Goal: Task Accomplishment & Management: Manage account settings

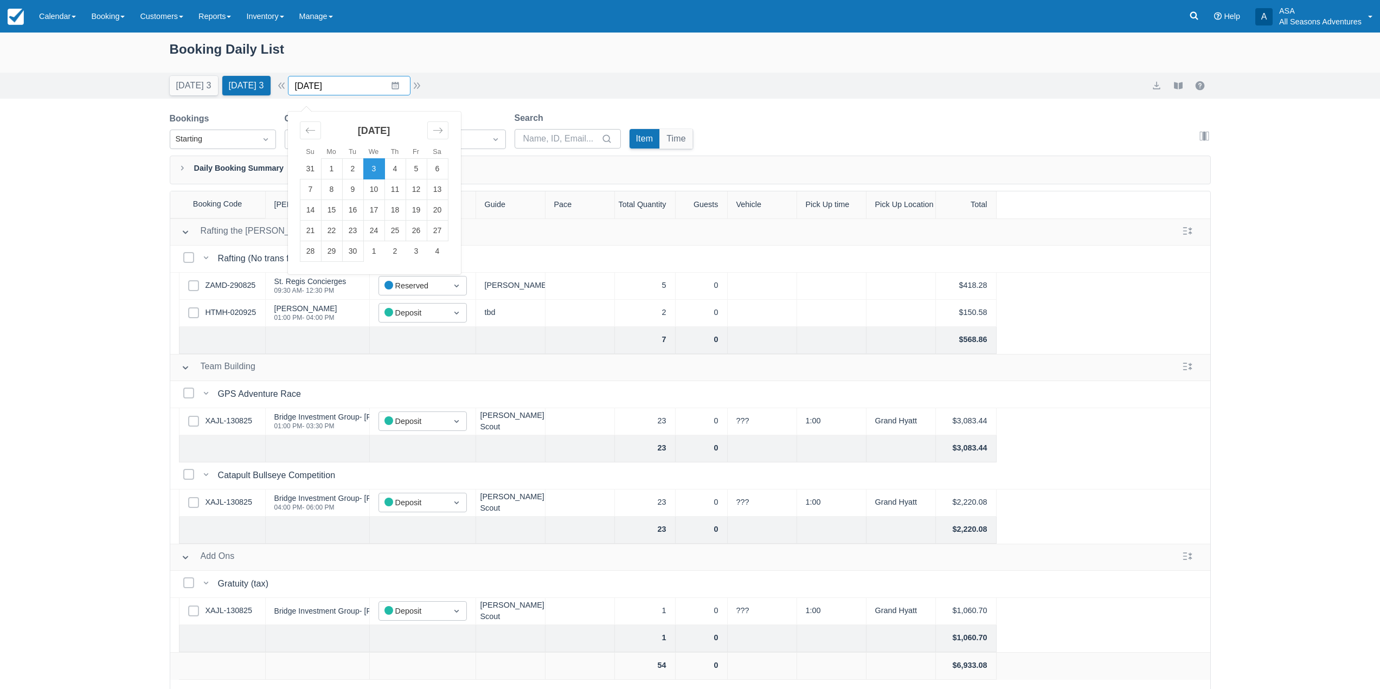
click at [394, 85] on input "09/03/25" at bounding box center [349, 86] width 123 height 20
click at [383, 208] on td "17" at bounding box center [373, 210] width 21 height 21
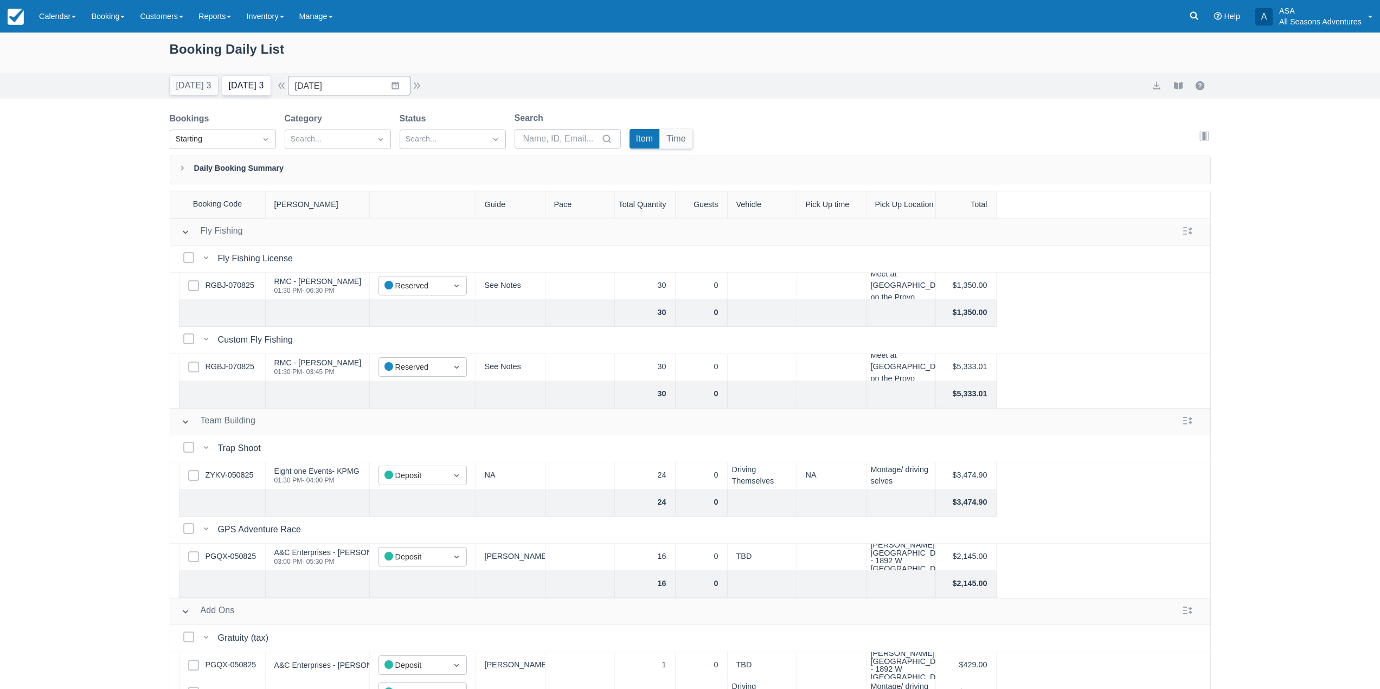
click at [229, 91] on button "Tomorrow 3" at bounding box center [246, 86] width 48 height 20
type input "09/03/25"
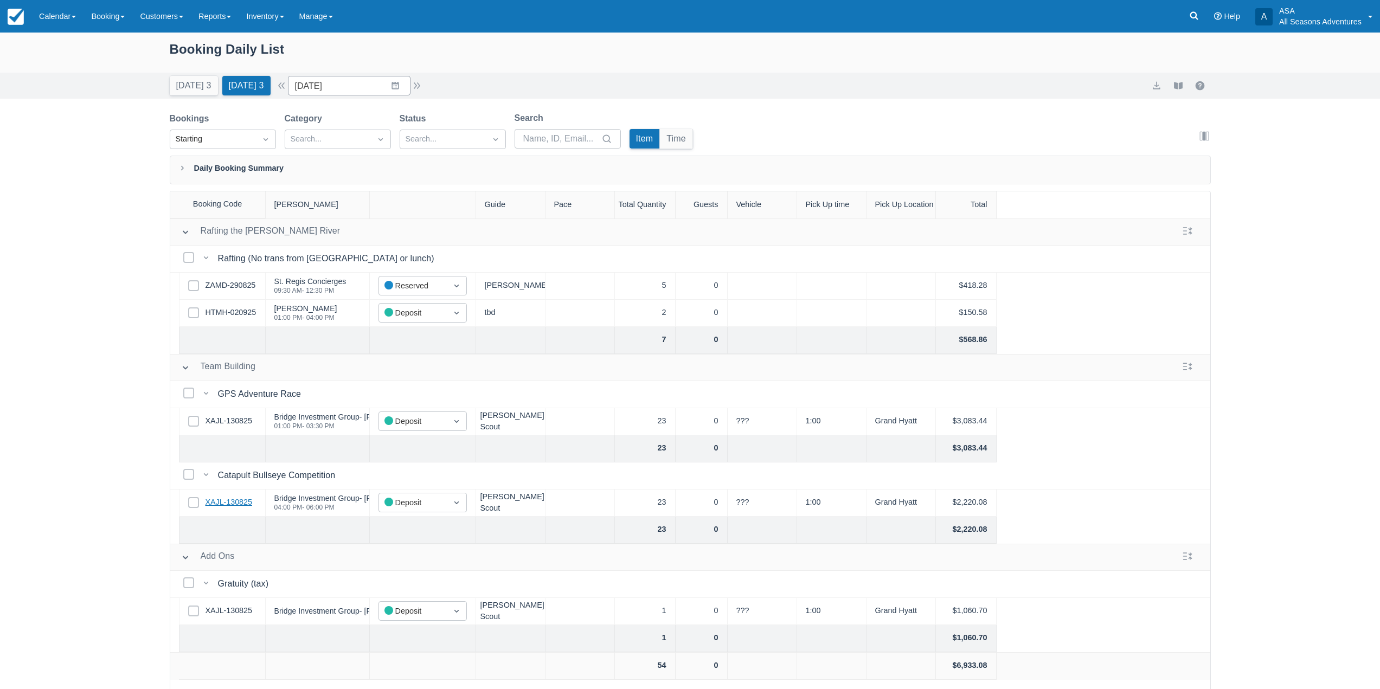
click at [232, 500] on link "XAJL-130825" at bounding box center [228, 503] width 47 height 12
click at [250, 497] on link "XAJL-130825" at bounding box center [228, 503] width 47 height 12
click at [253, 286] on link "ZAMD-290825" at bounding box center [230, 286] width 50 height 12
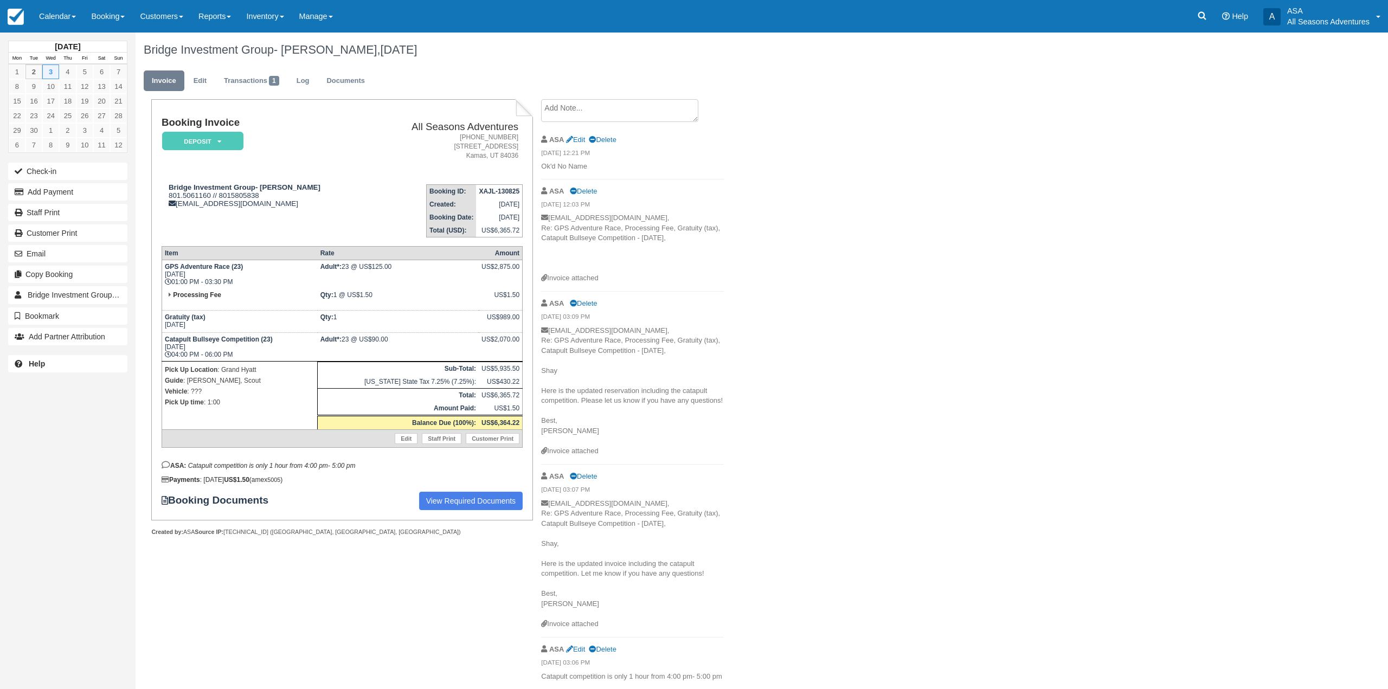
drag, startPoint x: 103, startPoint y: 17, endPoint x: 111, endPoint y: 35, distance: 19.4
click at [103, 17] on link "Booking" at bounding box center [107, 16] width 49 height 33
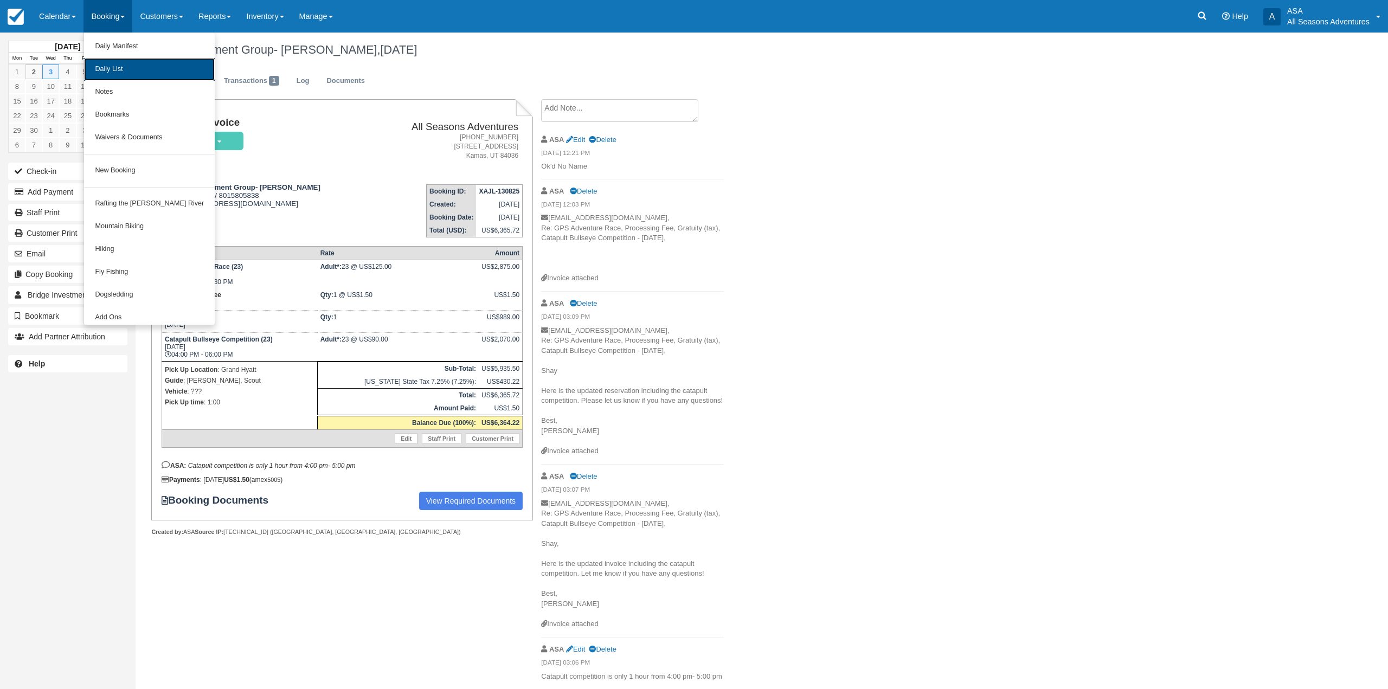
click at [119, 65] on link "Daily List" at bounding box center [149, 69] width 131 height 23
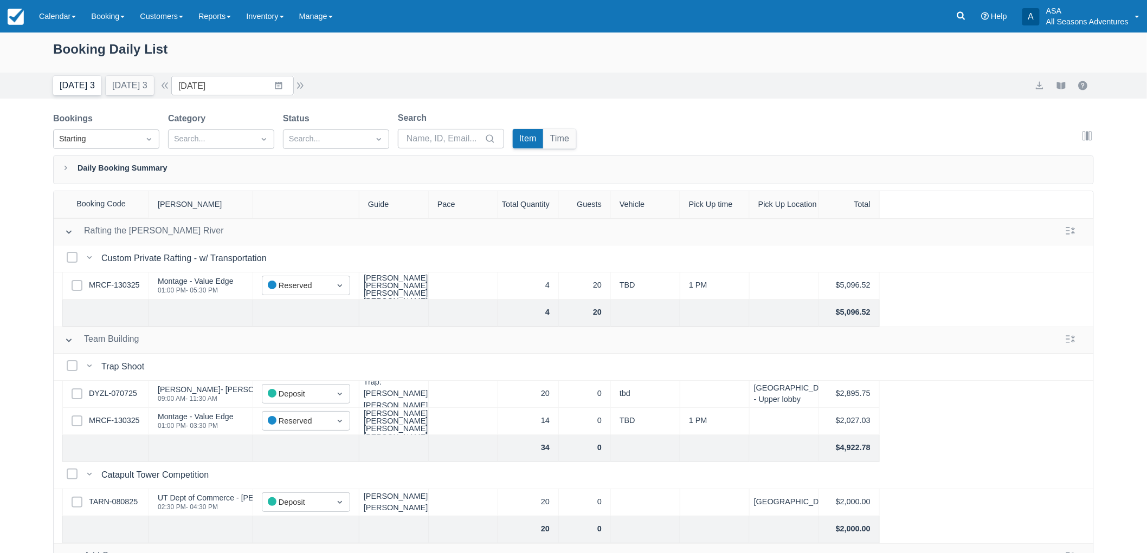
click at [86, 89] on button "[DATE] 3" at bounding box center [77, 86] width 48 height 20
type input "[DATE]"
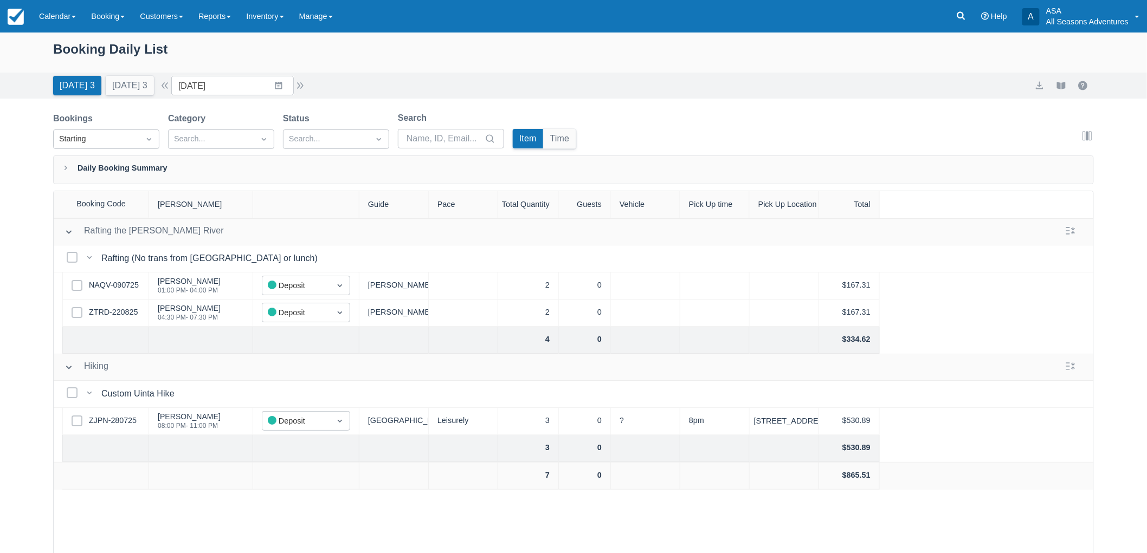
click at [0, 429] on div "Booking Daily List Today 3 Tomorrow 3 Date 09/02/25 Navigate forward to interac…" at bounding box center [573, 321] width 1147 height 576
click at [126, 420] on link "ZJPN-280725" at bounding box center [113, 421] width 48 height 12
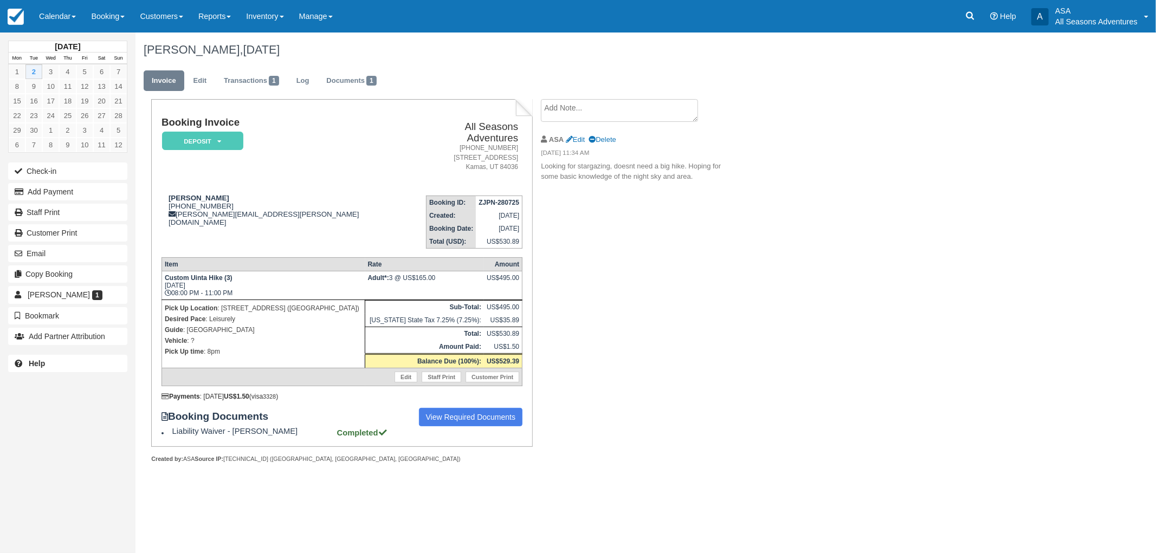
click at [650, 442] on div "Booking Invoice Deposit   Pending Reserved Paid Waiting Cancelled All Seasons A…" at bounding box center [434, 293] width 596 height 388
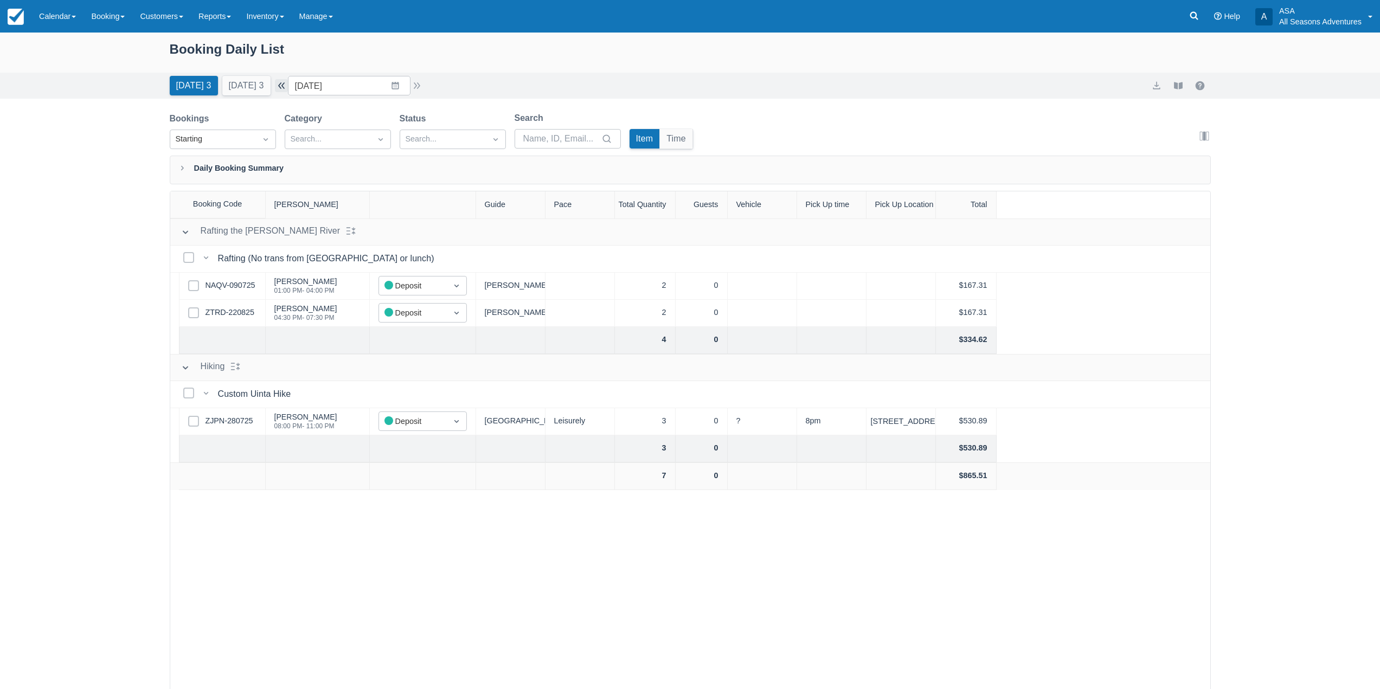
click at [288, 81] on button "button" at bounding box center [281, 85] width 13 height 13
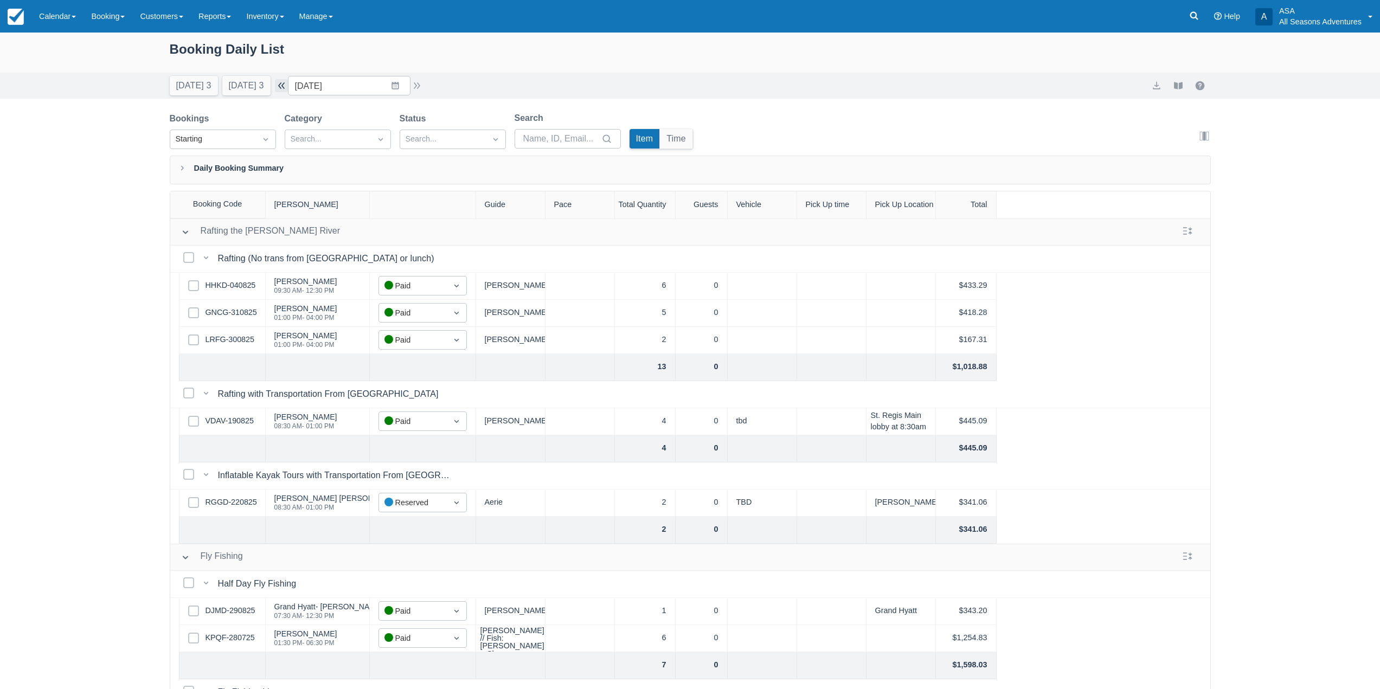
click at [288, 81] on button "button" at bounding box center [281, 85] width 13 height 13
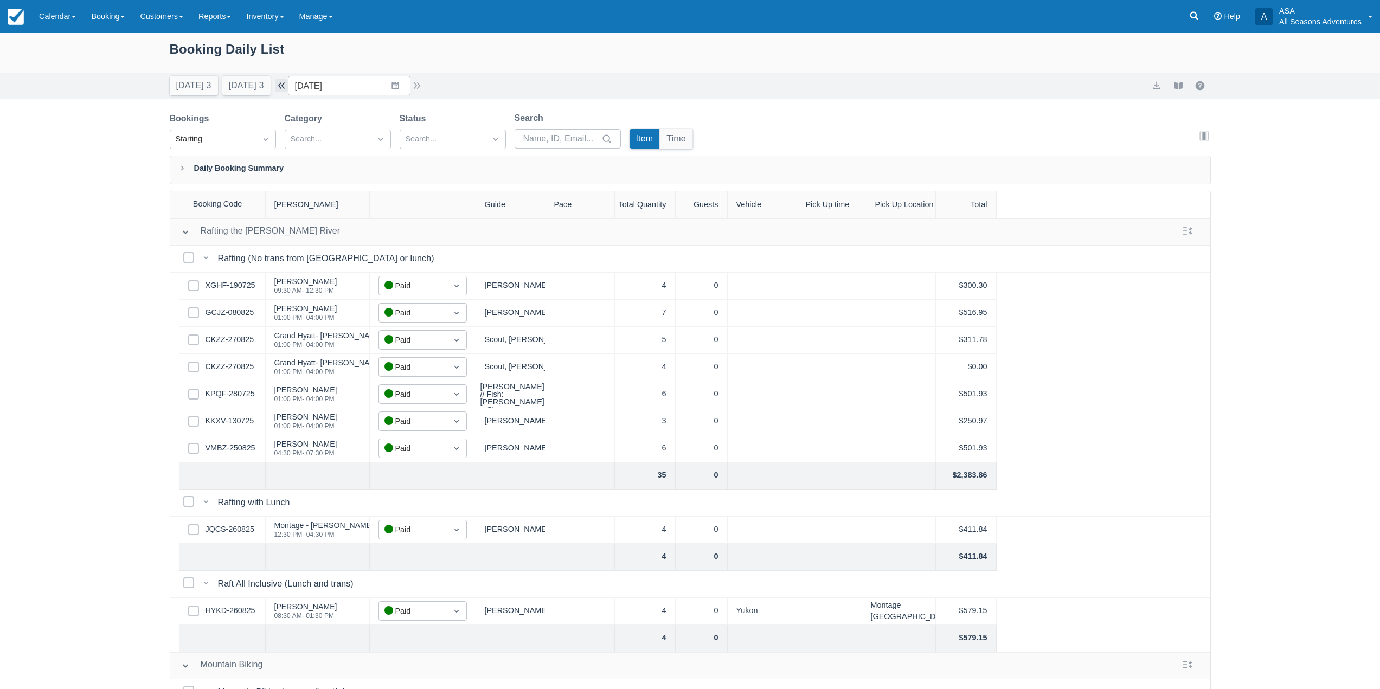
click at [288, 85] on button "button" at bounding box center [281, 85] width 13 height 13
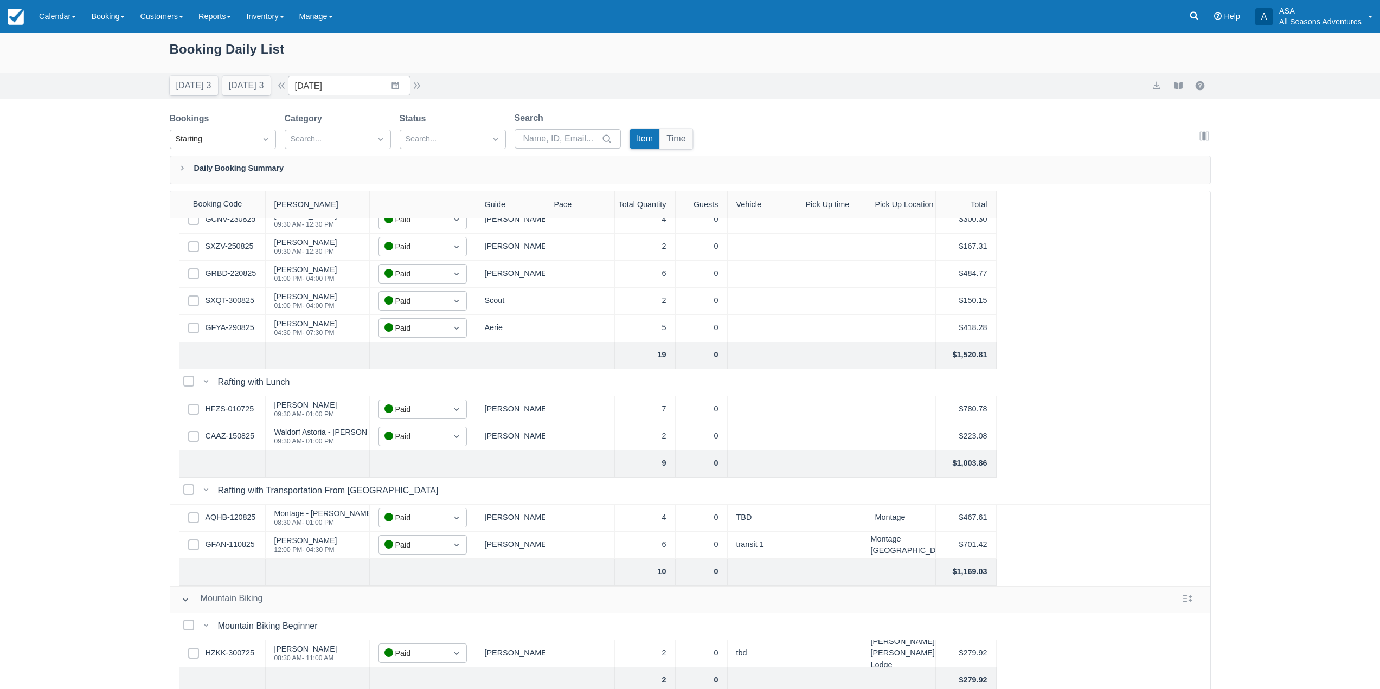
scroll to position [163, 0]
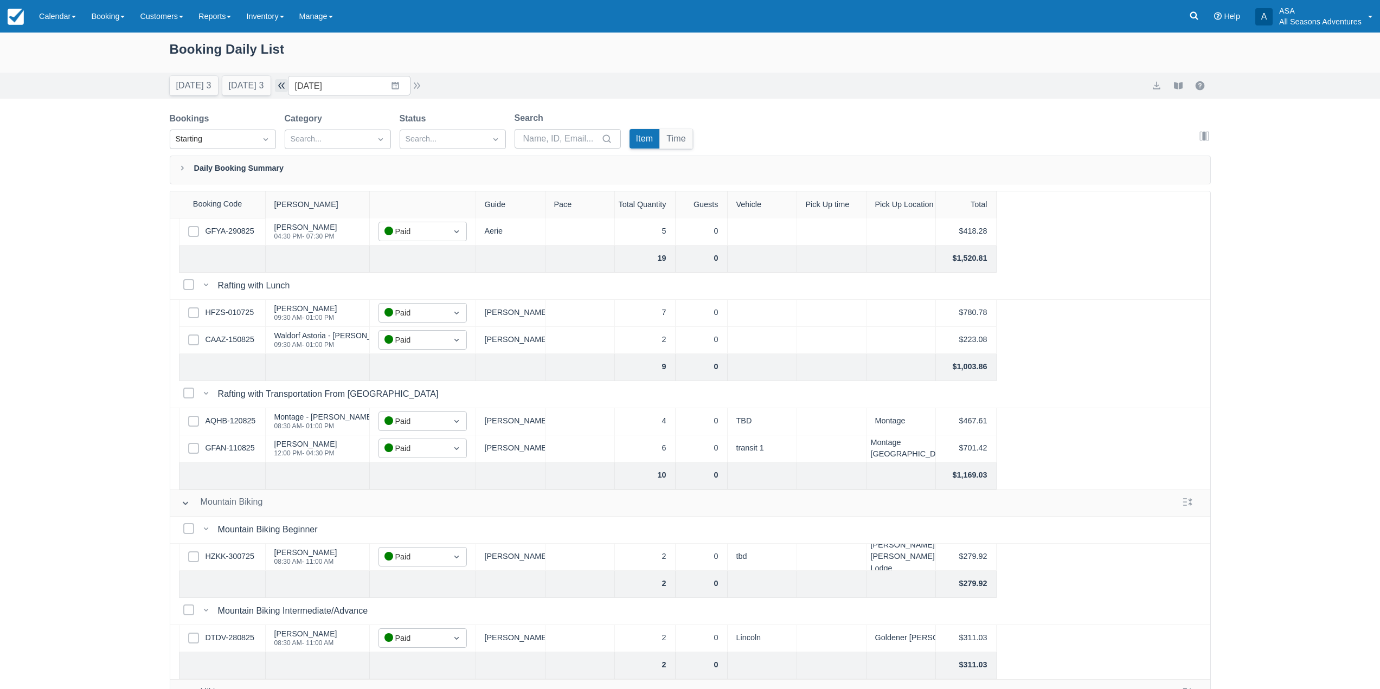
click at [287, 85] on button "button" at bounding box center [281, 85] width 13 height 13
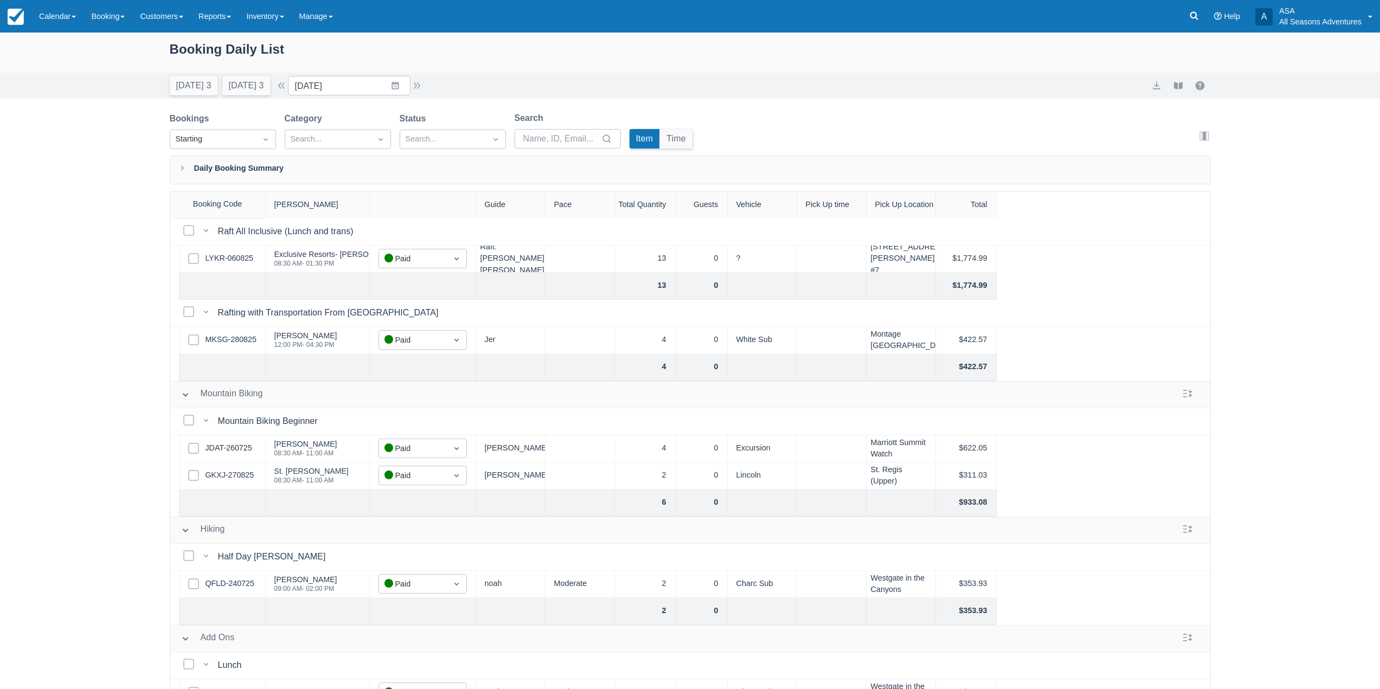
scroll to position [324, 0]
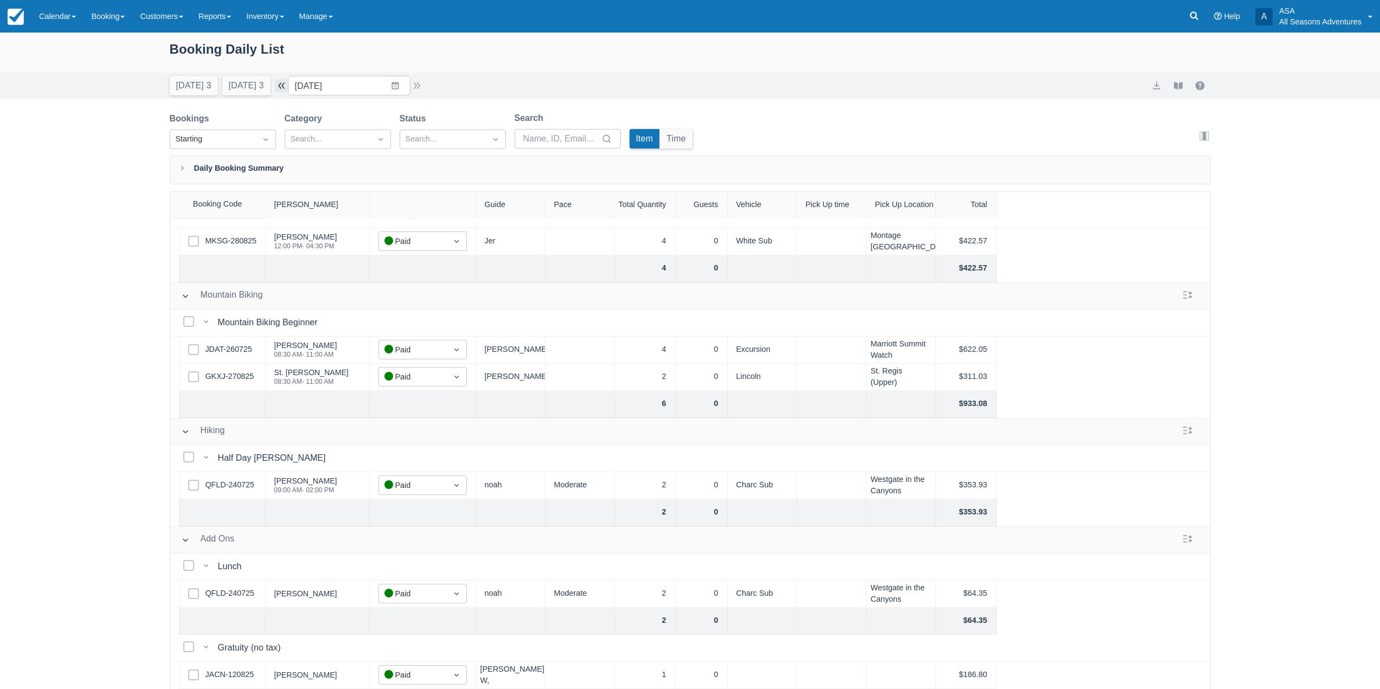
click at [286, 88] on button "button" at bounding box center [281, 85] width 13 height 13
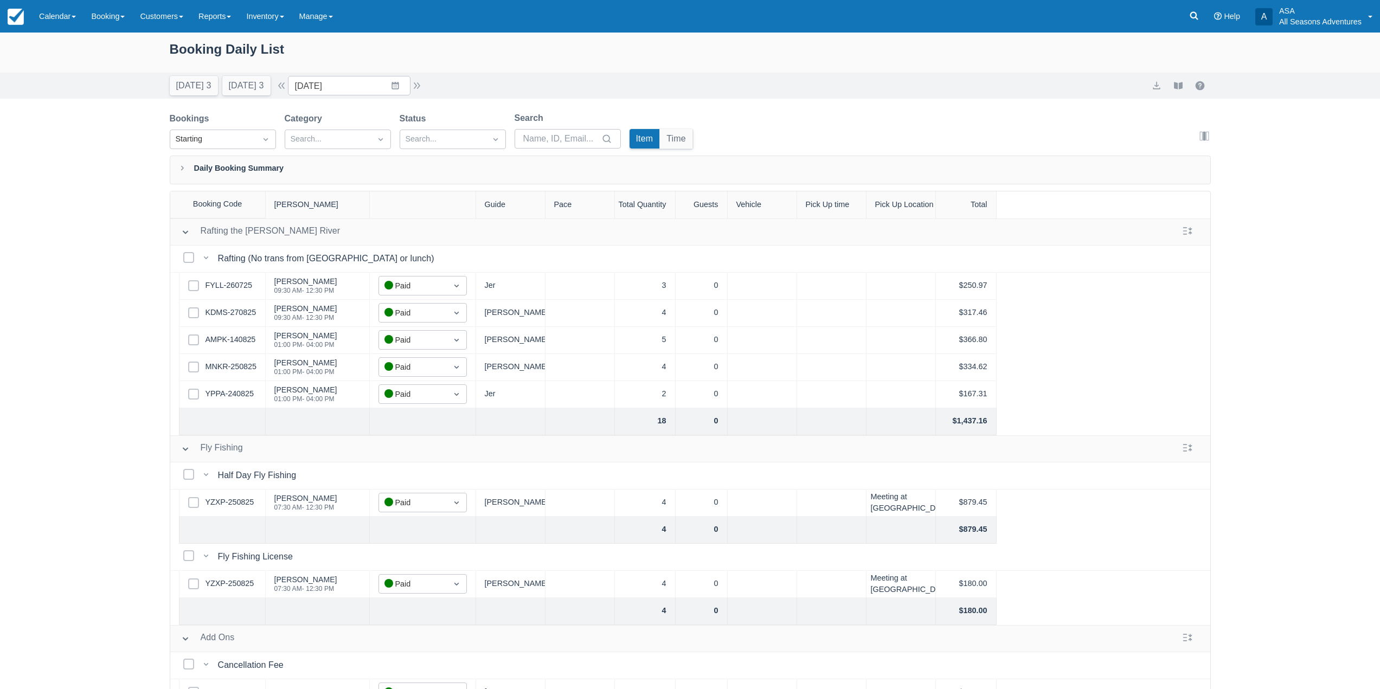
scroll to position [25, 0]
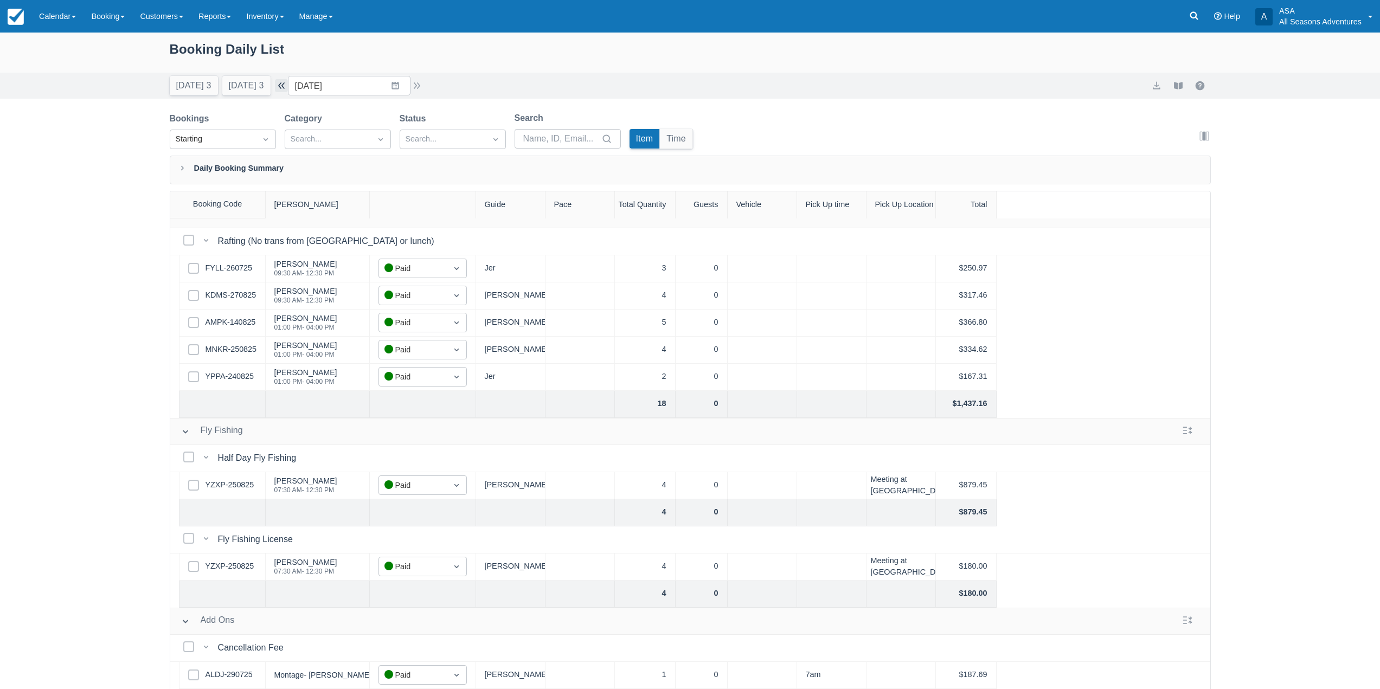
click at [288, 87] on button "button" at bounding box center [281, 85] width 13 height 13
type input "08/27/25"
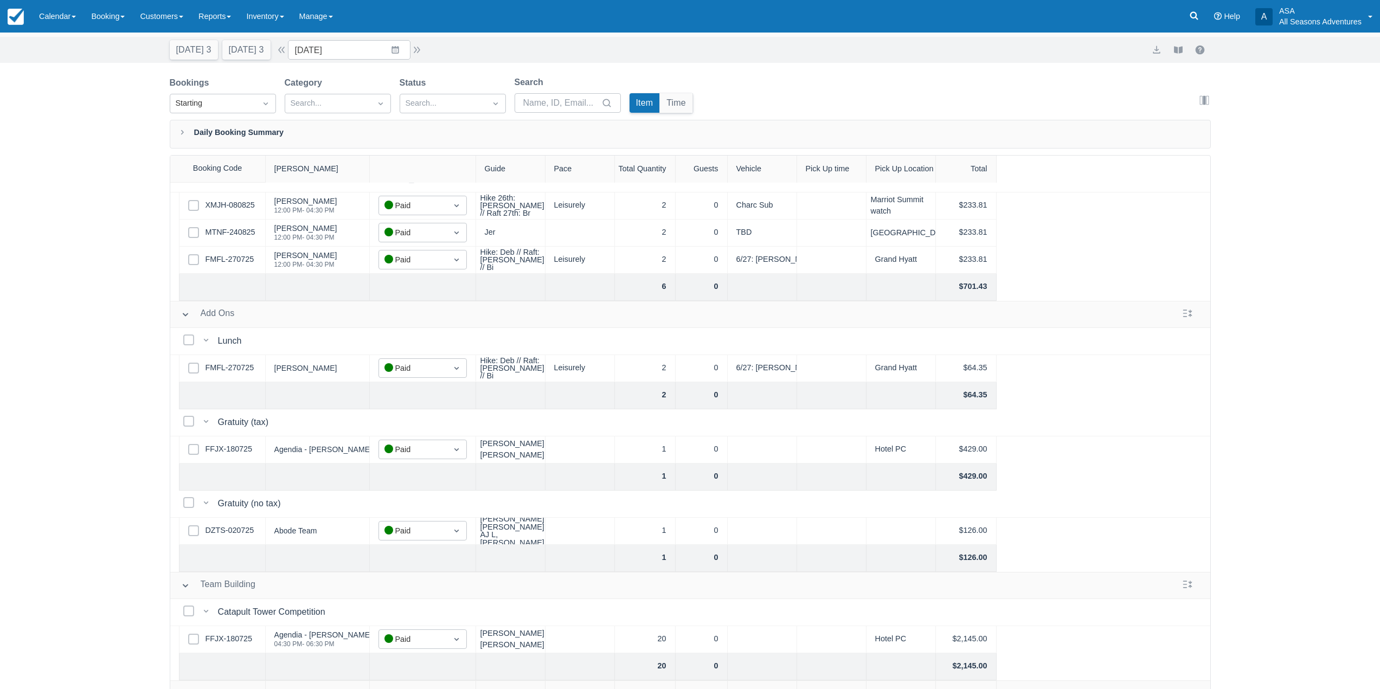
scroll to position [1, 0]
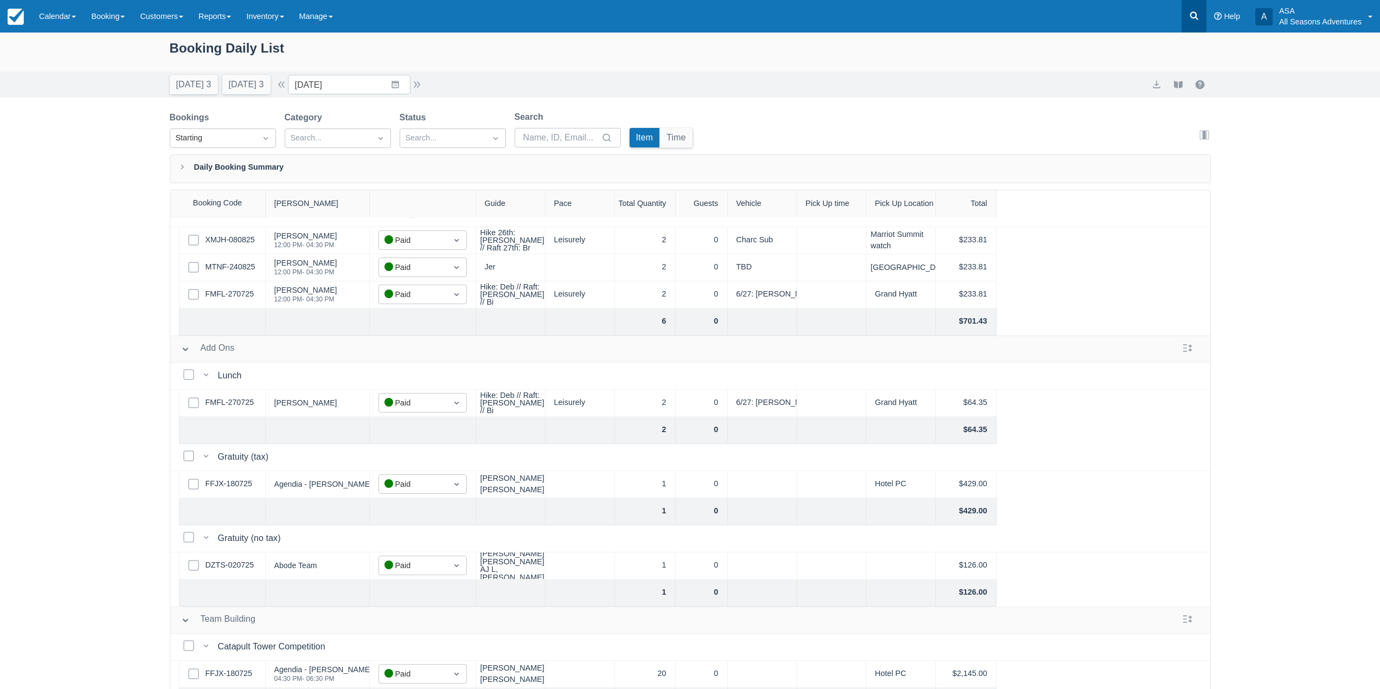
click at [1196, 14] on icon at bounding box center [1194, 16] width 8 height 8
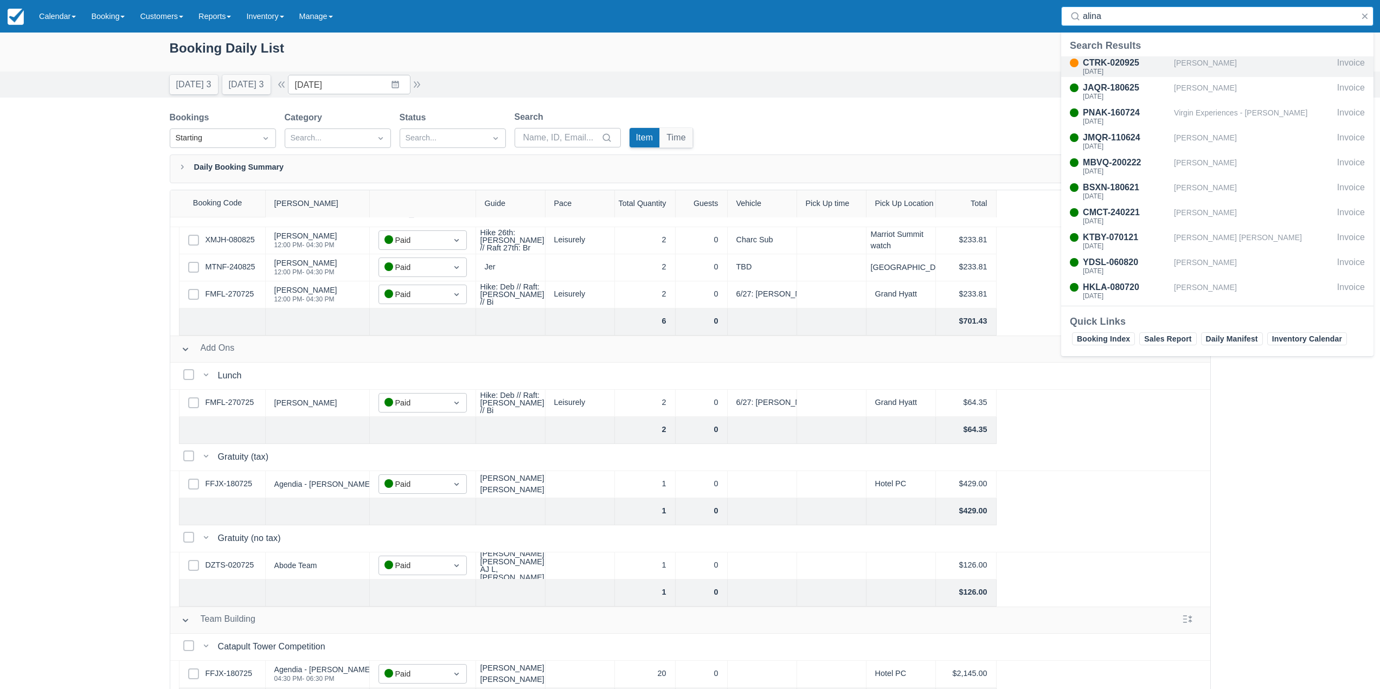
type input "alina"
click at [1181, 61] on div "Alina Zamudio" at bounding box center [1253, 66] width 159 height 21
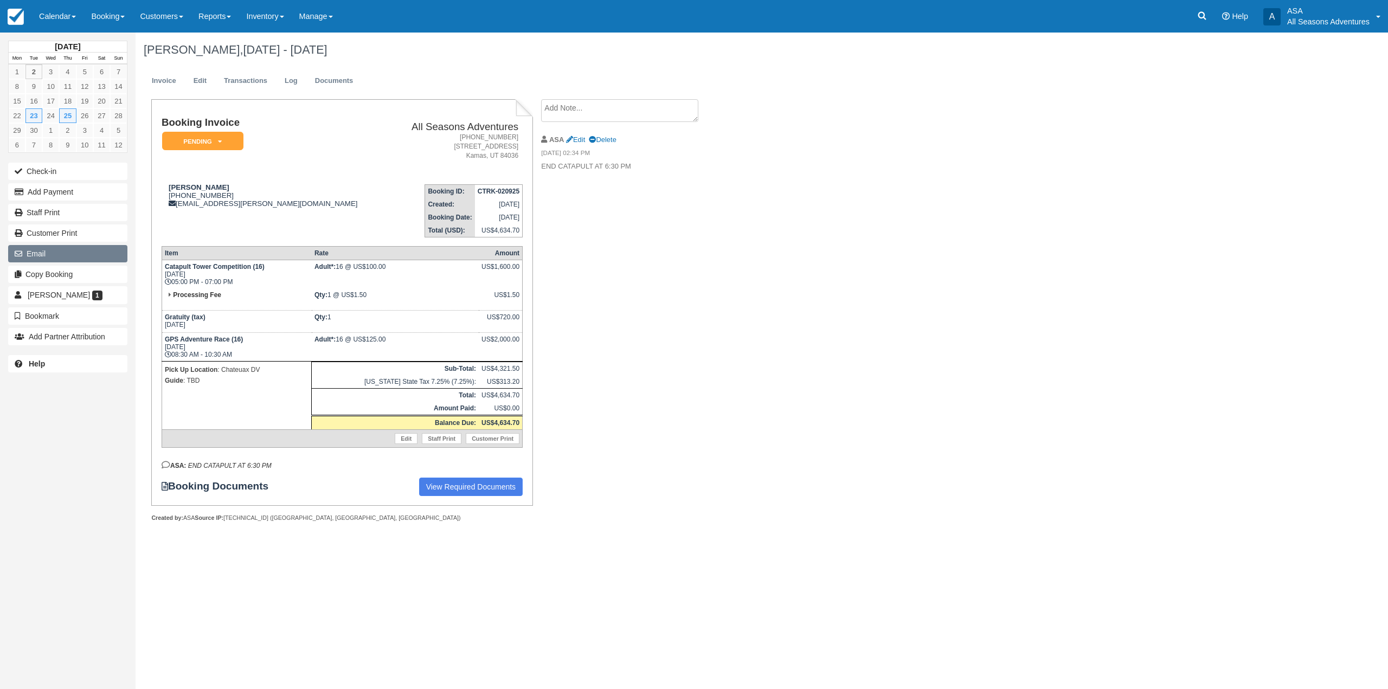
click at [85, 257] on button "Email" at bounding box center [67, 253] width 119 height 17
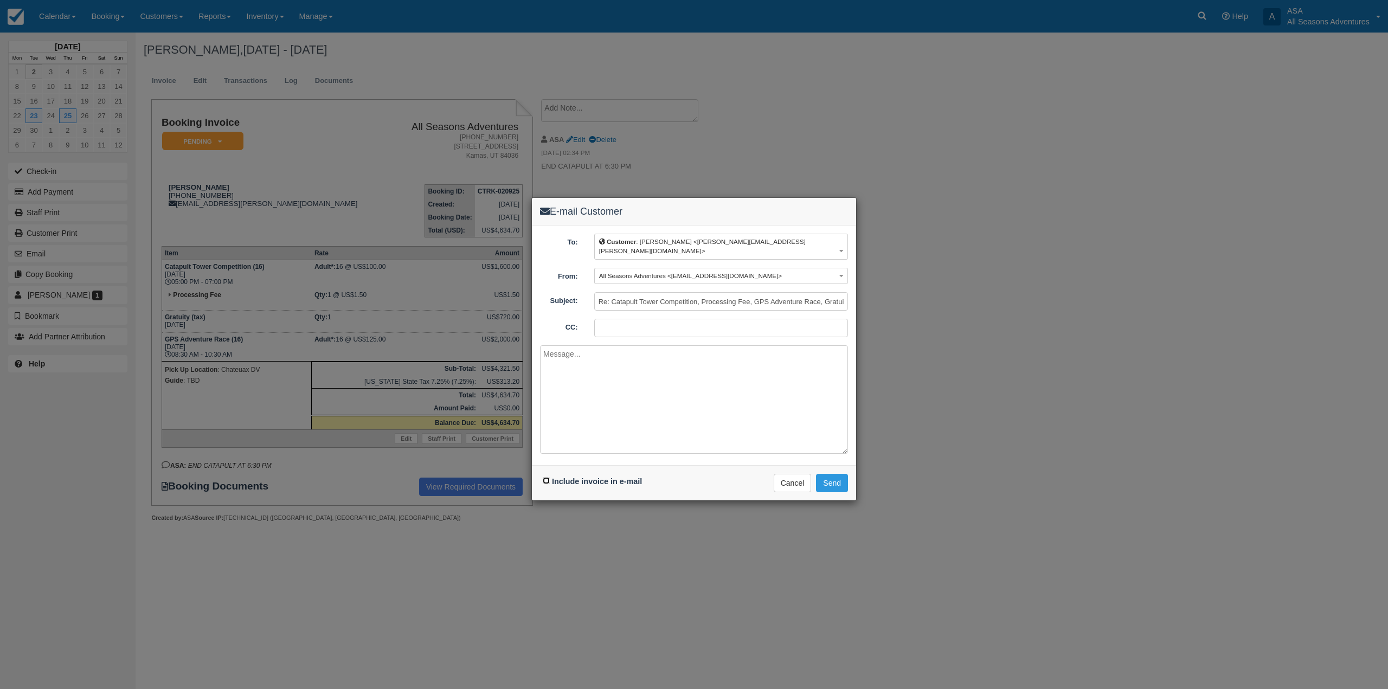
click at [546, 477] on input "Include invoice in e-mail" at bounding box center [546, 480] width 7 height 7
checkbox input "true"
click at [594, 405] on textarea at bounding box center [694, 399] width 308 height 108
type textarea "Alina, Here is your pending reservation for 9/23 and 9/25. Please give us a cal…"
click at [836, 478] on button "Send" at bounding box center [832, 483] width 32 height 18
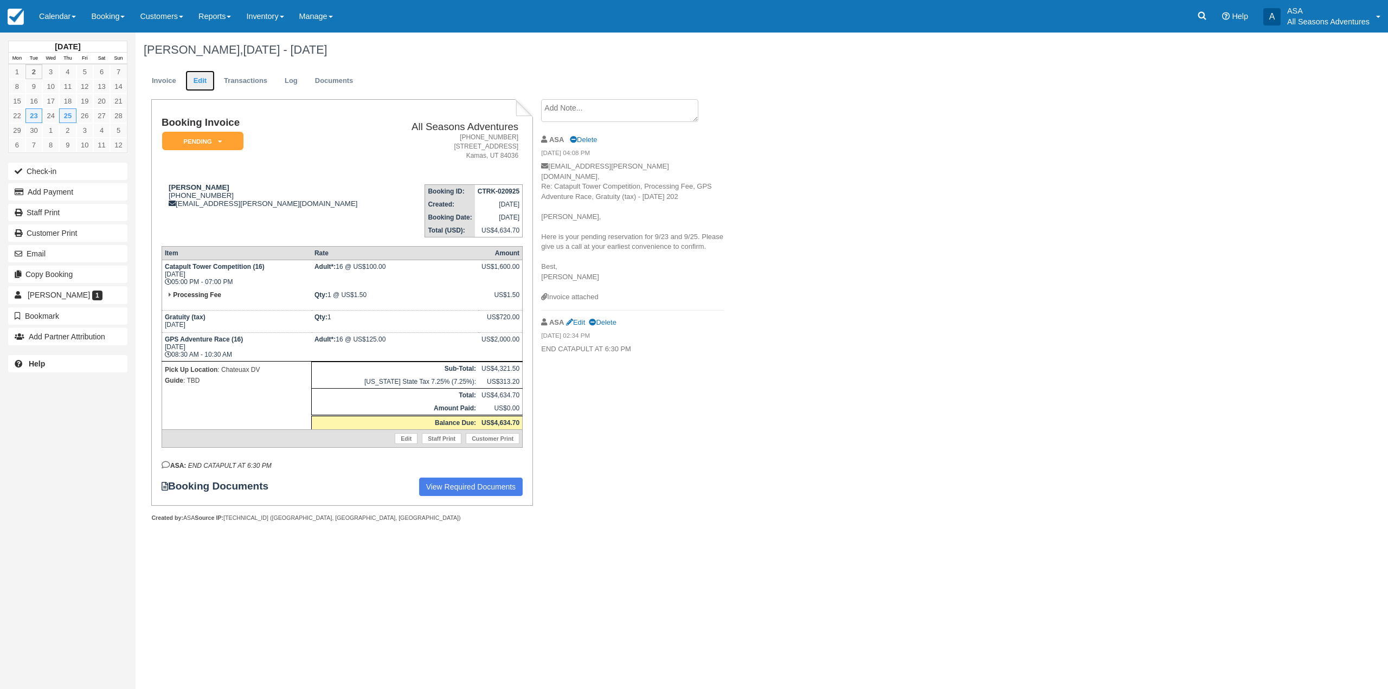
click at [185, 79] on link "Edit" at bounding box center [199, 80] width 29 height 21
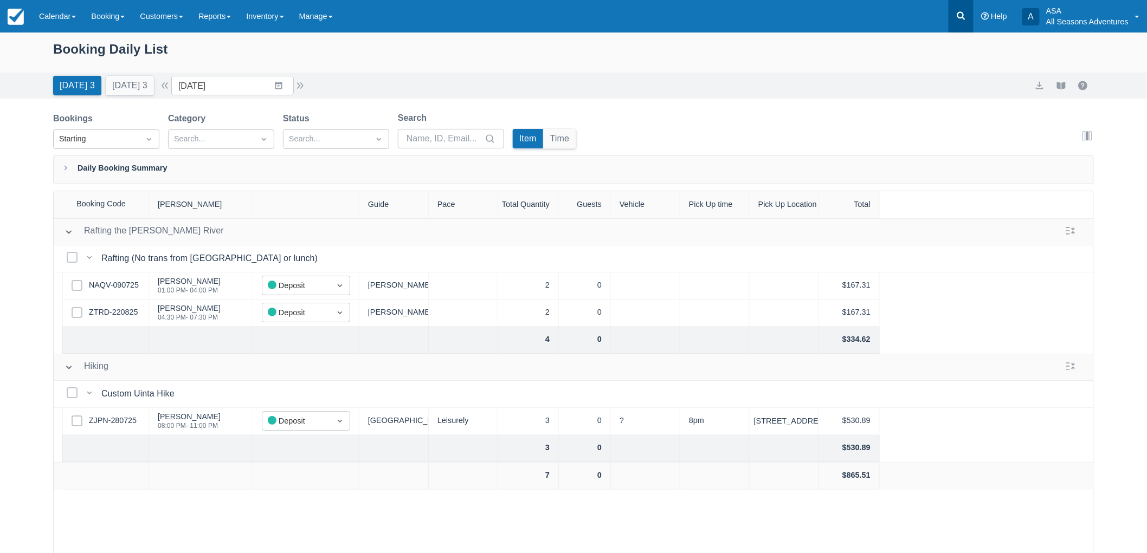
click at [956, 20] on icon at bounding box center [961, 15] width 11 height 11
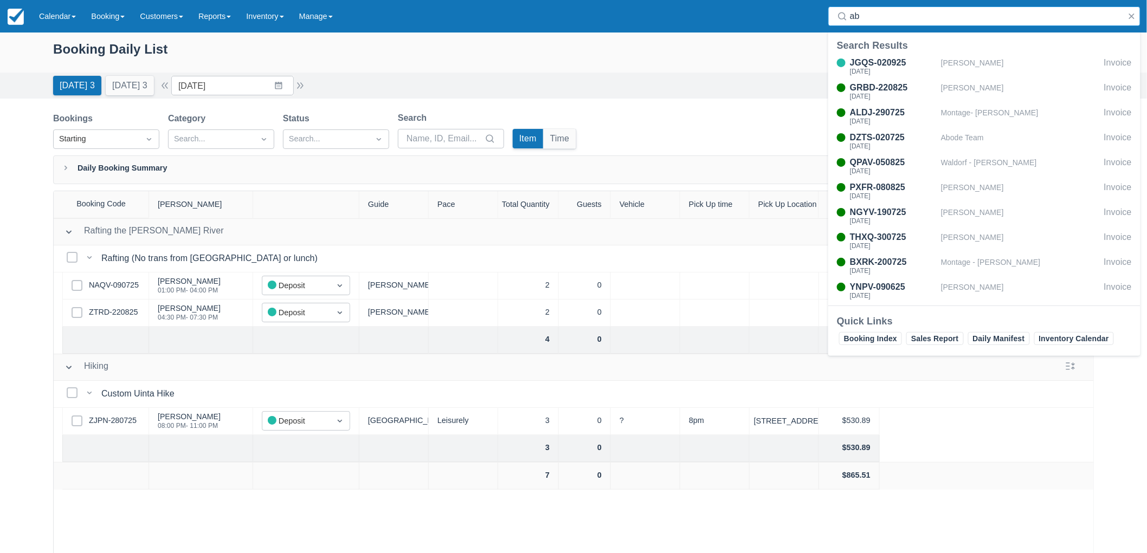
type input "a"
click at [724, 43] on div "Booking Daily List" at bounding box center [573, 54] width 1041 height 31
click at [1127, 18] on button "button" at bounding box center [1131, 16] width 13 height 13
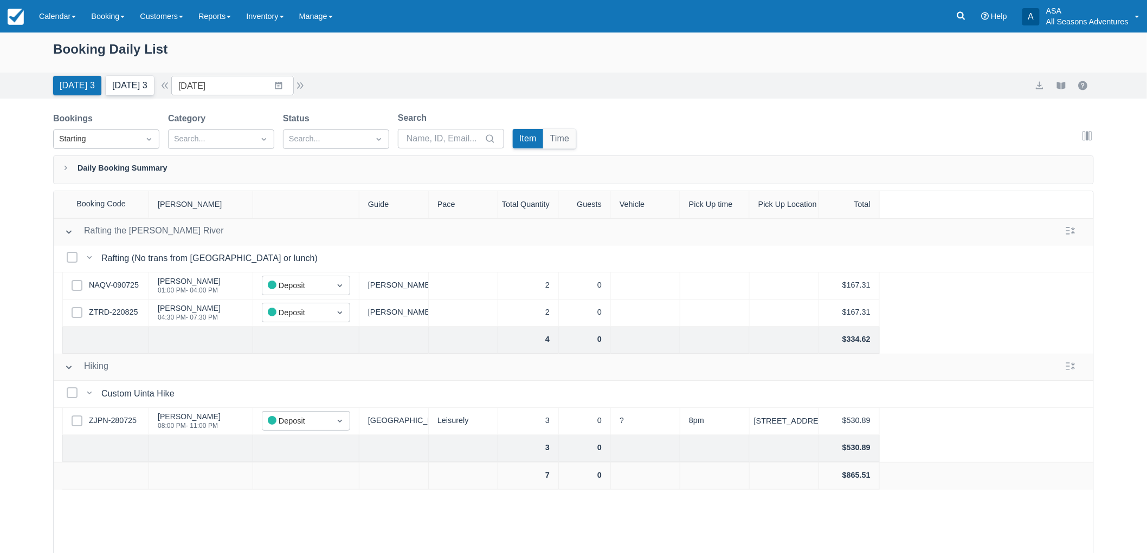
click at [121, 92] on button "Tomorrow 3" at bounding box center [130, 86] width 48 height 20
type input "09/03/25"
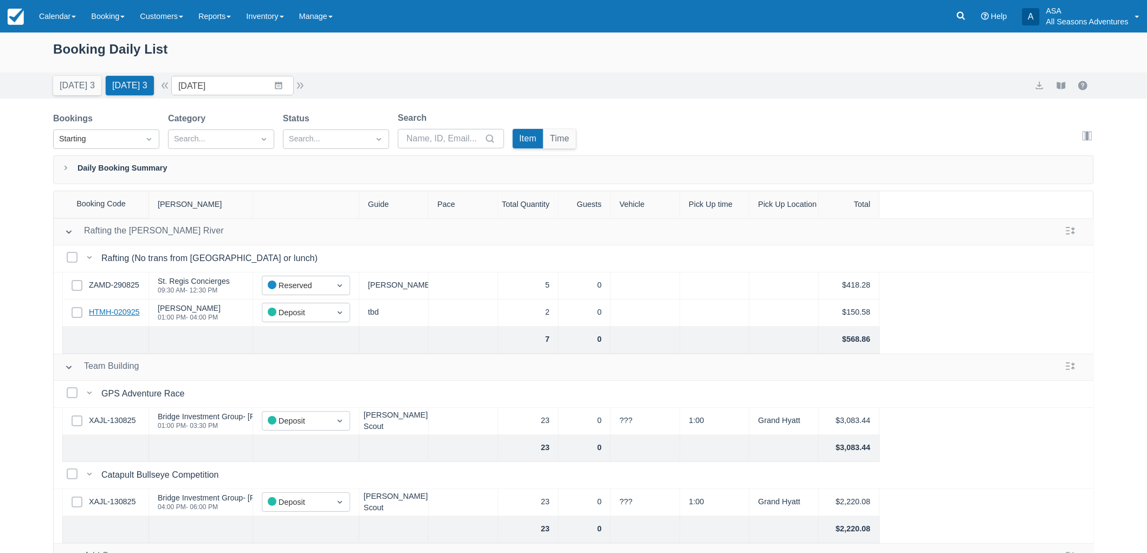
click at [117, 312] on link "HTMH-020925" at bounding box center [114, 313] width 51 height 12
click at [123, 280] on link "ZAMD-290825" at bounding box center [114, 286] width 50 height 12
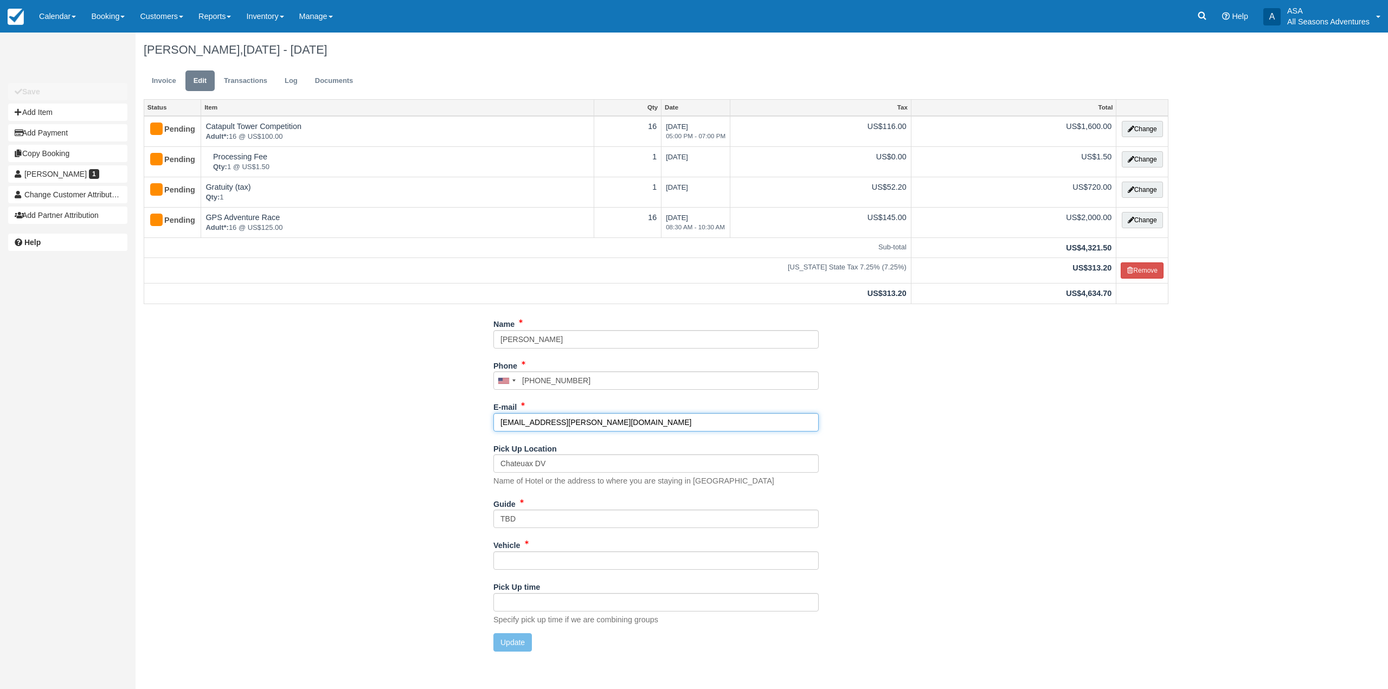
drag, startPoint x: 660, startPoint y: 428, endPoint x: 449, endPoint y: 434, distance: 210.9
click at [449, 434] on div "Name [PERSON_NAME] Phone [GEOGRAPHIC_DATA] +1 [GEOGRAPHIC_DATA] +1 [GEOGRAPHIC_…" at bounding box center [656, 487] width 1041 height 345
click at [504, 647] on button "Update" at bounding box center [512, 642] width 38 height 18
type input "[PHONE_NUMBER]"
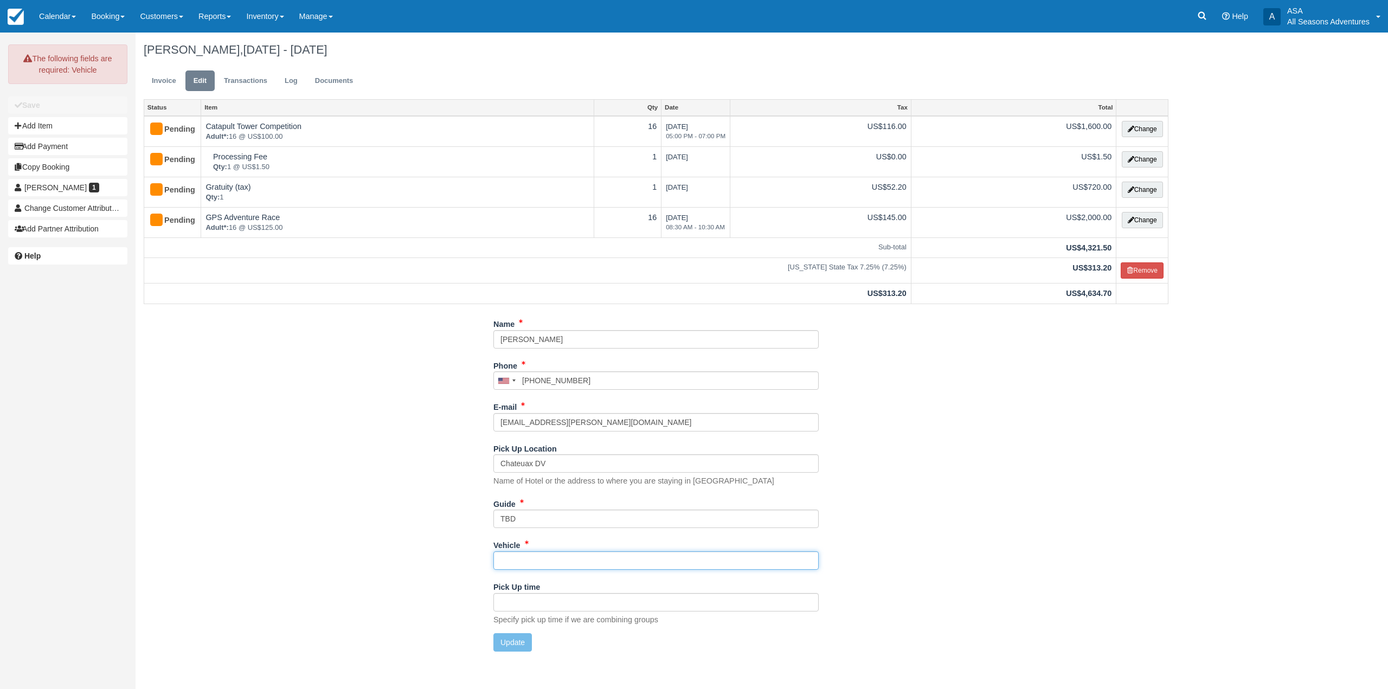
click at [628, 562] on input "Vehicle" at bounding box center [655, 560] width 325 height 18
type input "tbd"
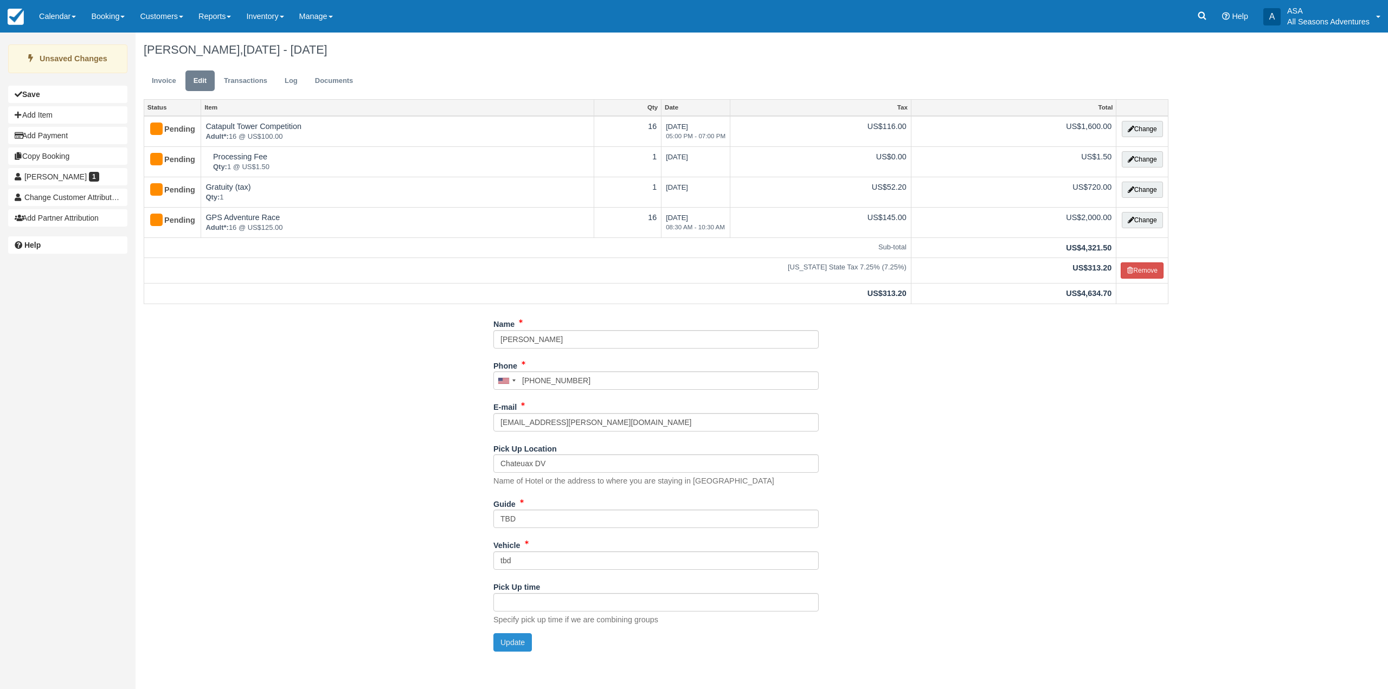
click at [518, 634] on button "Update" at bounding box center [512, 642] width 38 height 18
click at [179, 85] on link "Invoice" at bounding box center [164, 80] width 41 height 21
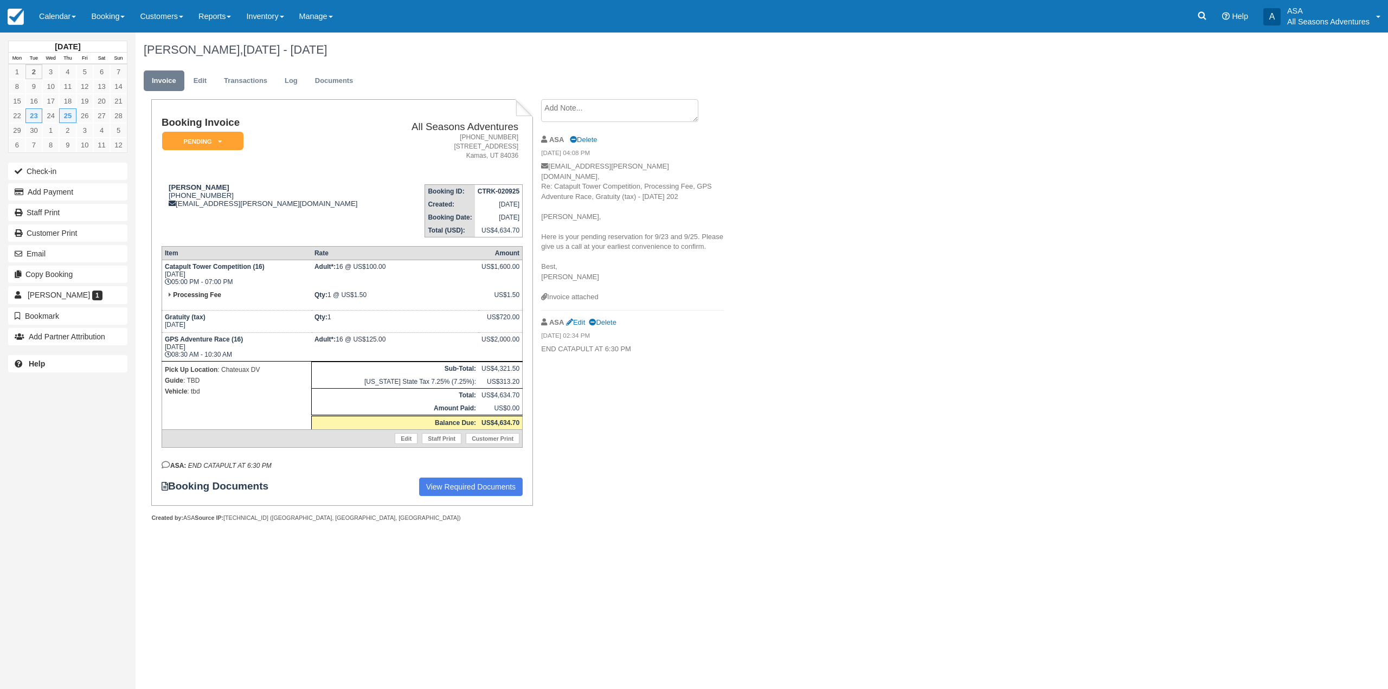
drag, startPoint x: 539, startPoint y: 204, endPoint x: 576, endPoint y: 260, distance: 66.9
click at [576, 260] on div "Create Show on invoice ASA [GEOGRAPHIC_DATA] [DATE] 04:08 PM [PERSON_NAME][EMAI…" at bounding box center [632, 230] width 199 height 262
click at [586, 259] on p "[EMAIL_ADDRESS][PERSON_NAME][DOMAIN_NAME], Re: Catapult Tower Competition, Proc…" at bounding box center [632, 227] width 183 height 131
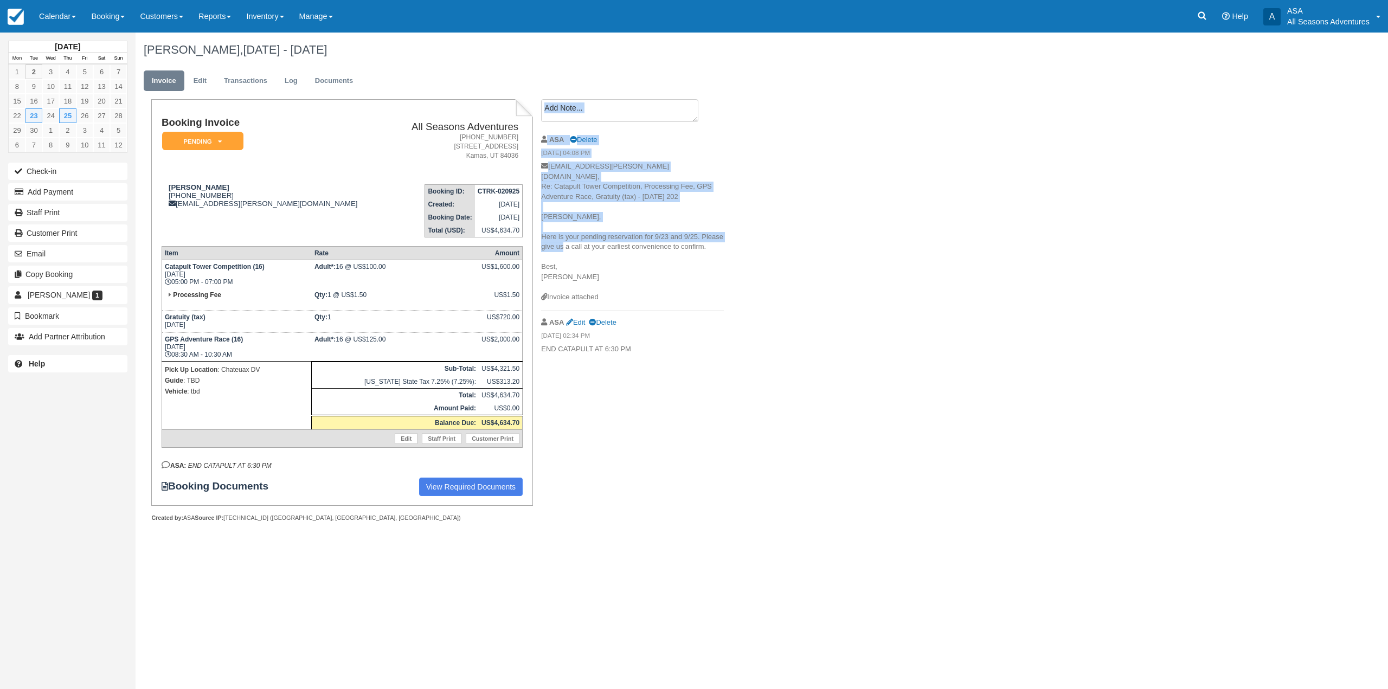
drag, startPoint x: 540, startPoint y: 206, endPoint x: 559, endPoint y: 232, distance: 32.2
click at [559, 232] on div "Create Show on invoice ASA [GEOGRAPHIC_DATA] [DATE] 04:08 PM [PERSON_NAME][EMAI…" at bounding box center [632, 230] width 199 height 262
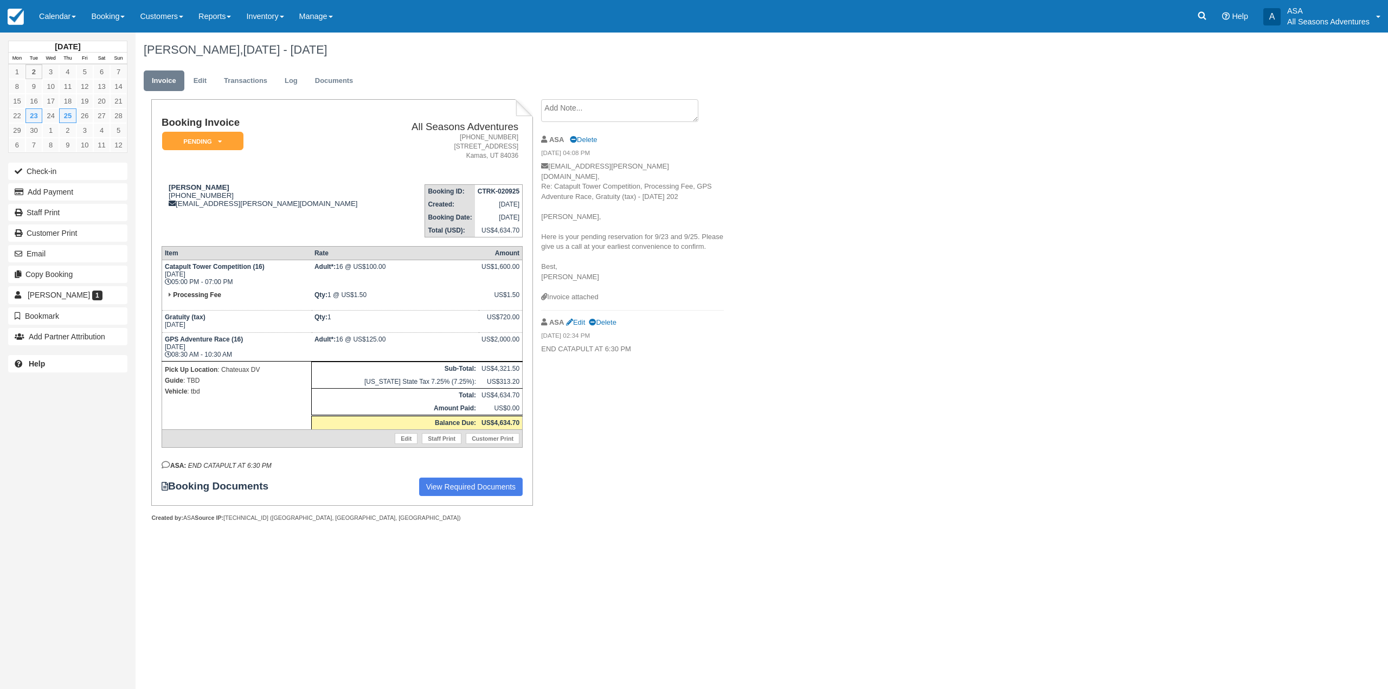
click at [598, 253] on p "[EMAIL_ADDRESS][PERSON_NAME][DOMAIN_NAME], Re: Catapult Tower Competition, Proc…" at bounding box center [632, 227] width 183 height 131
drag, startPoint x: 579, startPoint y: 268, endPoint x: 543, endPoint y: 209, distance: 69.2
click at [543, 209] on p "alina.landa@bajaaquafarms.mx, Re: Catapult Tower Competition, Processing Fee, G…" at bounding box center [632, 227] width 183 height 131
copy p "Alina, Here is your pending reservation for 9/23 and 9/25. Please give us a cal…"
click at [85, 246] on button "Email" at bounding box center [67, 253] width 119 height 17
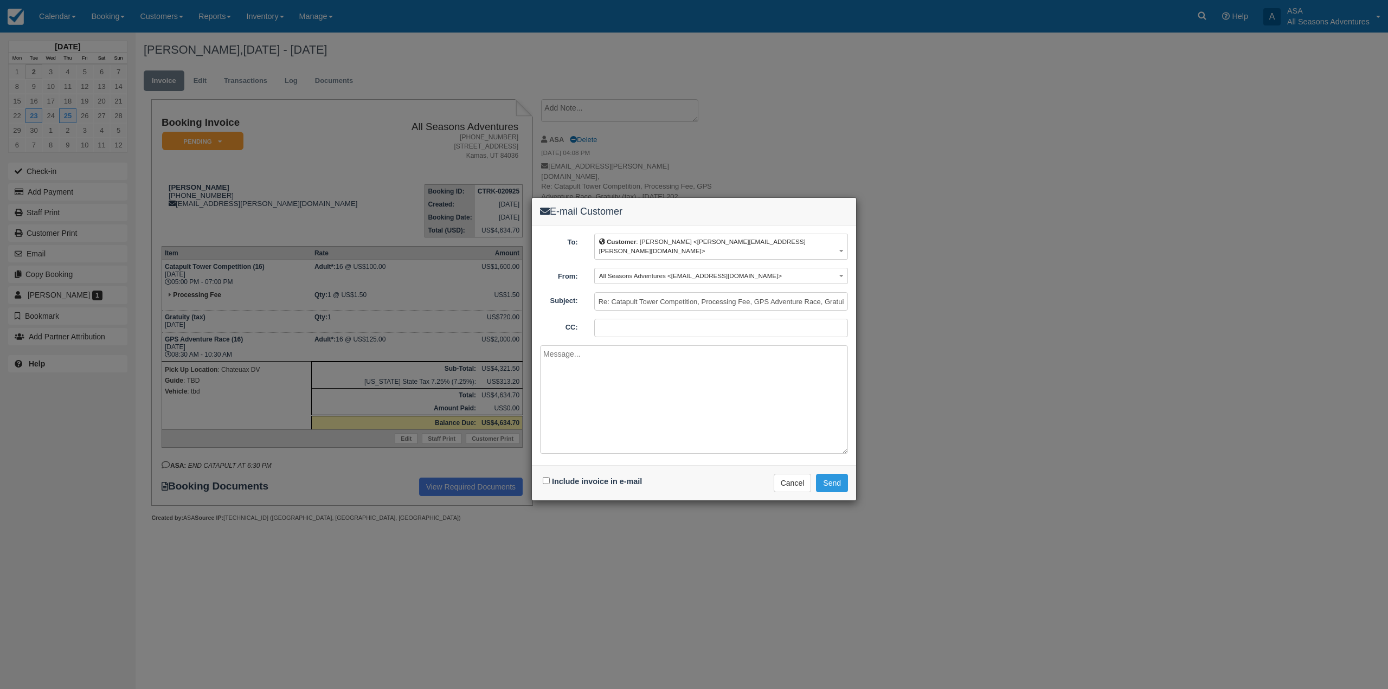
paste textarea "Alina, Here is your pending reservation for 9/23 and 9/25. Please give us a cal…"
type textarea "Alina, Here is your pending reservation for 9/23 and 9/25. Please give us a cal…"
click at [549, 477] on input "Include invoice in e-mail" at bounding box center [546, 480] width 7 height 7
checkbox input "true"
click at [834, 479] on button "Send" at bounding box center [832, 483] width 32 height 18
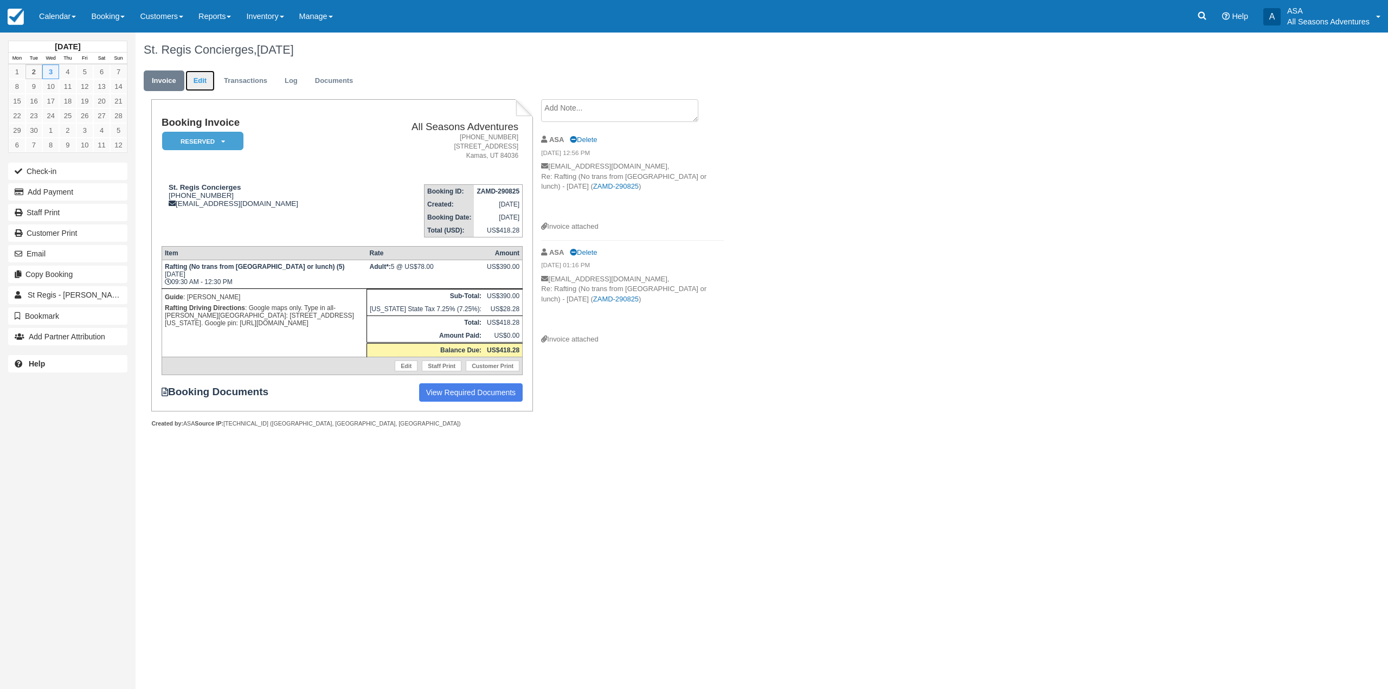
click at [205, 86] on link "Edit" at bounding box center [199, 80] width 29 height 21
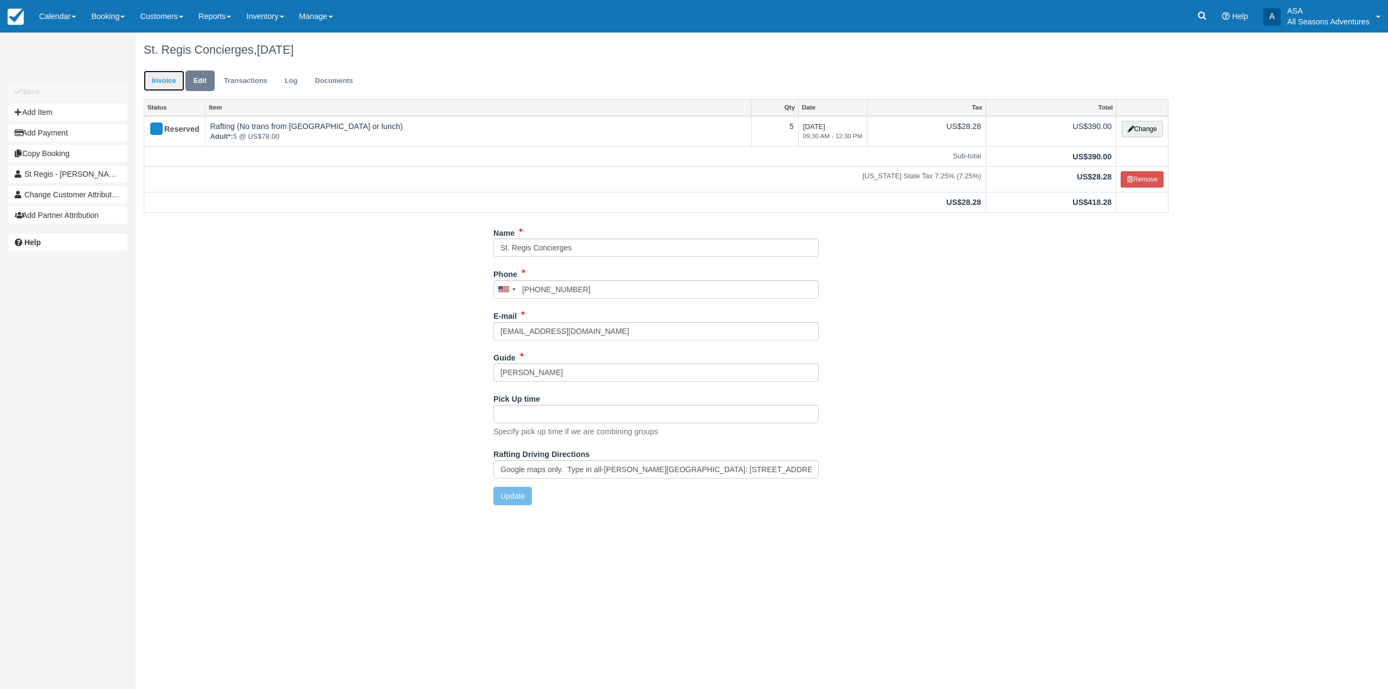
click at [168, 86] on link "Invoice" at bounding box center [164, 80] width 41 height 21
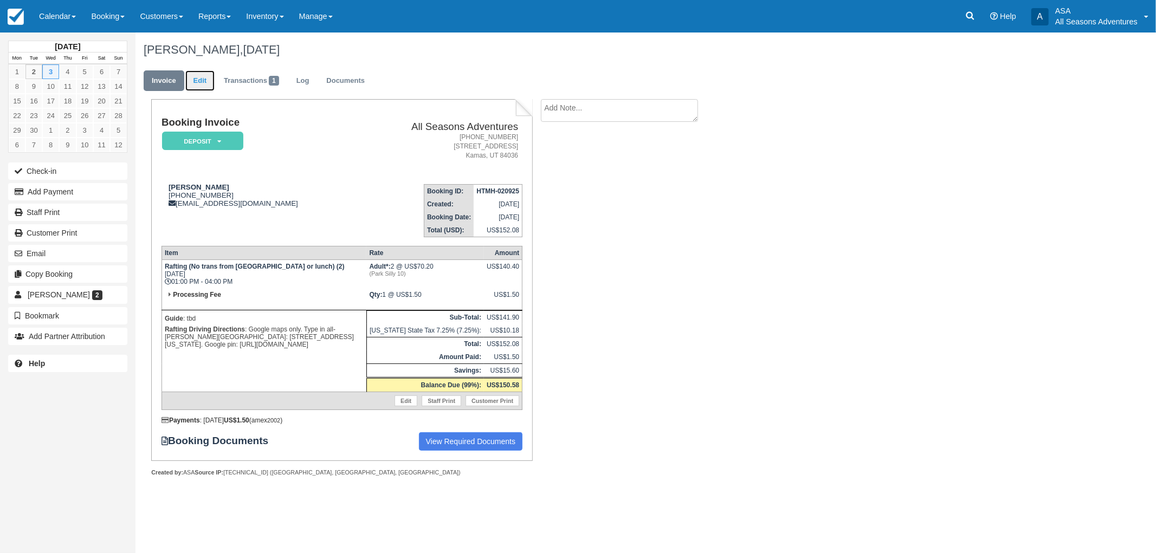
click at [207, 71] on link "Edit" at bounding box center [199, 80] width 29 height 21
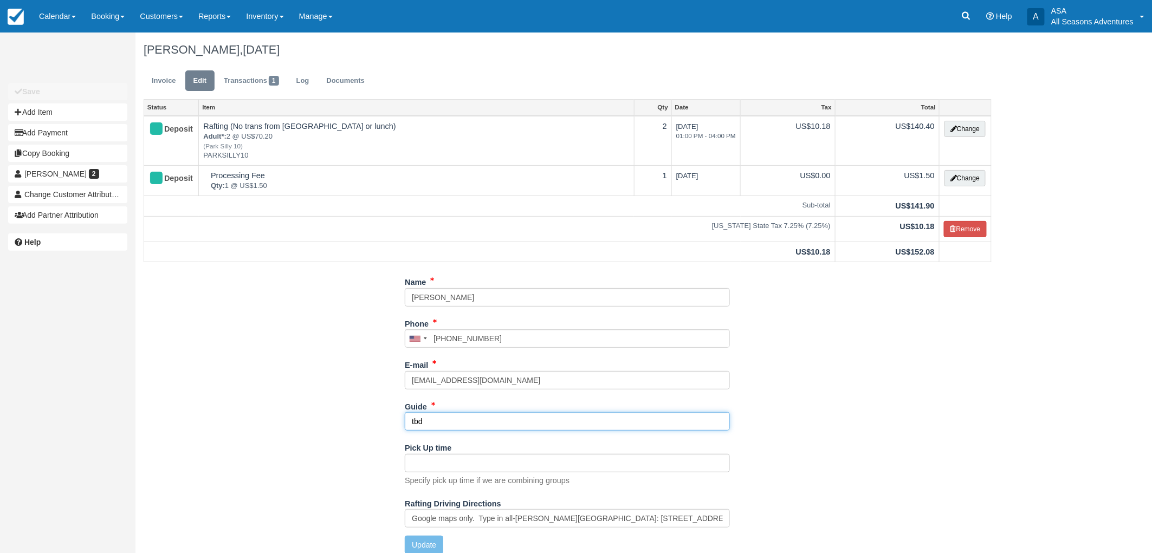
drag, startPoint x: 440, startPoint y: 414, endPoint x: 351, endPoint y: 414, distance: 88.9
click at [351, 415] on div "Name Quincy Grayton Phone United States +1 Canada +1 United Kingdom +44 Afghani…" at bounding box center [568, 417] width 865 height 289
type input "Mitch"
click at [424, 544] on button "Update" at bounding box center [424, 545] width 38 height 18
type input "+15615416406"
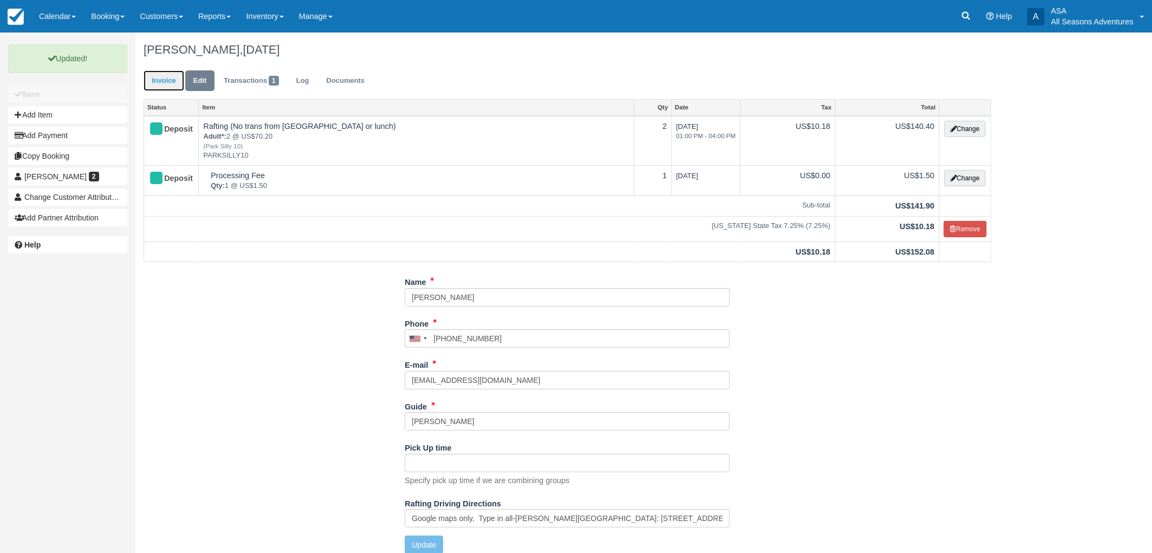
click at [150, 81] on link "Invoice" at bounding box center [164, 80] width 41 height 21
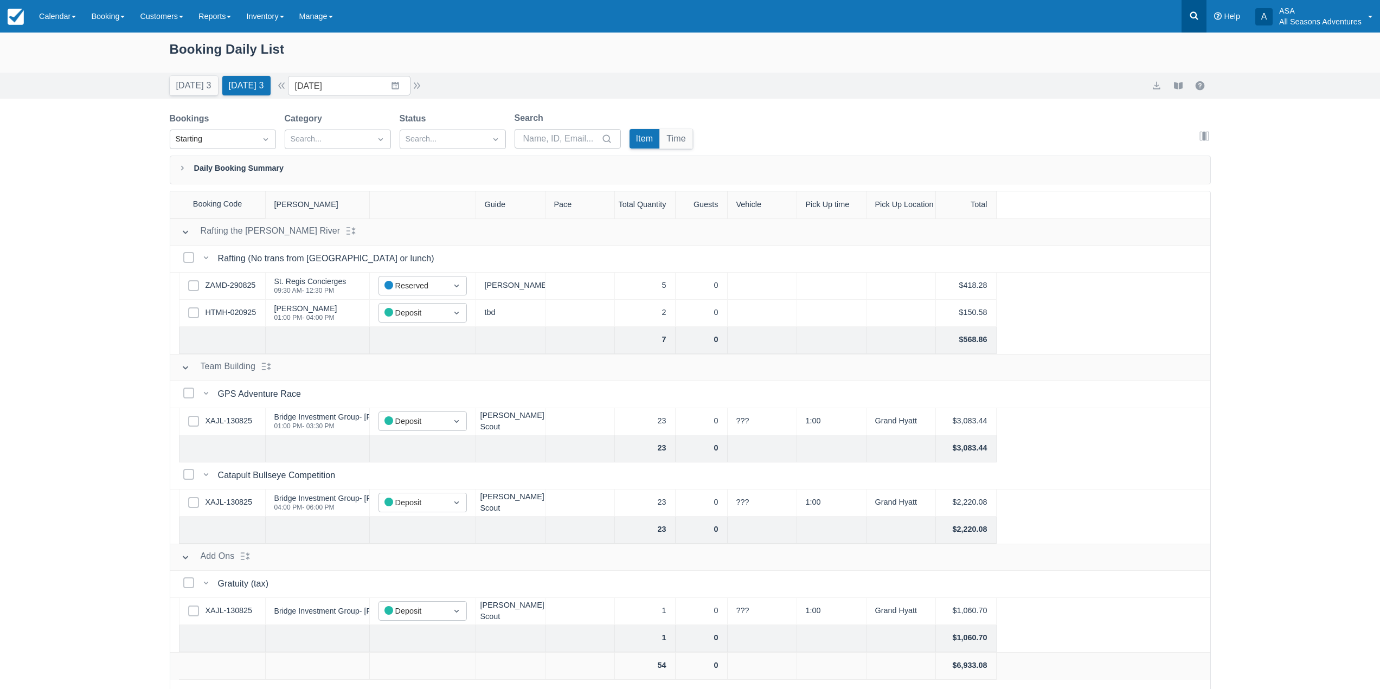
click at [1200, 12] on link at bounding box center [1193, 16] width 25 height 33
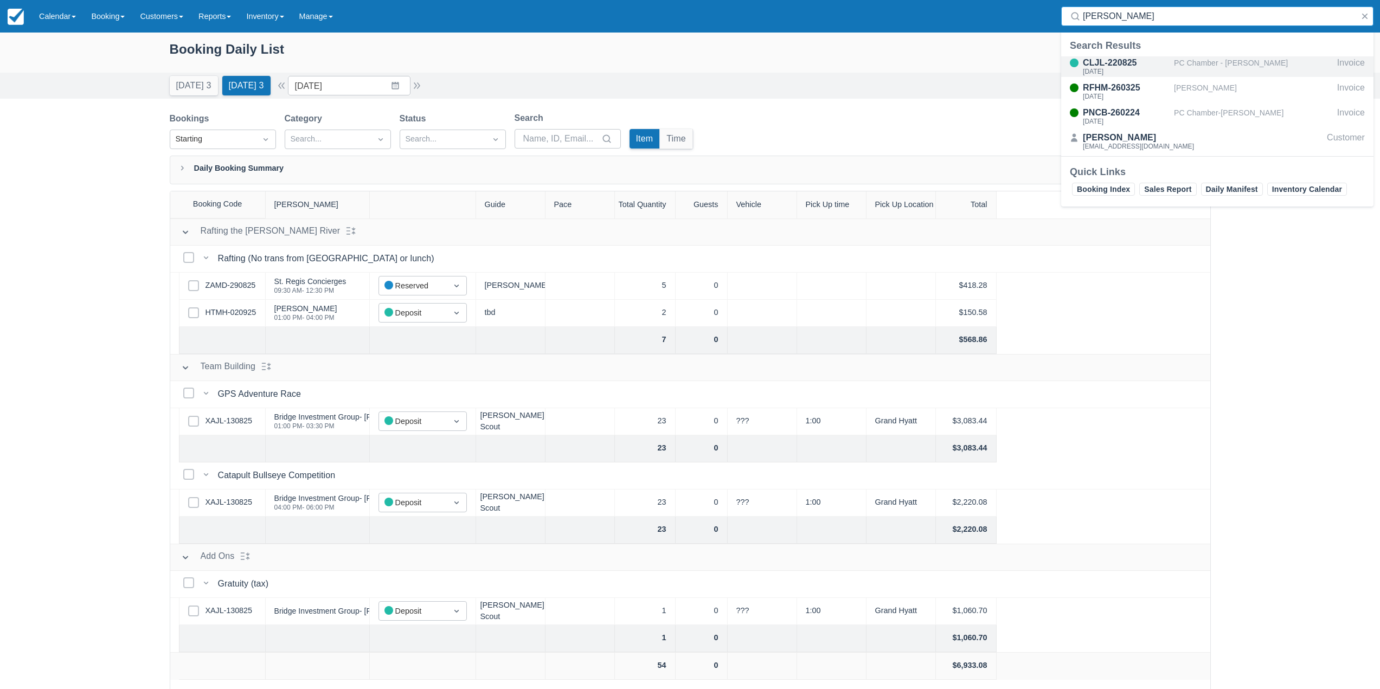
type input "courtney ryan"
click at [1198, 63] on div "PC Chamber - Courtney Ryan" at bounding box center [1253, 66] width 159 height 21
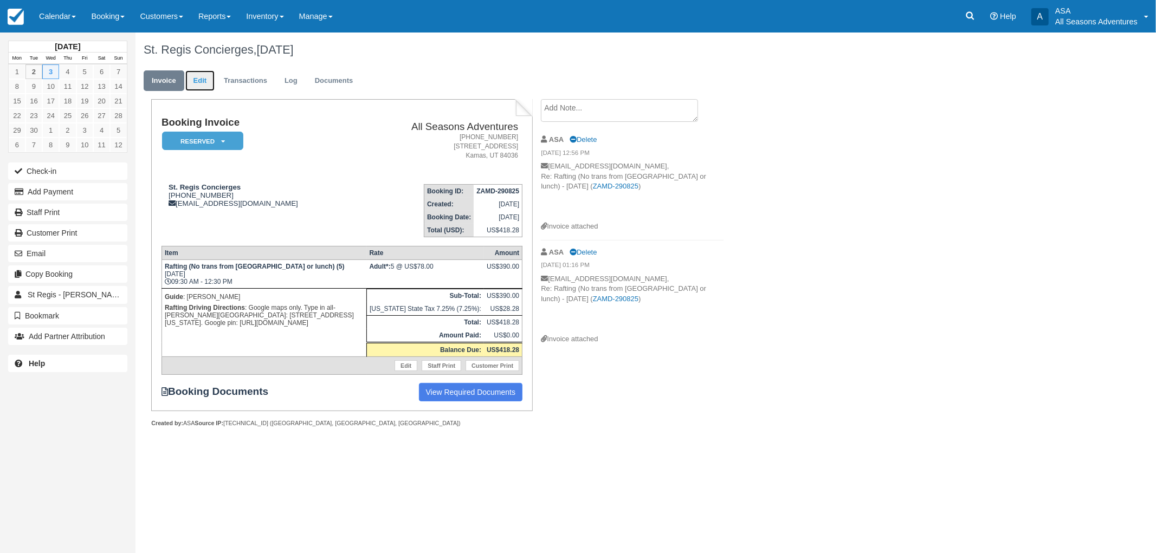
click at [203, 88] on link "Edit" at bounding box center [199, 80] width 29 height 21
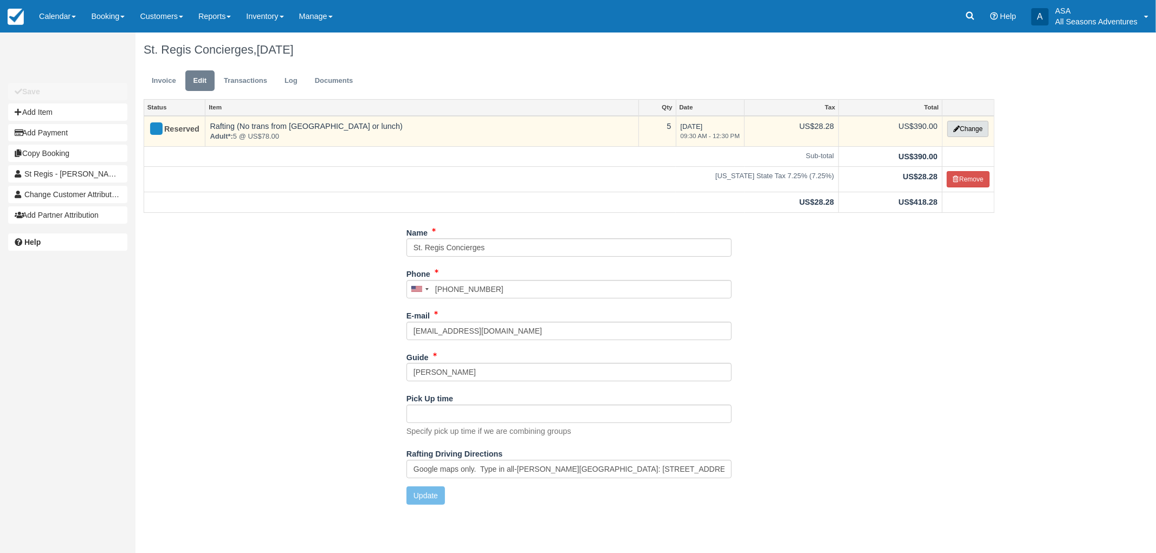
click at [959, 125] on button "Change" at bounding box center [967, 129] width 41 height 16
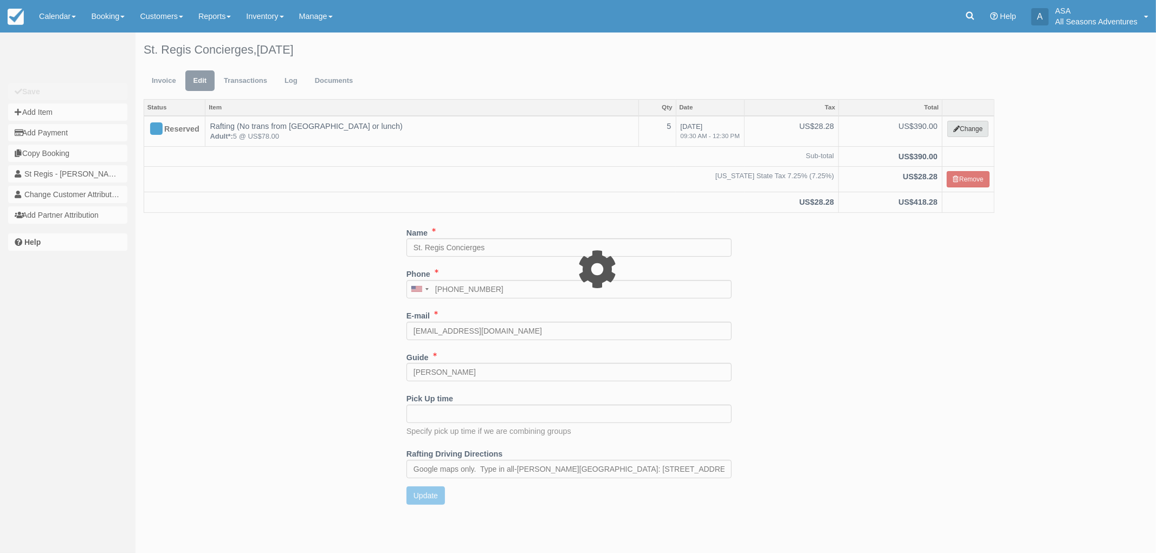
type input "390.00"
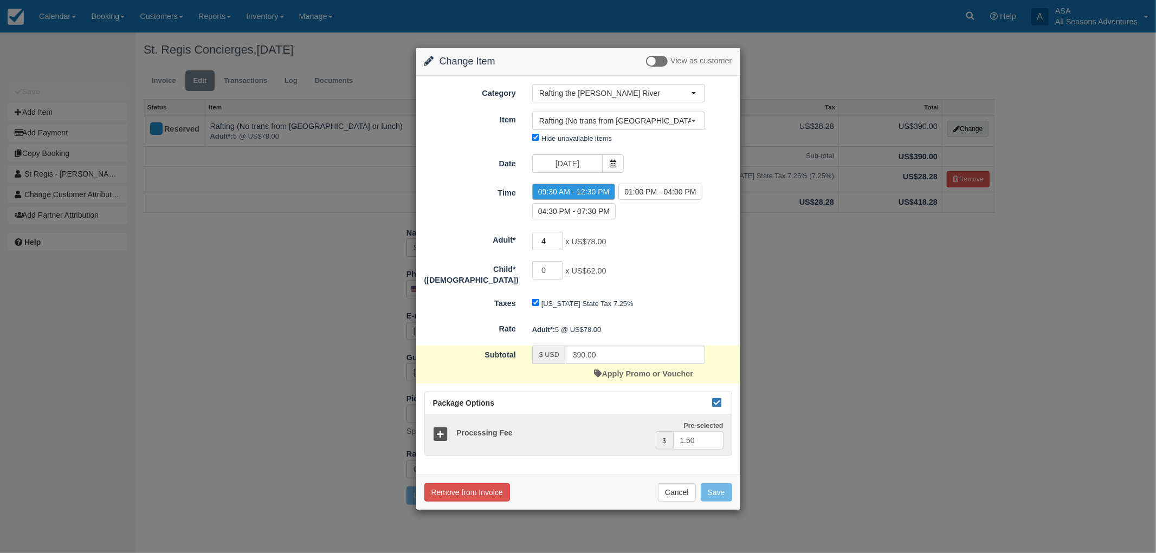
click at [559, 243] on input "4" at bounding box center [547, 241] width 31 height 18
type input "3"
click at [559, 243] on input "3" at bounding box center [547, 241] width 31 height 18
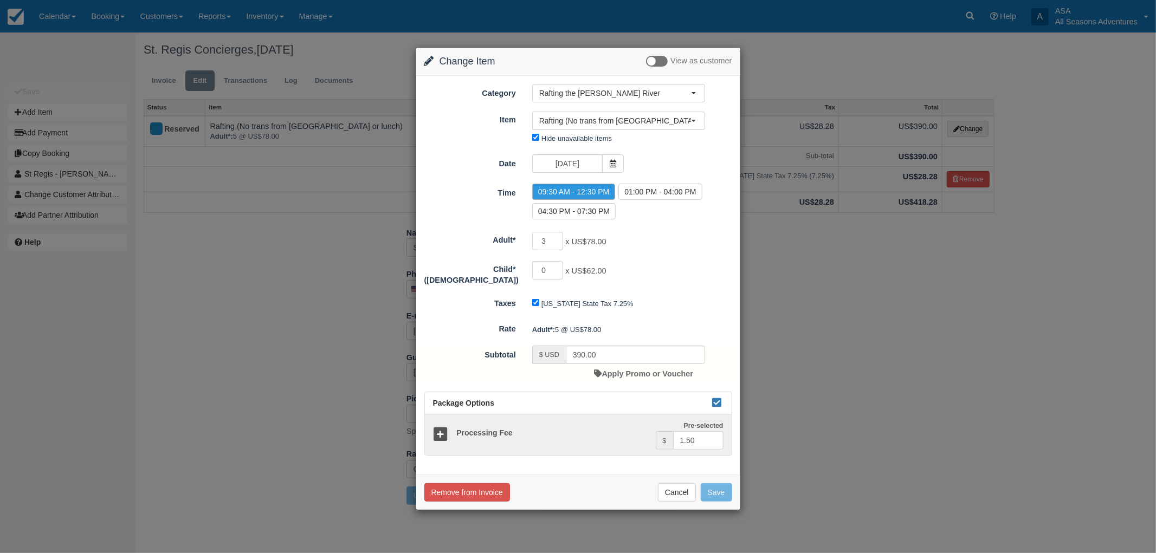
type input "234.00"
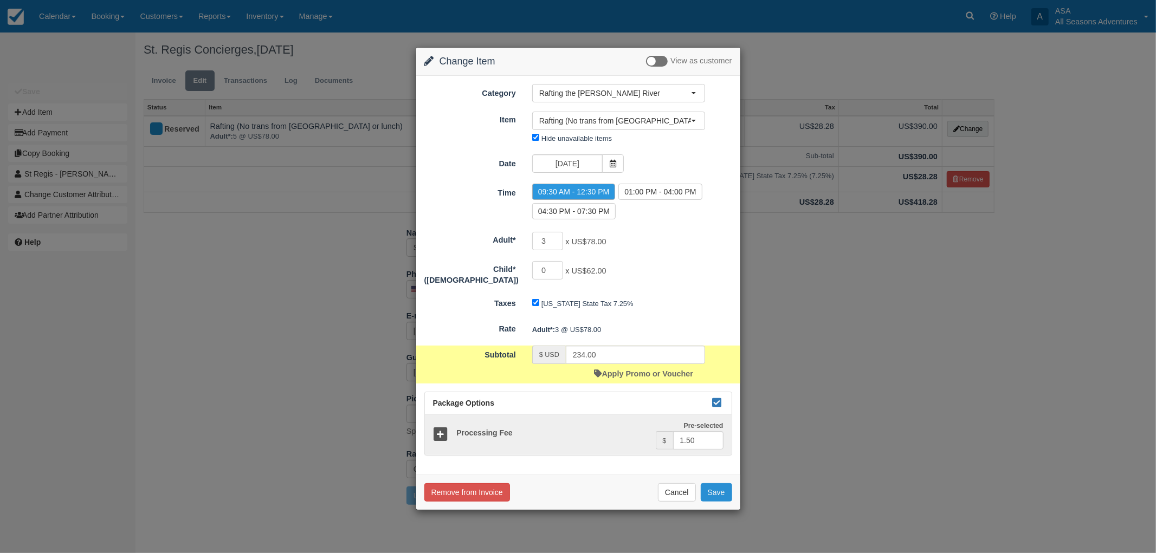
click at [723, 488] on button "Save" at bounding box center [716, 493] width 31 height 18
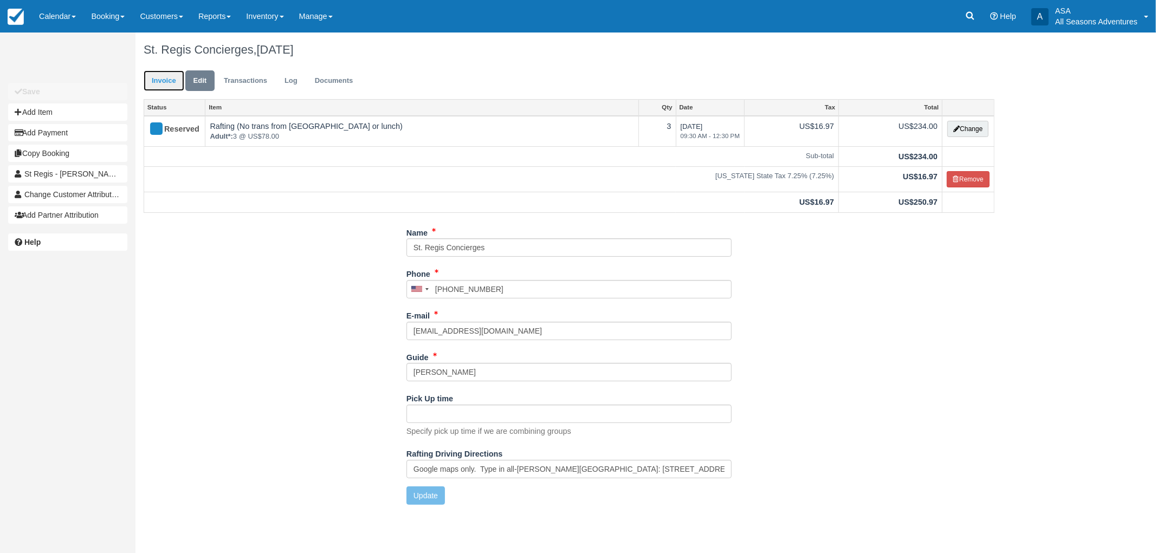
click at [158, 76] on link "Invoice" at bounding box center [164, 80] width 41 height 21
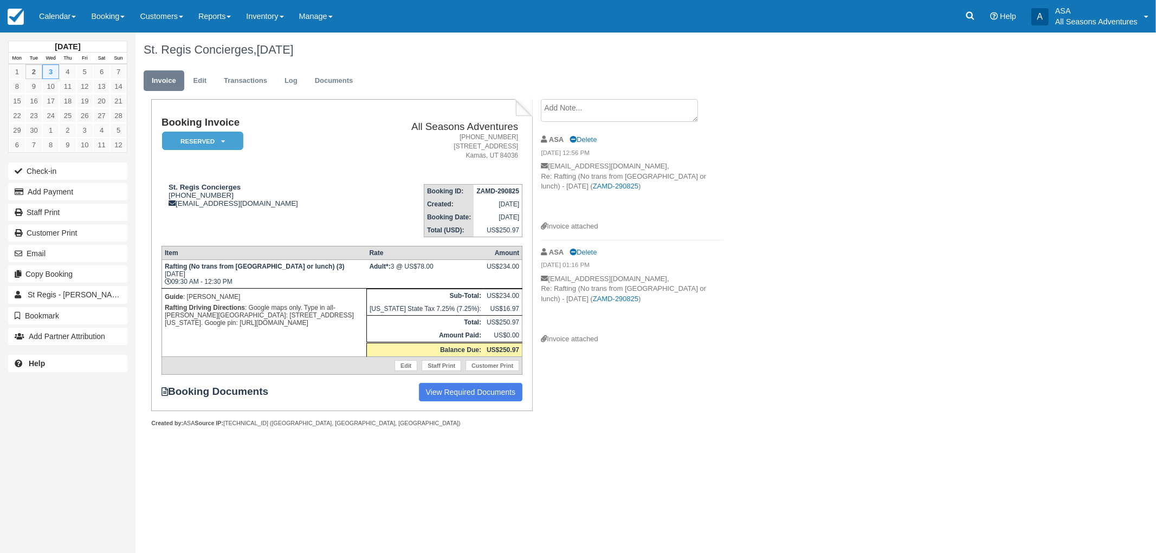
click at [798, 456] on div "[DATE] Mon Tue Wed Thu Fri Sat Sun 1 2 3 4 5 6 7 8 9 10 11 12 13 14 15 16 17 18…" at bounding box center [578, 293] width 1156 height 521
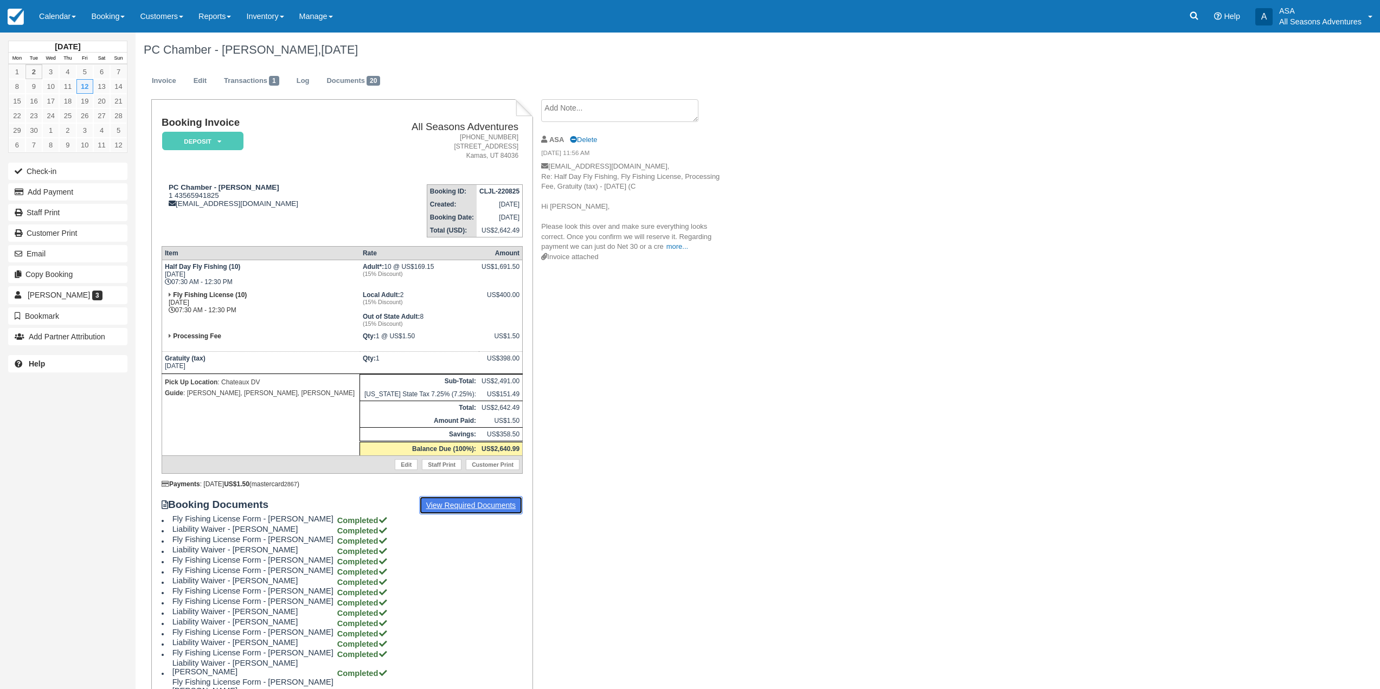
click at [468, 510] on link "View Required Documents" at bounding box center [471, 505] width 104 height 18
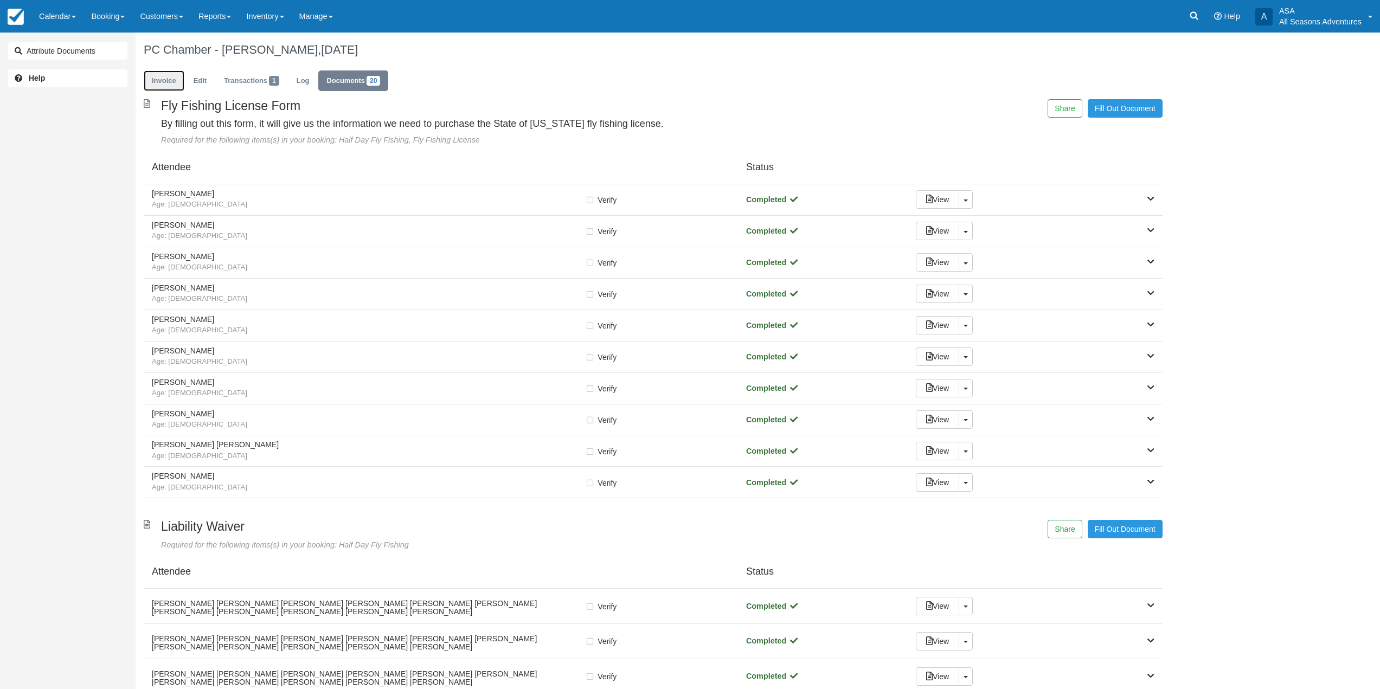
click at [178, 84] on link "Invoice" at bounding box center [164, 80] width 41 height 21
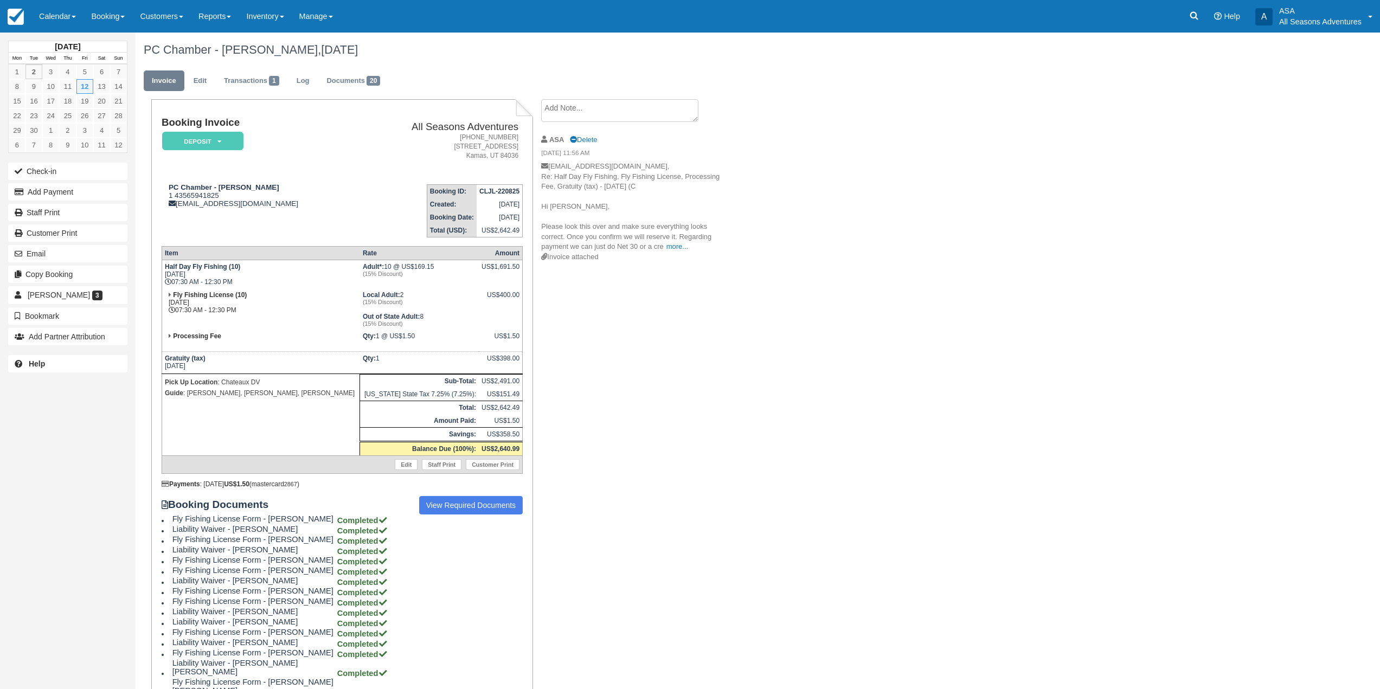
click at [571, 114] on textarea at bounding box center [619, 110] width 157 height 23
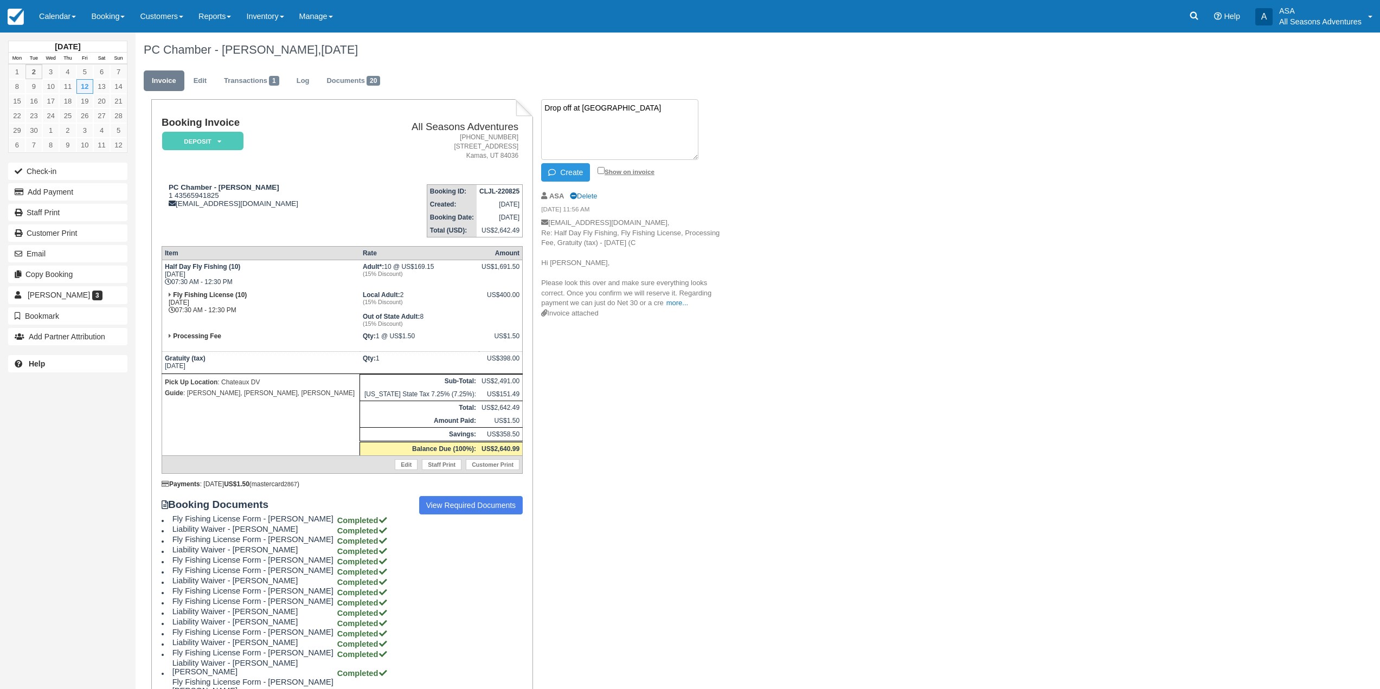
type textarea "Drop off at High West Saloon"
click at [605, 170] on label "Show on invoice" at bounding box center [625, 171] width 57 height 7
click at [604, 170] on input "Show on invoice" at bounding box center [600, 170] width 7 height 7
checkbox input "true"
click at [565, 185] on li "ASA Delete 08/22/25 11:56 AM courtneyryan@visitparkcity.com, Re: Half Day Fly F…" at bounding box center [632, 255] width 183 height 142
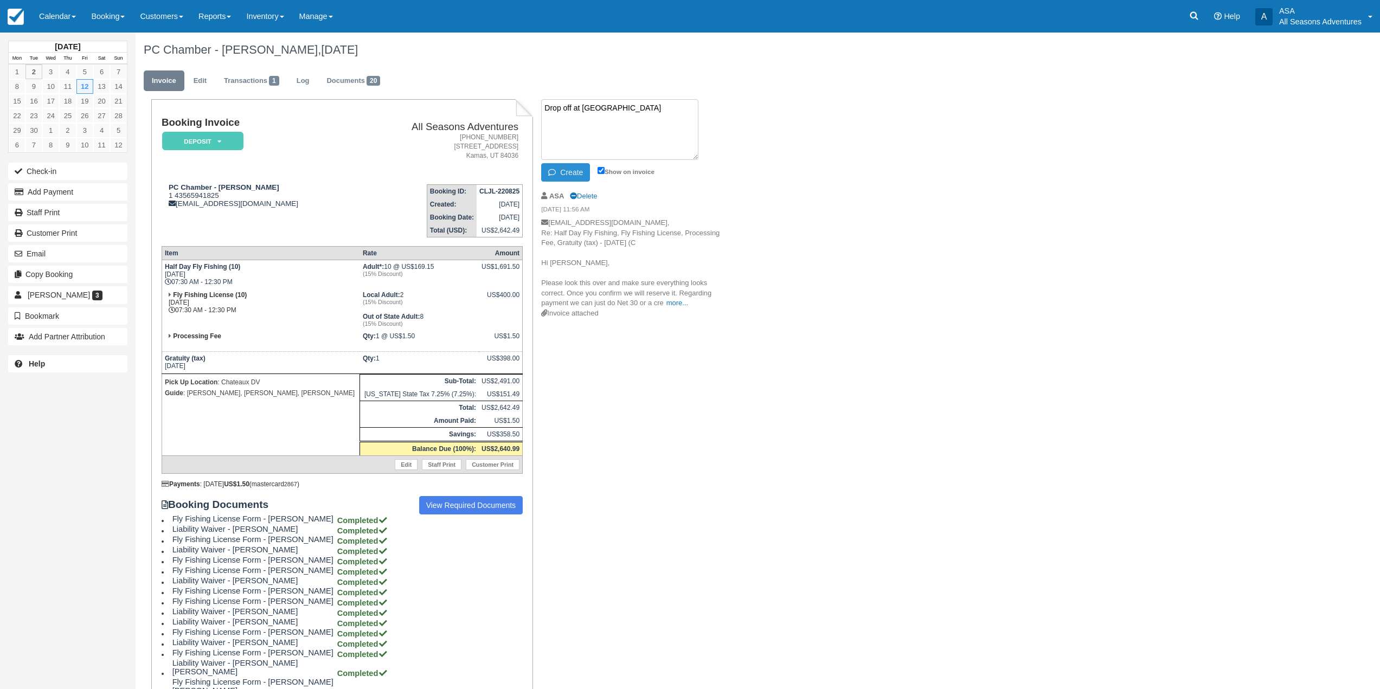
click at [566, 178] on button "Create" at bounding box center [565, 172] width 49 height 18
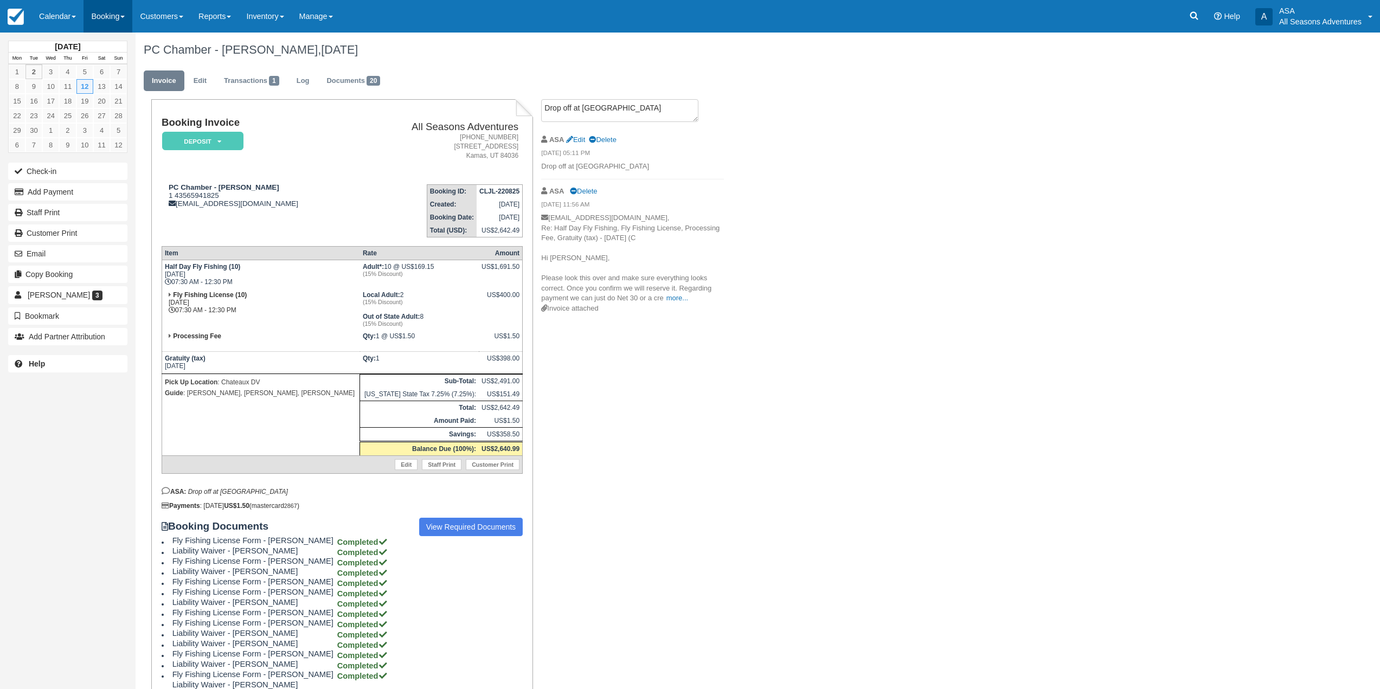
click at [125, 21] on link "Booking" at bounding box center [107, 16] width 49 height 33
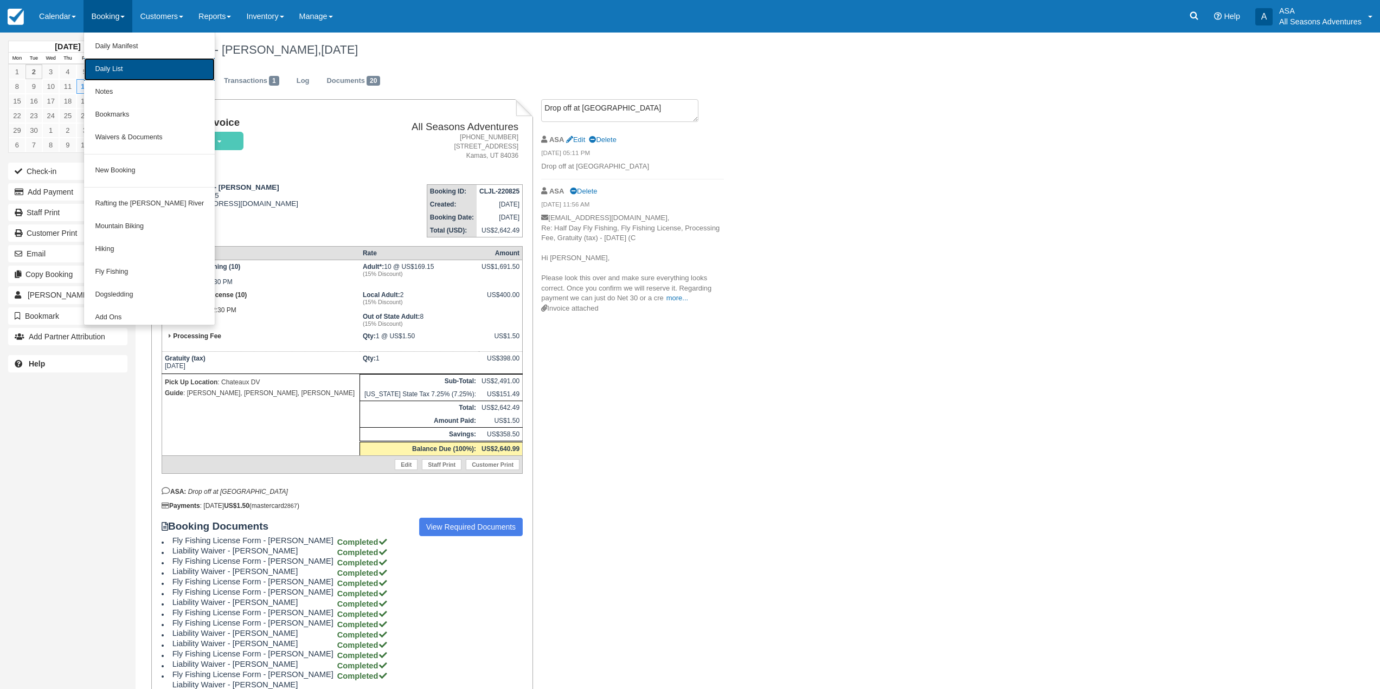
click at [141, 66] on link "Daily List" at bounding box center [149, 69] width 131 height 23
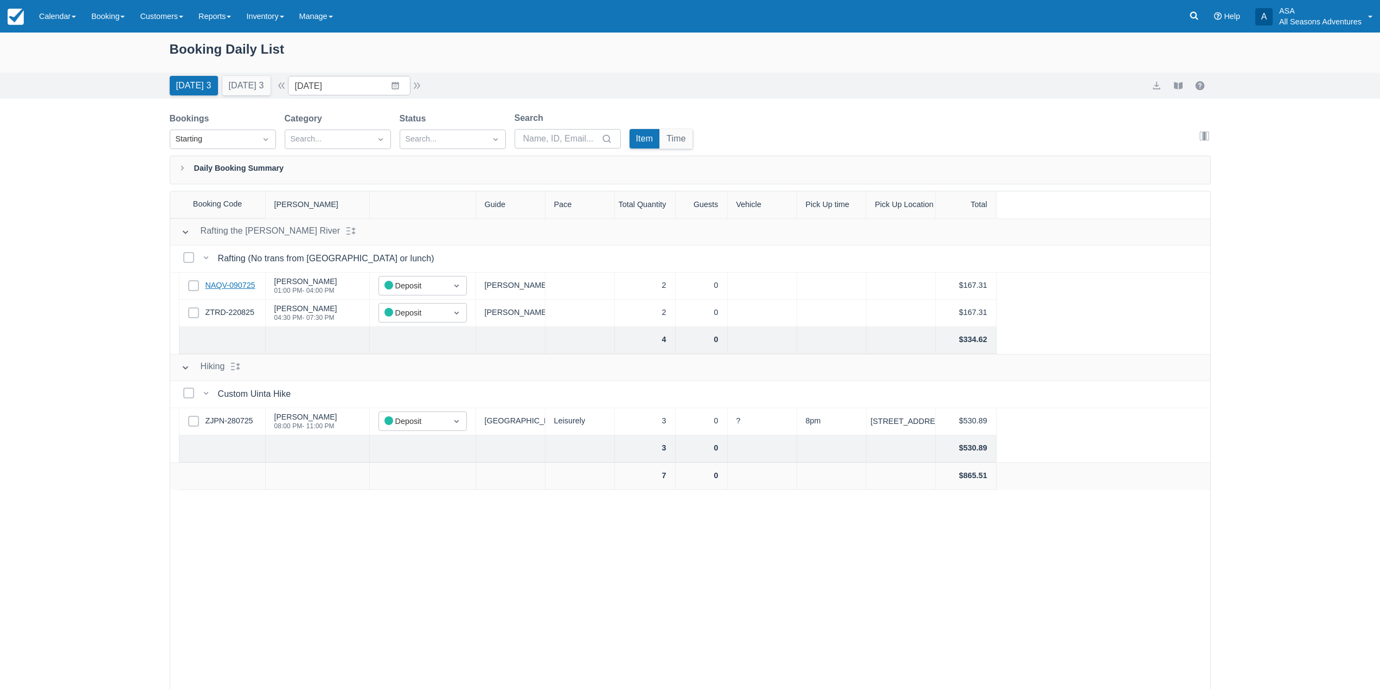
click at [238, 289] on link "NAQV-090725" at bounding box center [230, 286] width 50 height 12
click at [246, 312] on link "ZTRD-220825" at bounding box center [229, 313] width 49 height 12
click at [249, 421] on link "ZJPN-280725" at bounding box center [229, 421] width 48 height 12
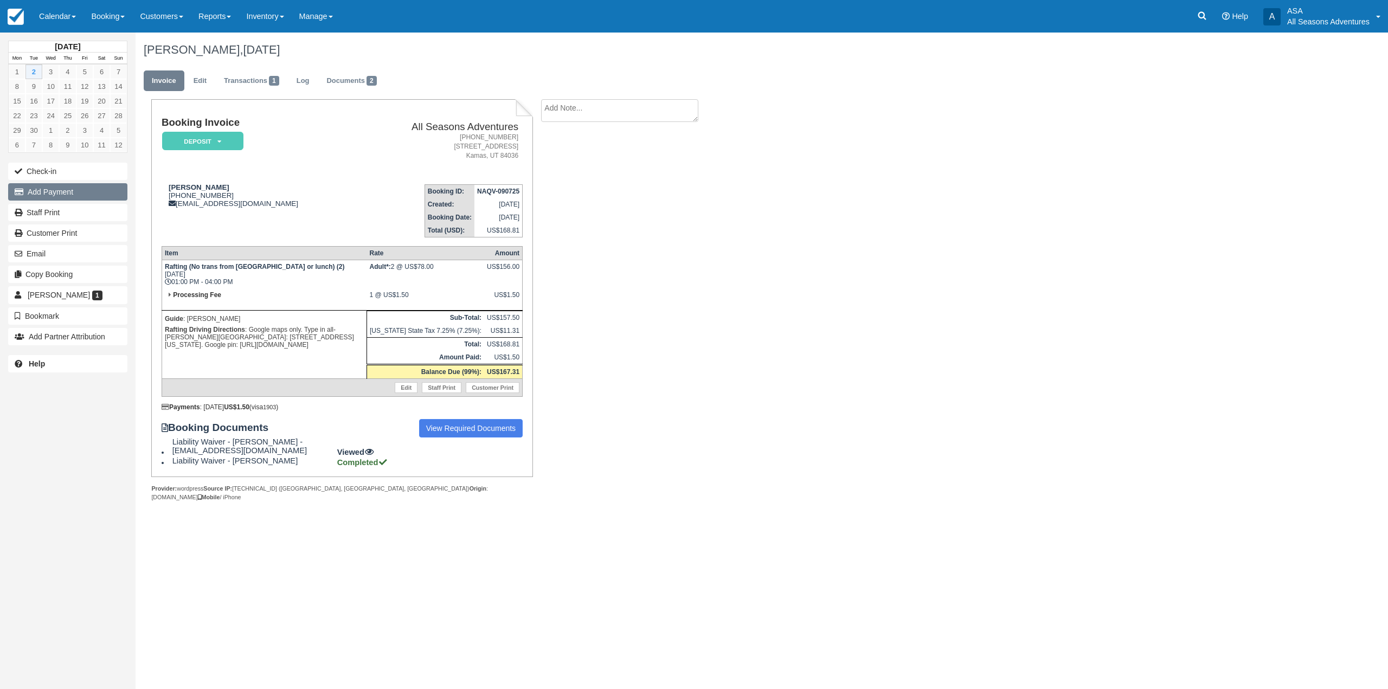
click at [94, 195] on button "Add Payment" at bounding box center [67, 191] width 119 height 17
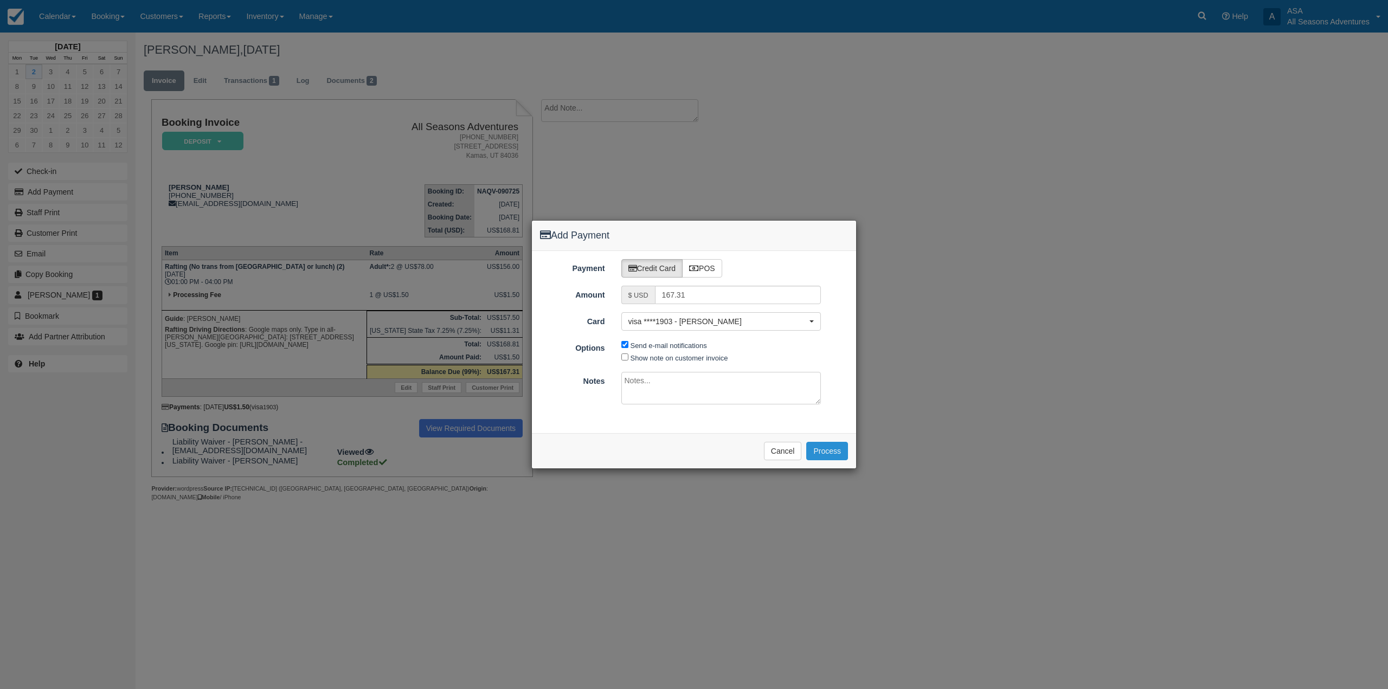
click at [828, 443] on button "Process" at bounding box center [827, 451] width 42 height 18
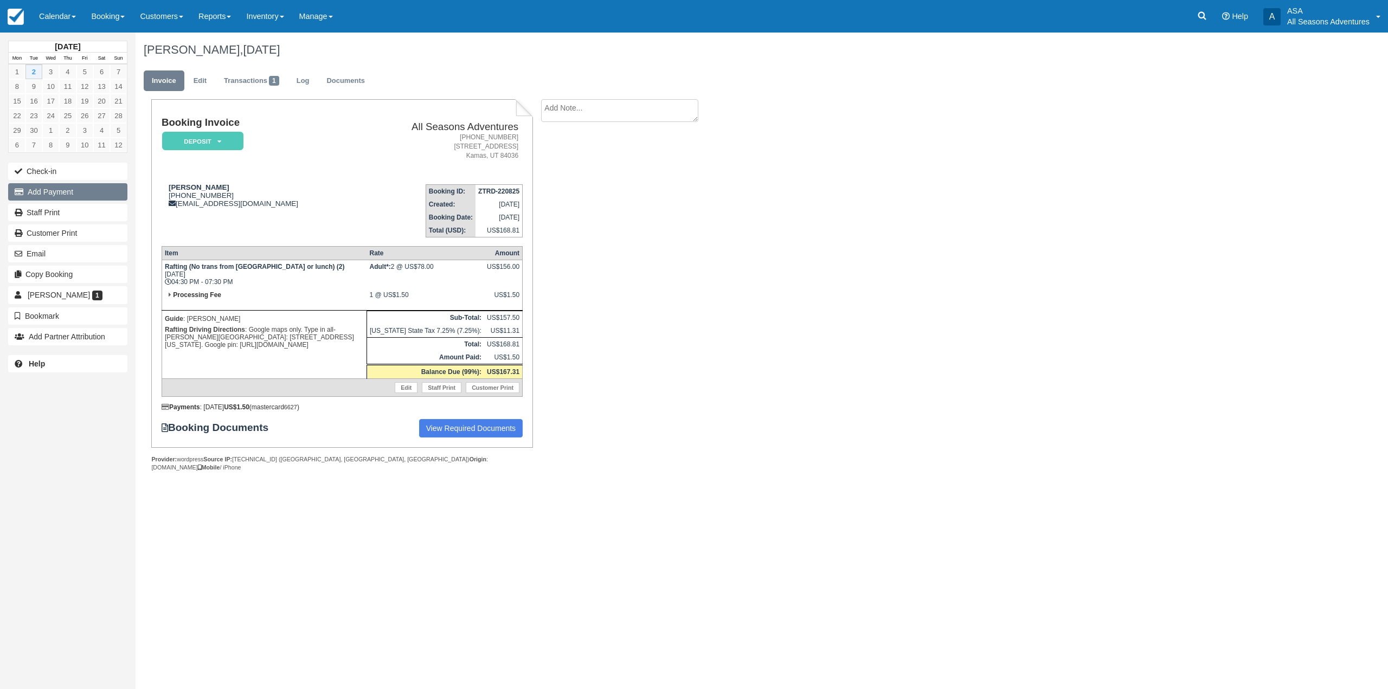
click at [32, 199] on button "Add Payment" at bounding box center [67, 191] width 119 height 17
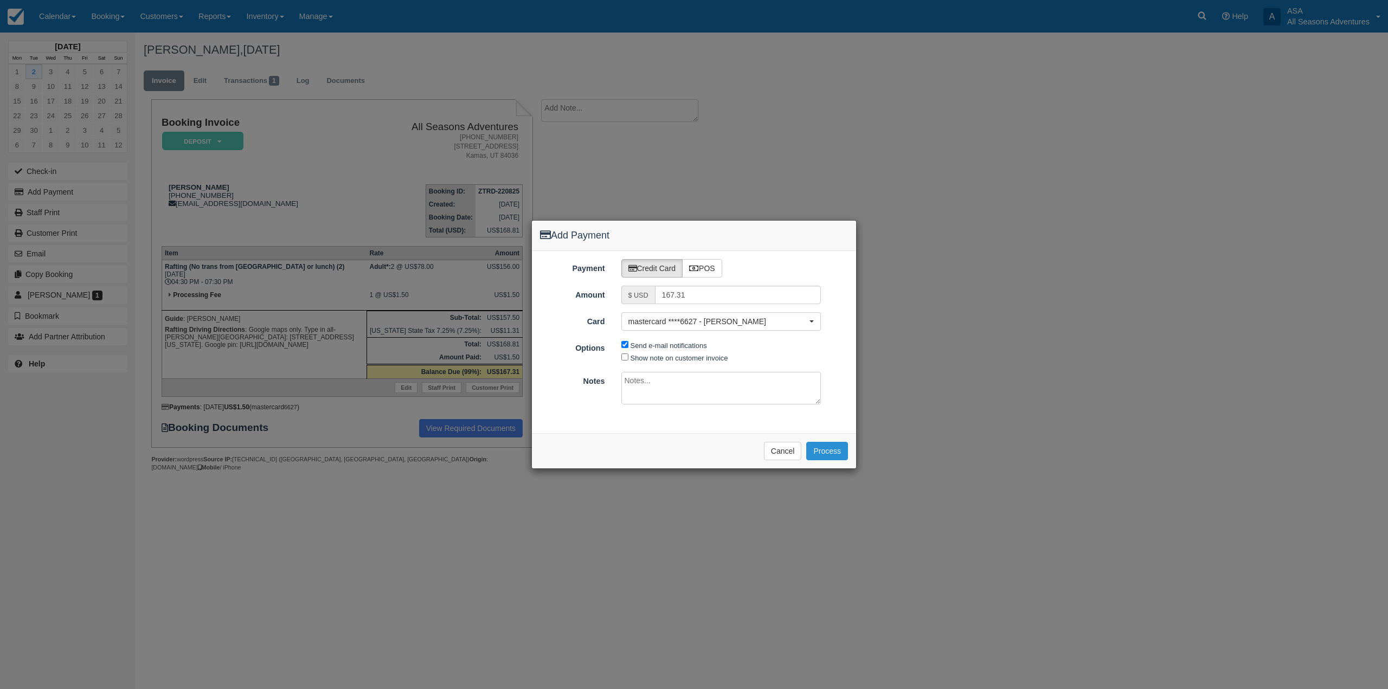
click at [821, 451] on button "Process" at bounding box center [827, 451] width 42 height 18
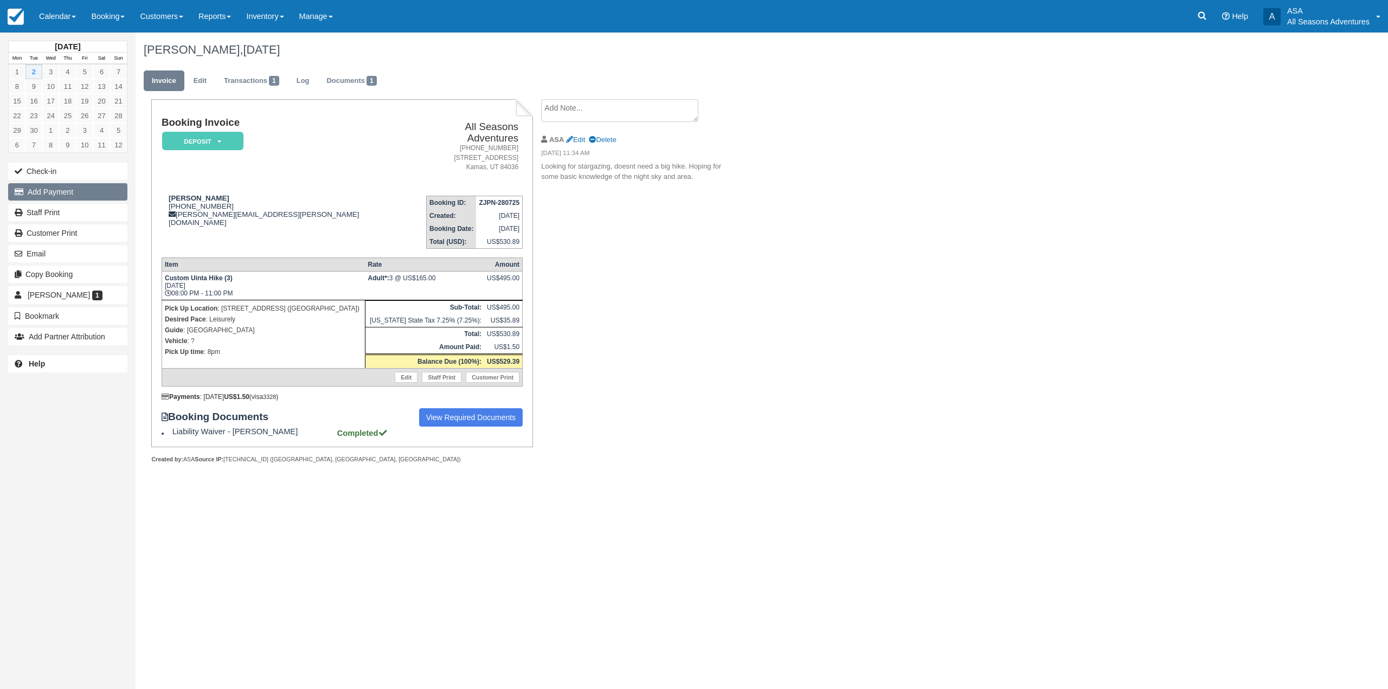
click at [72, 197] on button "Add Payment" at bounding box center [67, 191] width 119 height 17
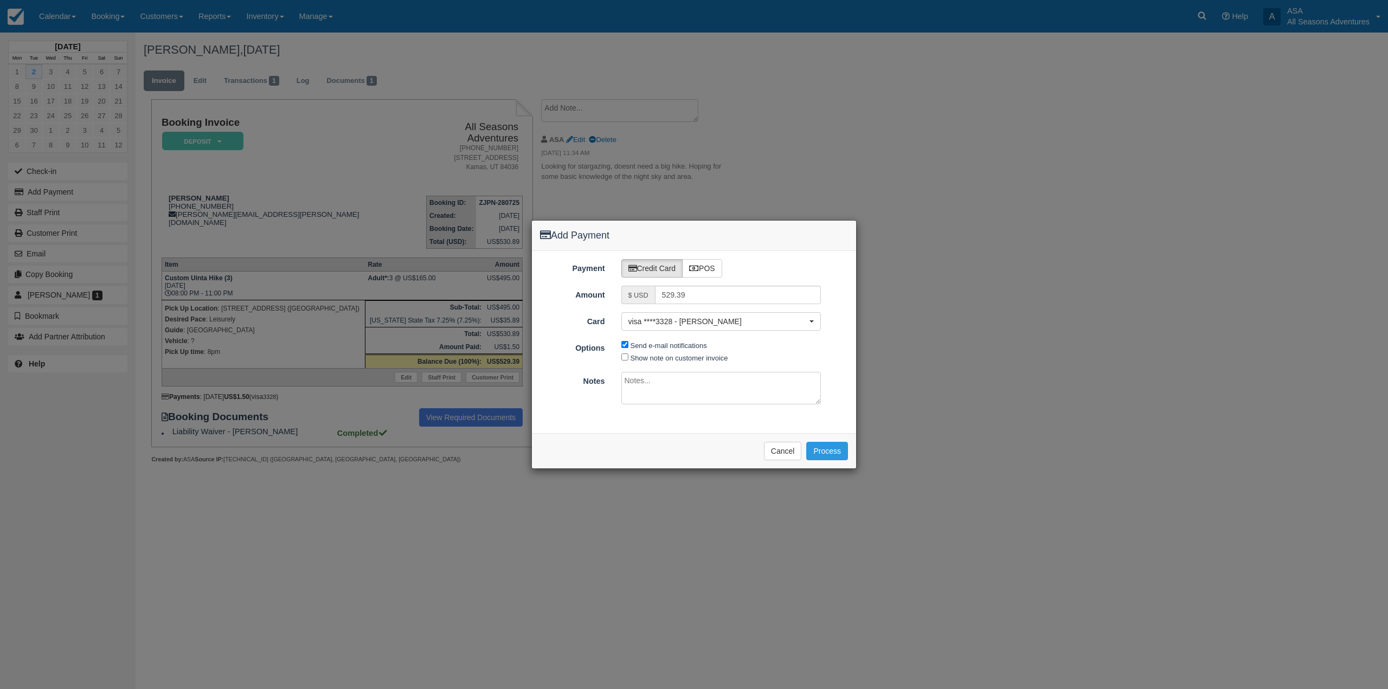
click at [834, 462] on div "Please wait while the payment is processed ... Cancel Process" at bounding box center [694, 450] width 324 height 35
click at [832, 448] on button "Process" at bounding box center [827, 451] width 42 height 18
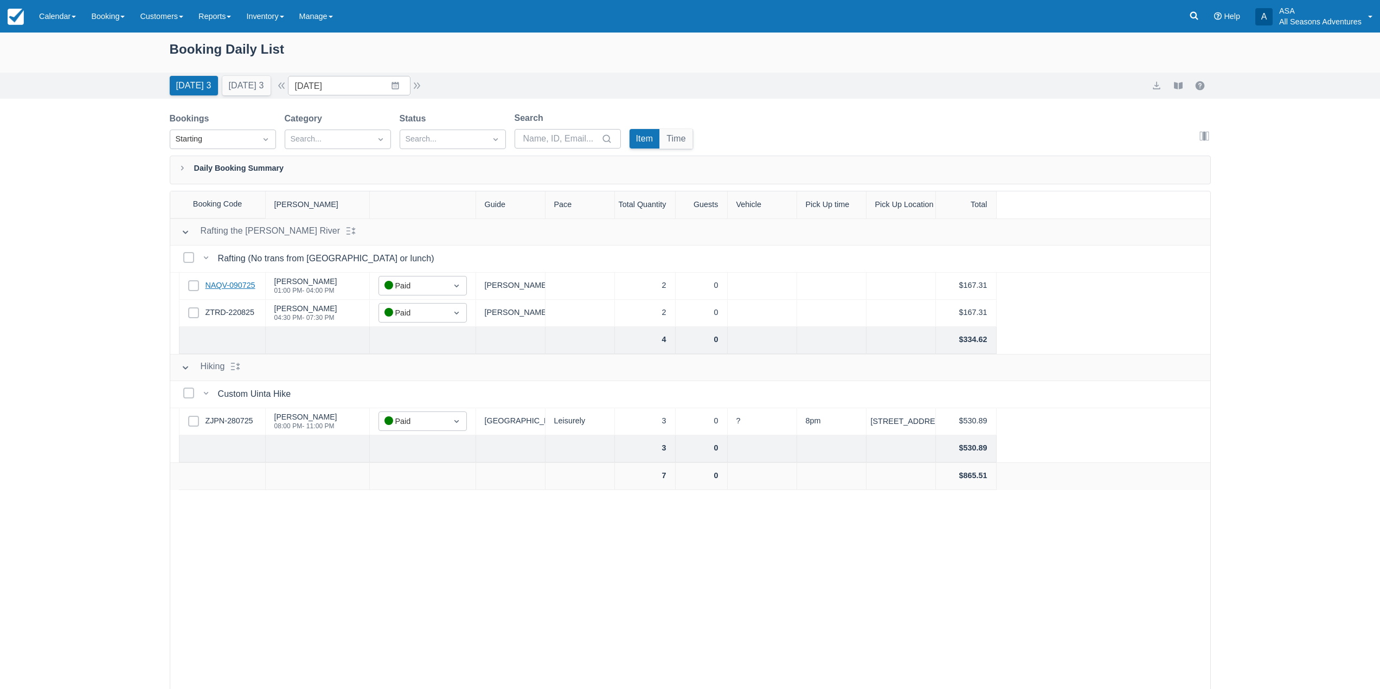
click at [218, 286] on link "NAQV-090725" at bounding box center [230, 286] width 50 height 12
click at [235, 312] on link "ZTRD-220825" at bounding box center [229, 313] width 49 height 12
click at [130, 31] on link "Booking" at bounding box center [107, 16] width 49 height 33
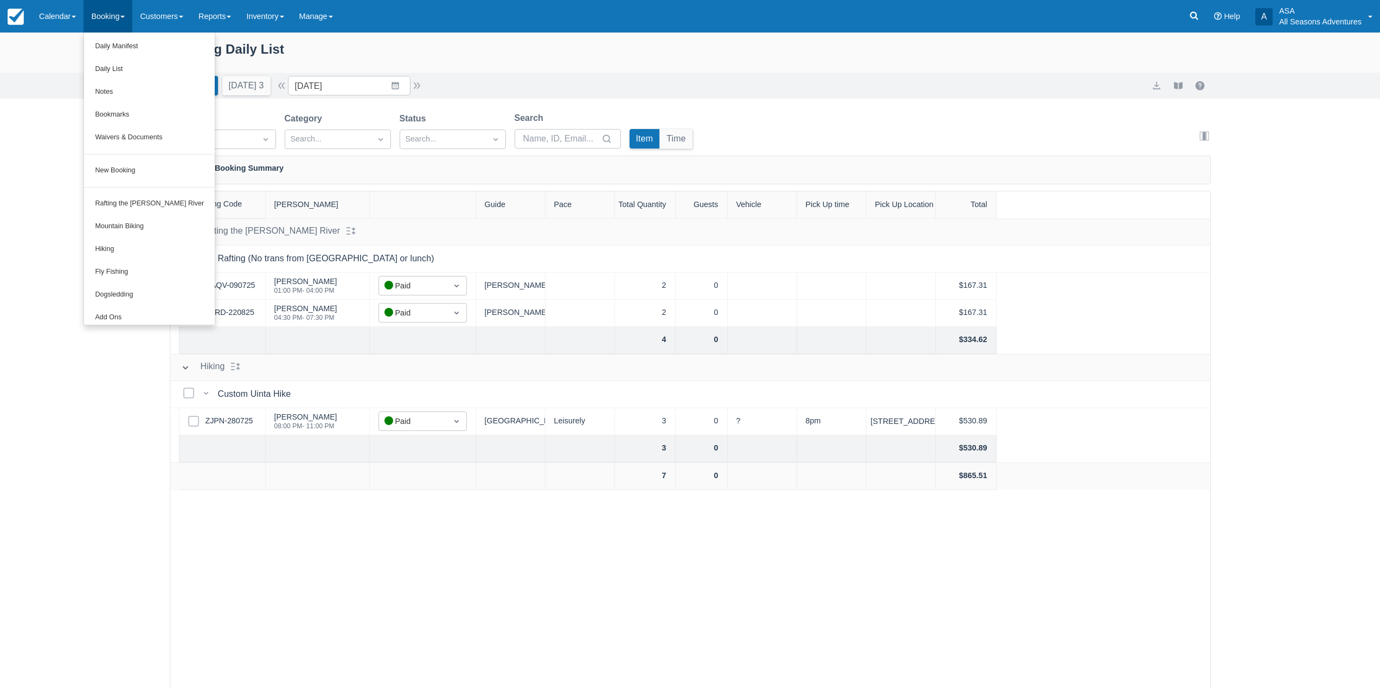
click at [511, 53] on div "Booking Daily List" at bounding box center [690, 54] width 1041 height 31
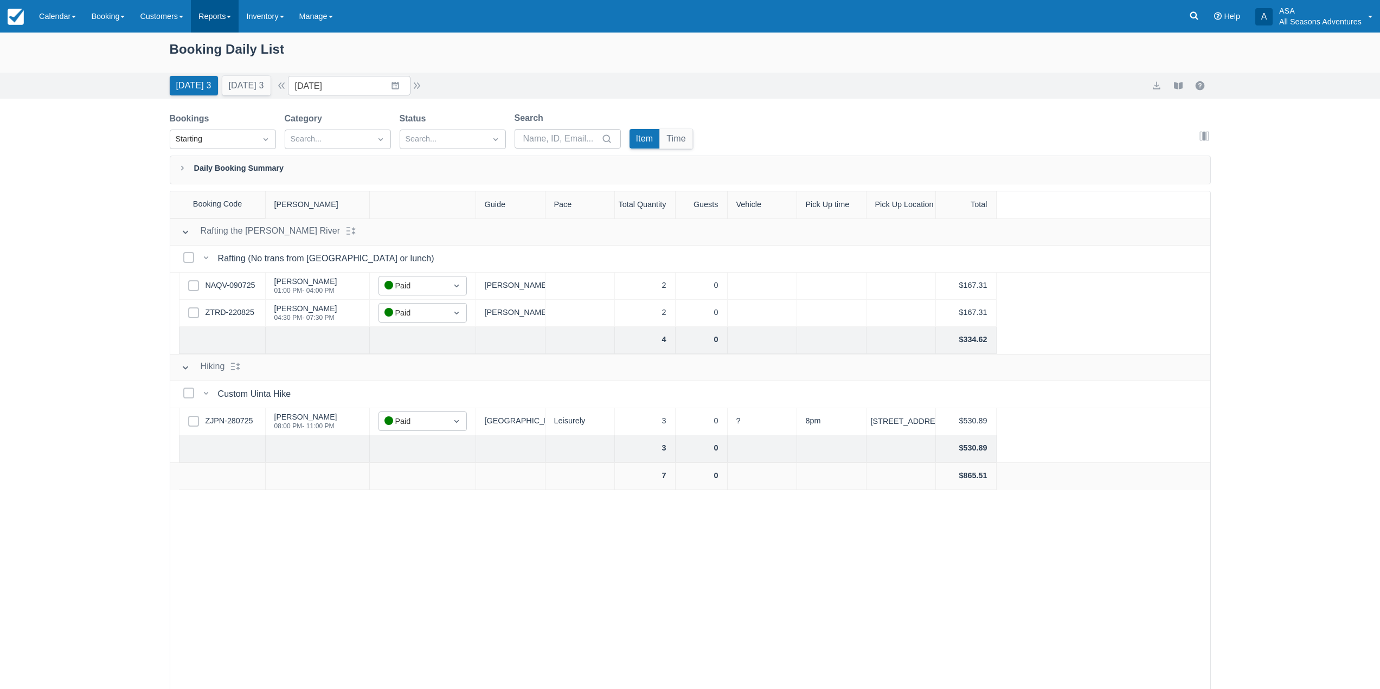
click at [211, 18] on link "Reports" at bounding box center [215, 16] width 48 height 33
click at [206, 94] on link "Transactions" at bounding box center [234, 92] width 86 height 23
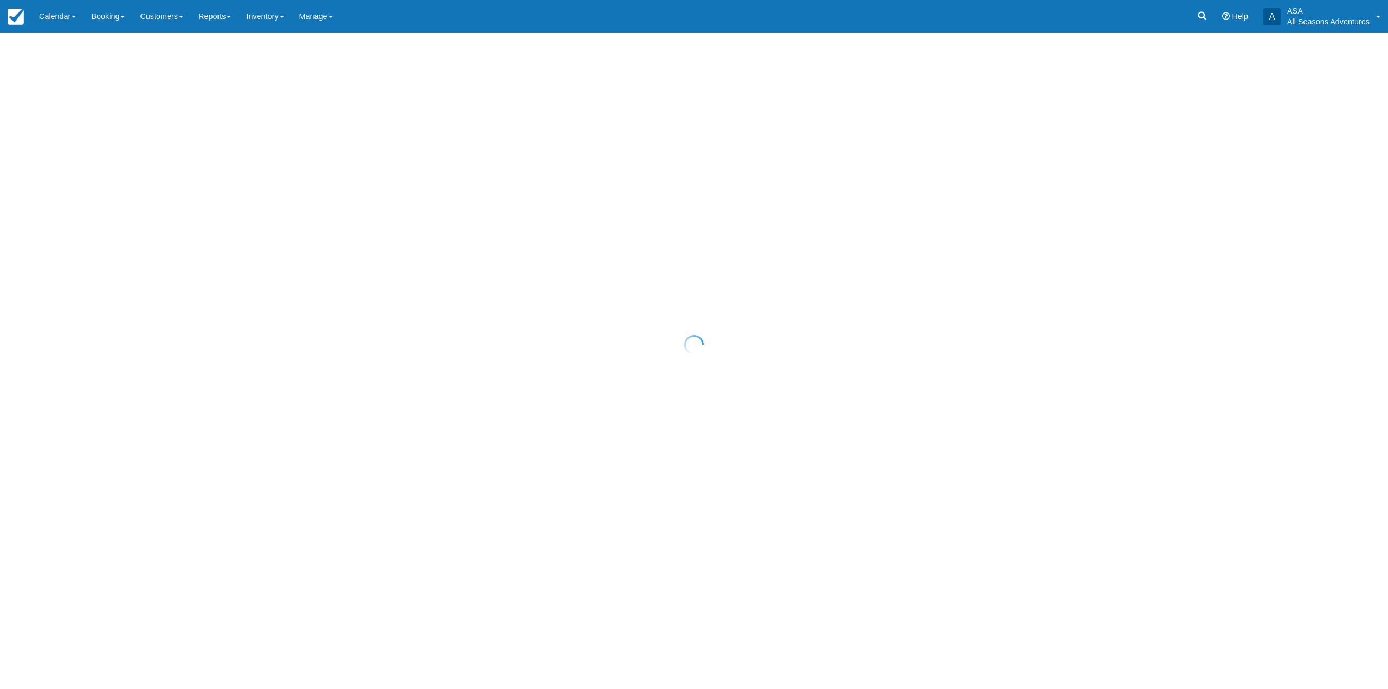
select select "10"
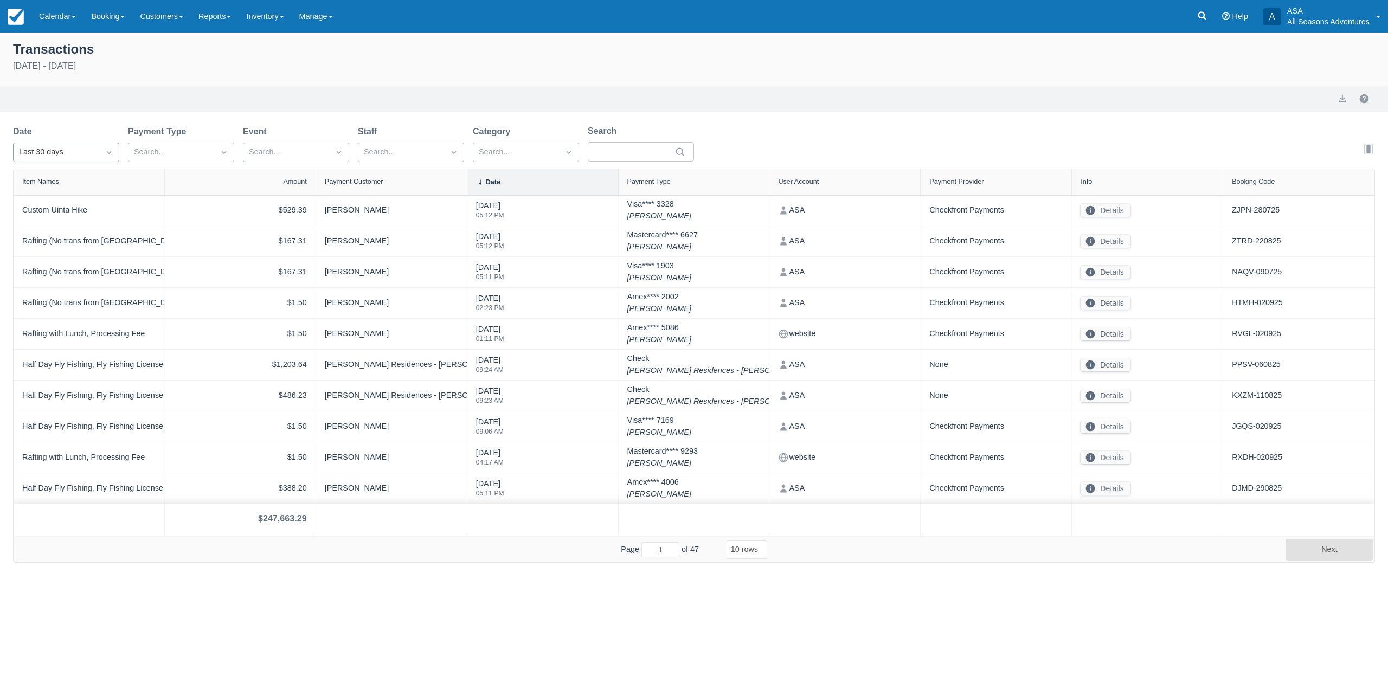
click at [54, 157] on div "Last 30 days" at bounding box center [56, 152] width 75 height 12
click at [60, 197] on div "Today" at bounding box center [66, 199] width 106 height 21
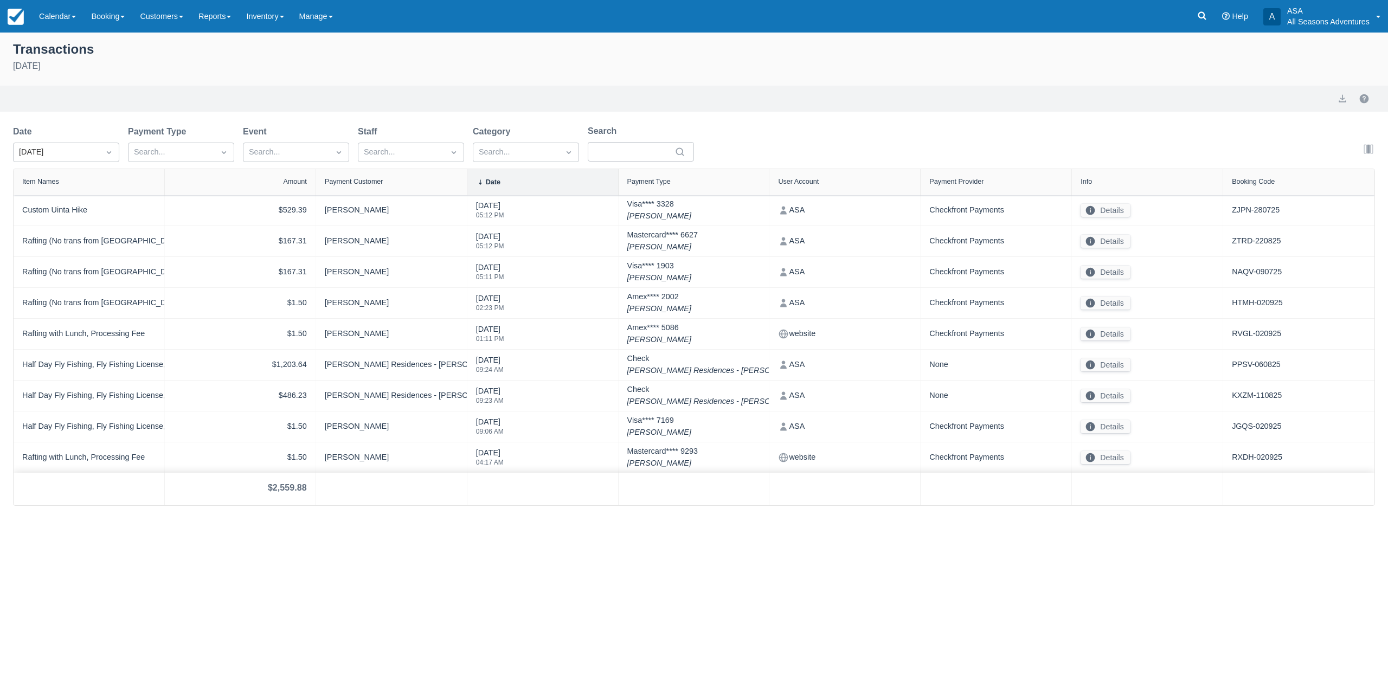
click at [1355, 103] on div "Export" at bounding box center [1352, 98] width 43 height 13
click at [1346, 101] on button "export" at bounding box center [1342, 98] width 13 height 13
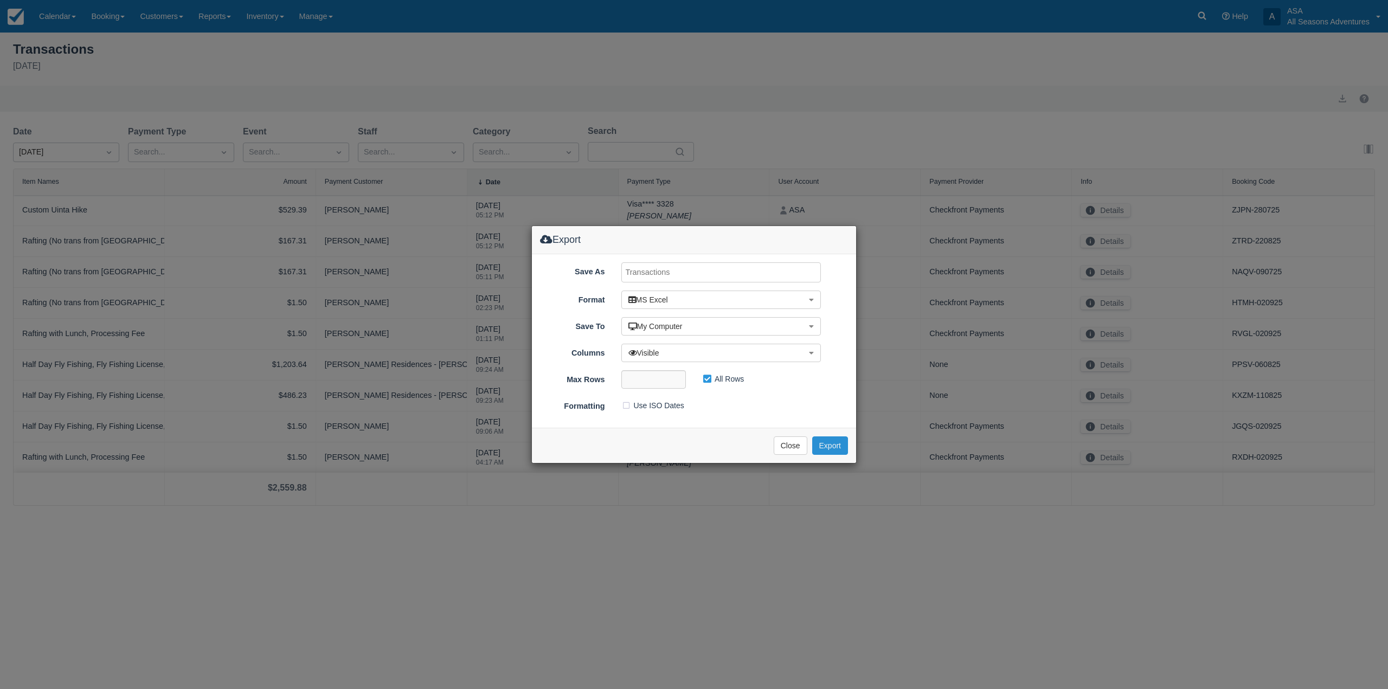
click at [834, 450] on button "Export" at bounding box center [830, 445] width 36 height 18
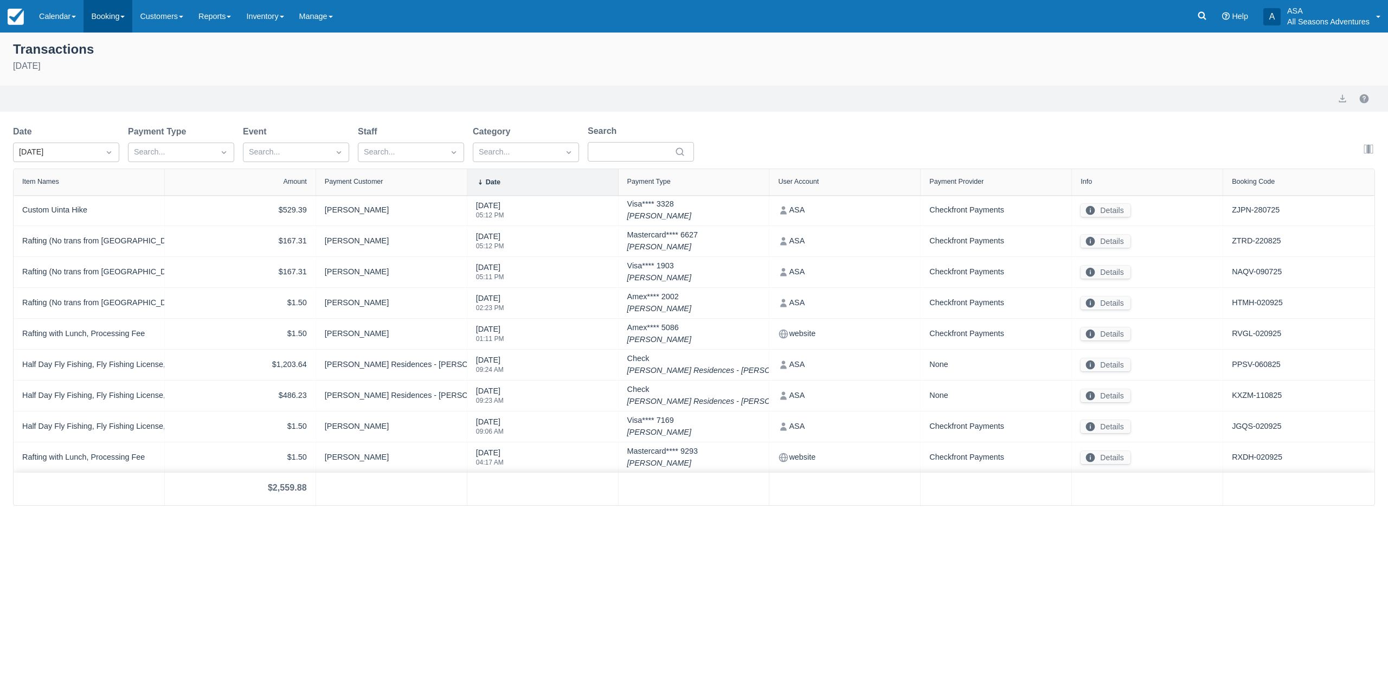
click at [109, 27] on link "Booking" at bounding box center [107, 16] width 49 height 33
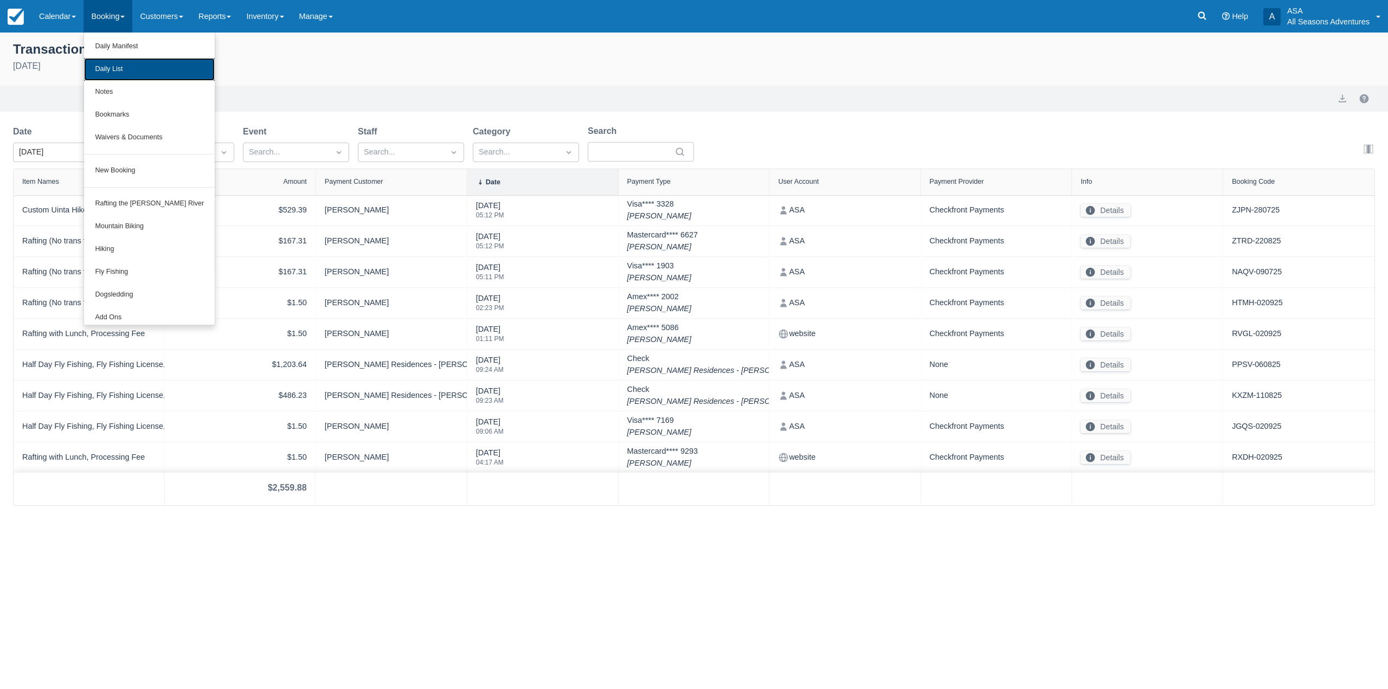
click at [131, 73] on link "Daily List" at bounding box center [149, 69] width 131 height 23
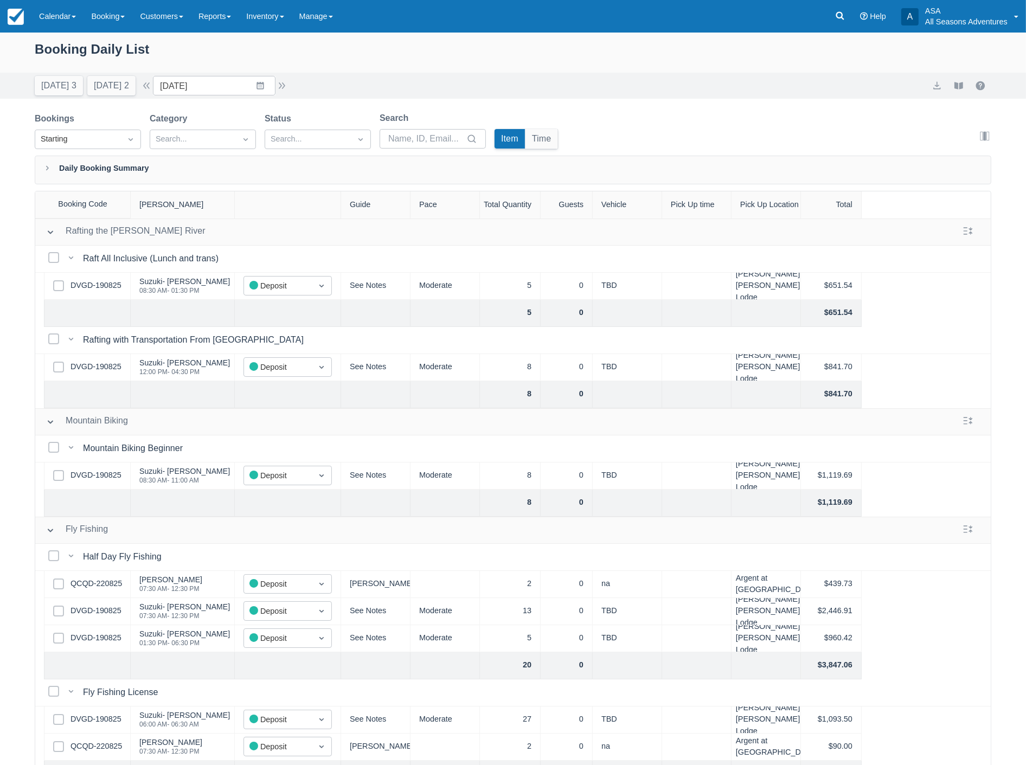
scroll to position [191, 0]
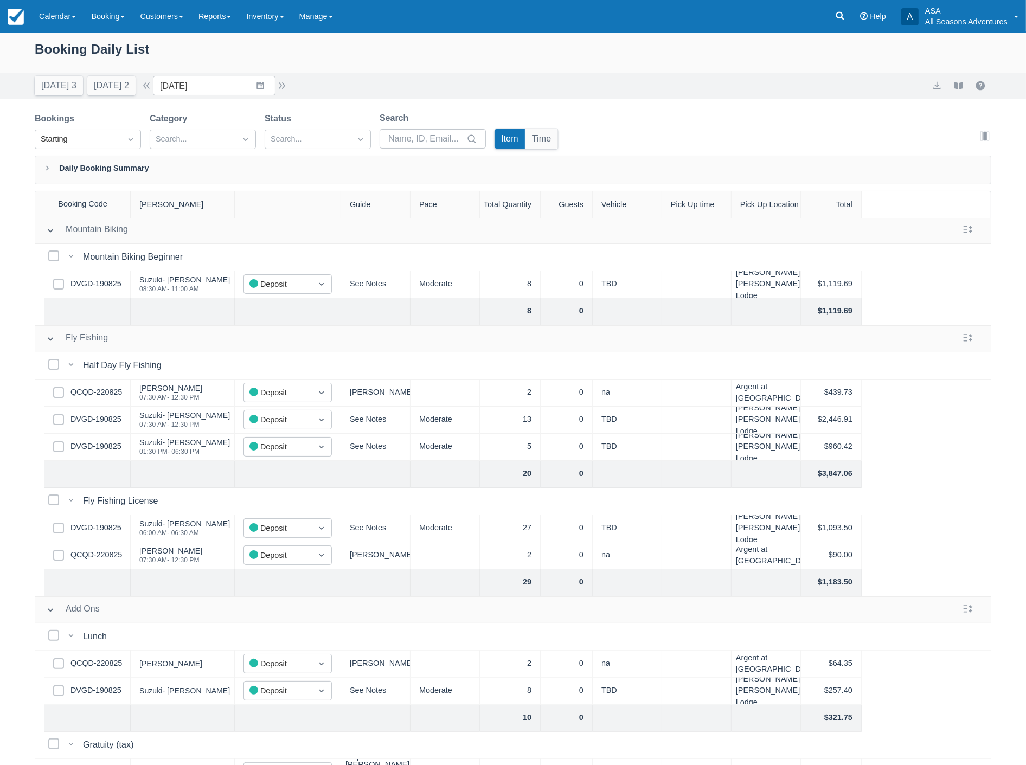
click at [788, 530] on div "Stein Ericksen Lodge" at bounding box center [765, 528] width 69 height 27
click at [113, 88] on button "Tomorrow 2" at bounding box center [111, 86] width 48 height 20
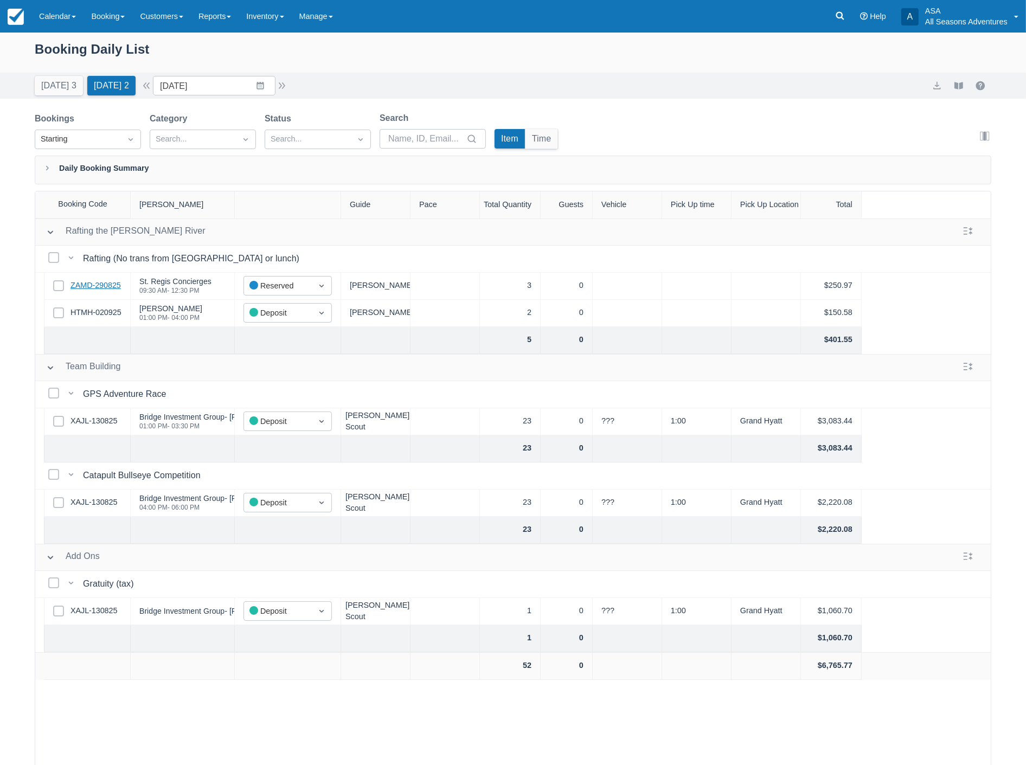
click at [106, 284] on link "ZAMD-290825" at bounding box center [95, 286] width 50 height 12
click at [103, 90] on button "Tomorrow 2" at bounding box center [111, 86] width 48 height 20
click at [232, 87] on input "09/03/25" at bounding box center [214, 86] width 123 height 20
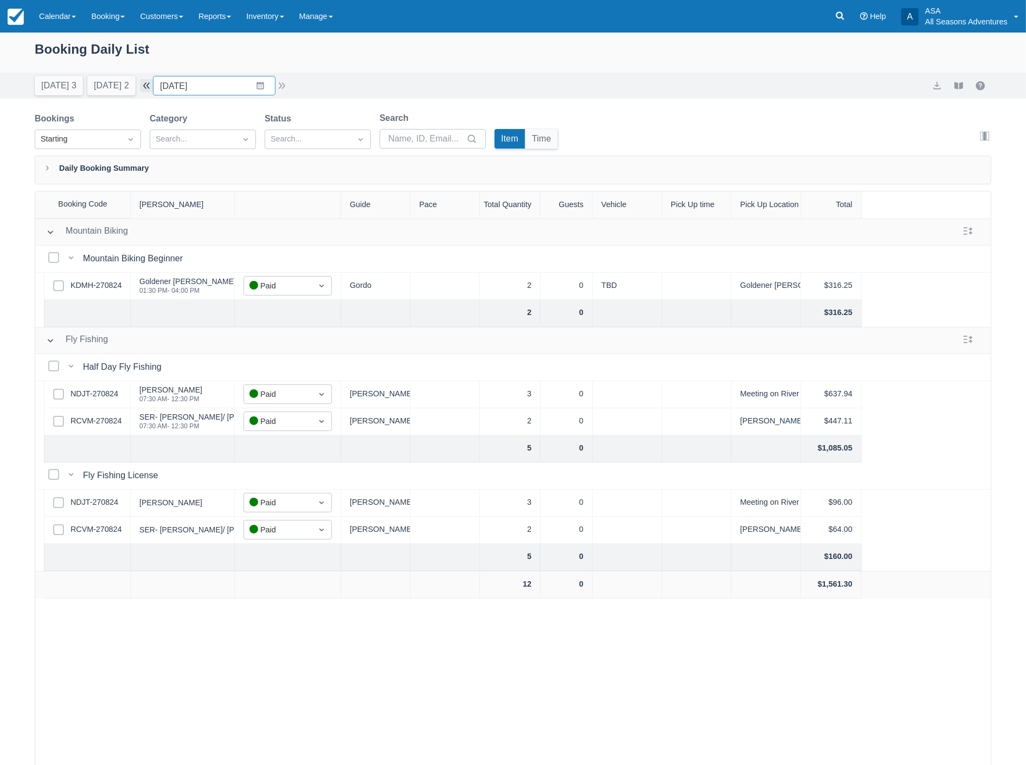
click at [153, 88] on button "button" at bounding box center [146, 85] width 13 height 13
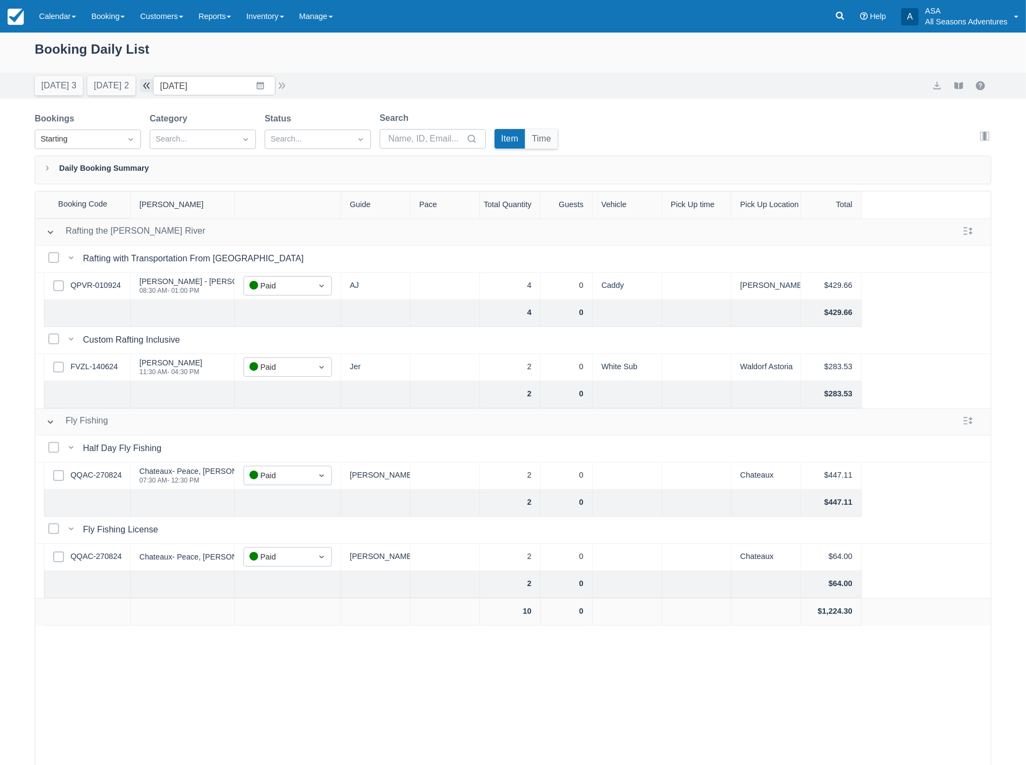
click at [153, 88] on button "button" at bounding box center [146, 85] width 13 height 13
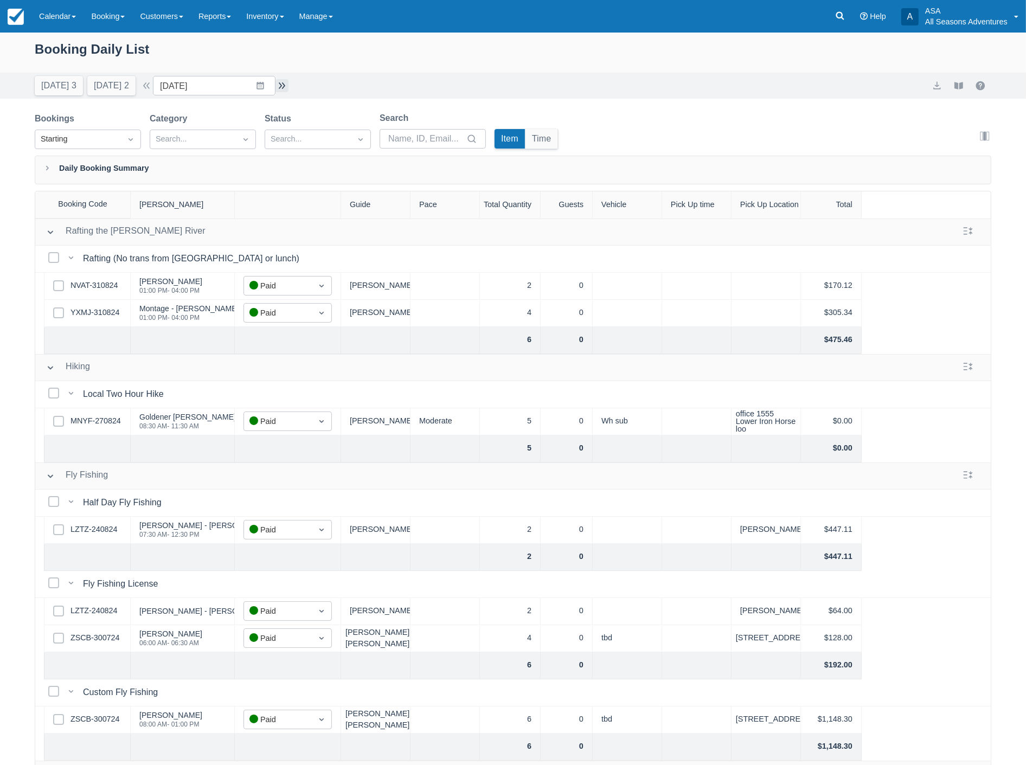
click at [283, 86] on button "button" at bounding box center [281, 85] width 13 height 13
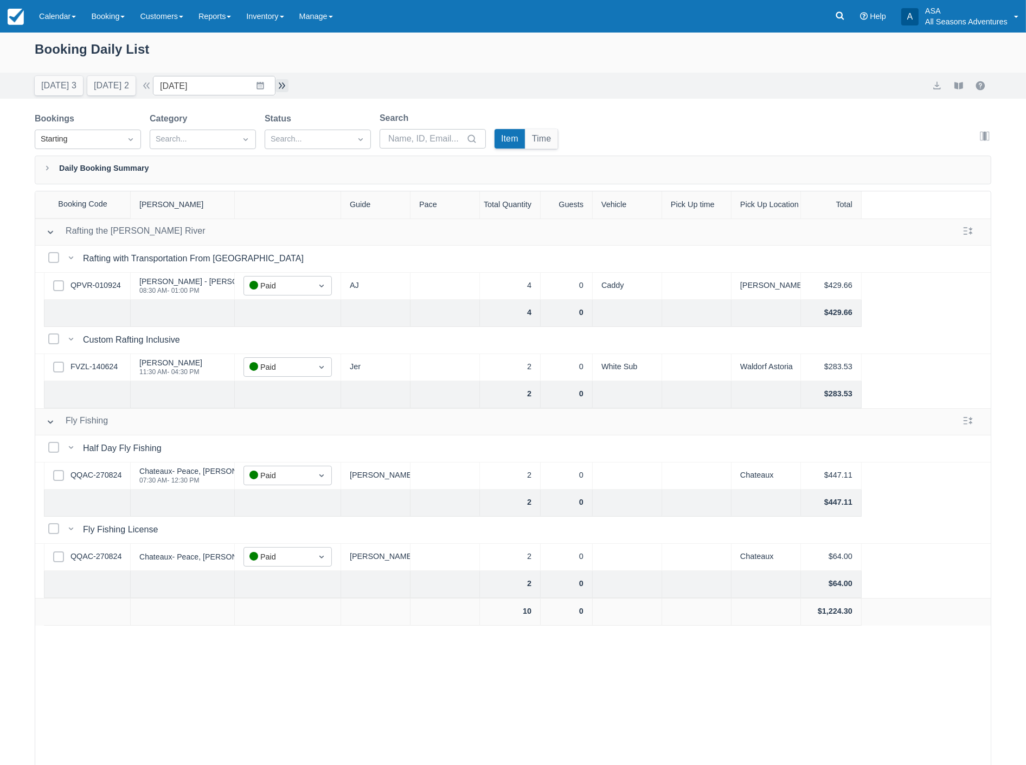
click at [283, 86] on button "button" at bounding box center [281, 85] width 13 height 13
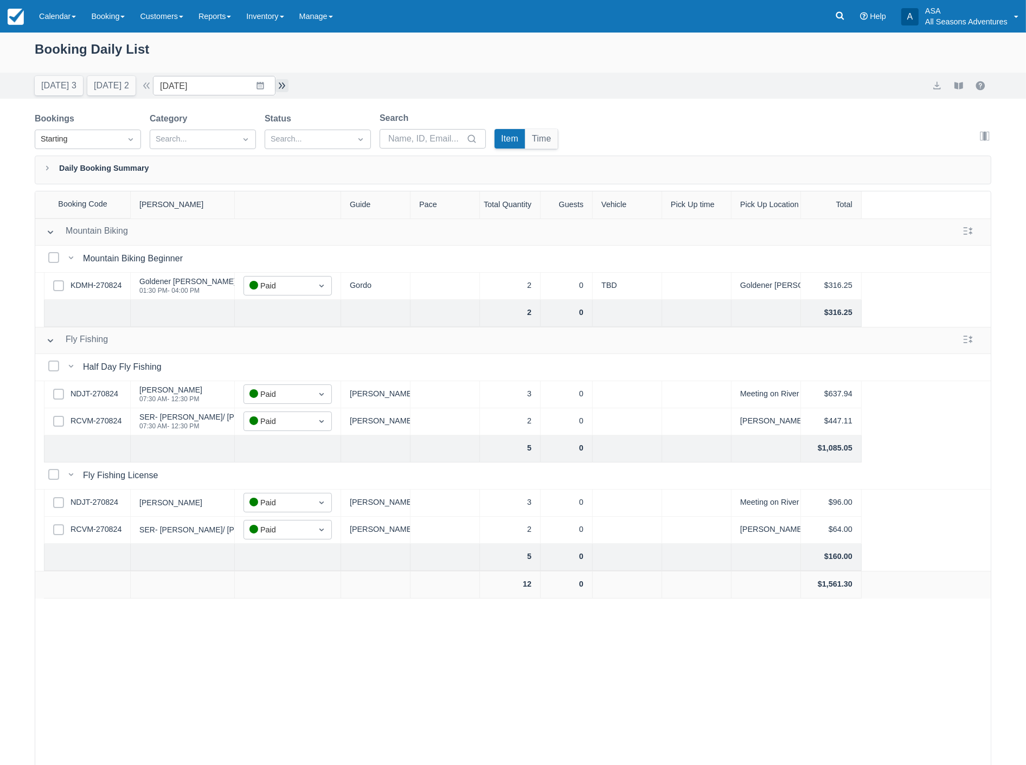
click at [283, 86] on button "button" at bounding box center [281, 85] width 13 height 13
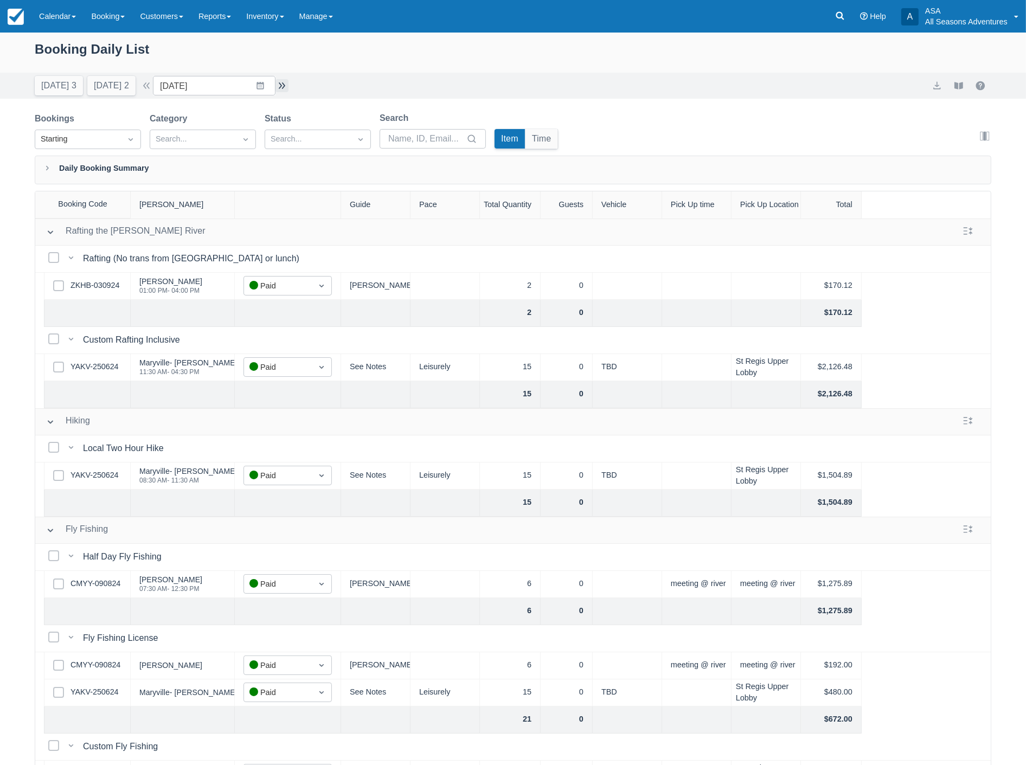
click at [283, 86] on button "button" at bounding box center [281, 85] width 13 height 13
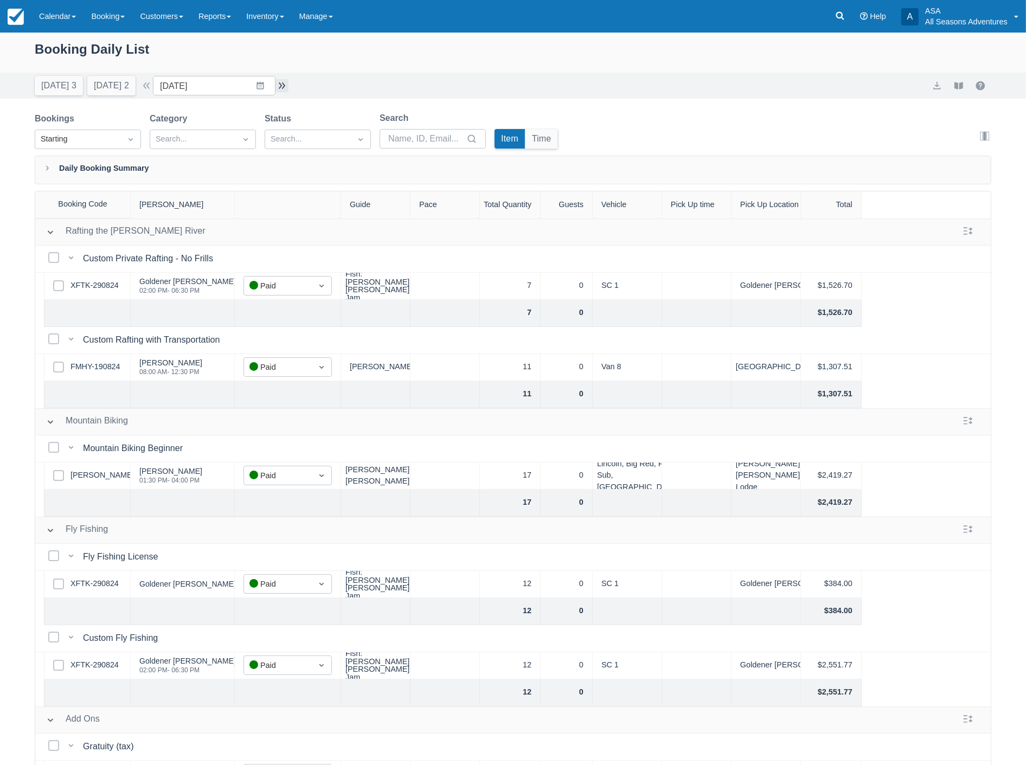
click at [283, 86] on button "button" at bounding box center [281, 85] width 13 height 13
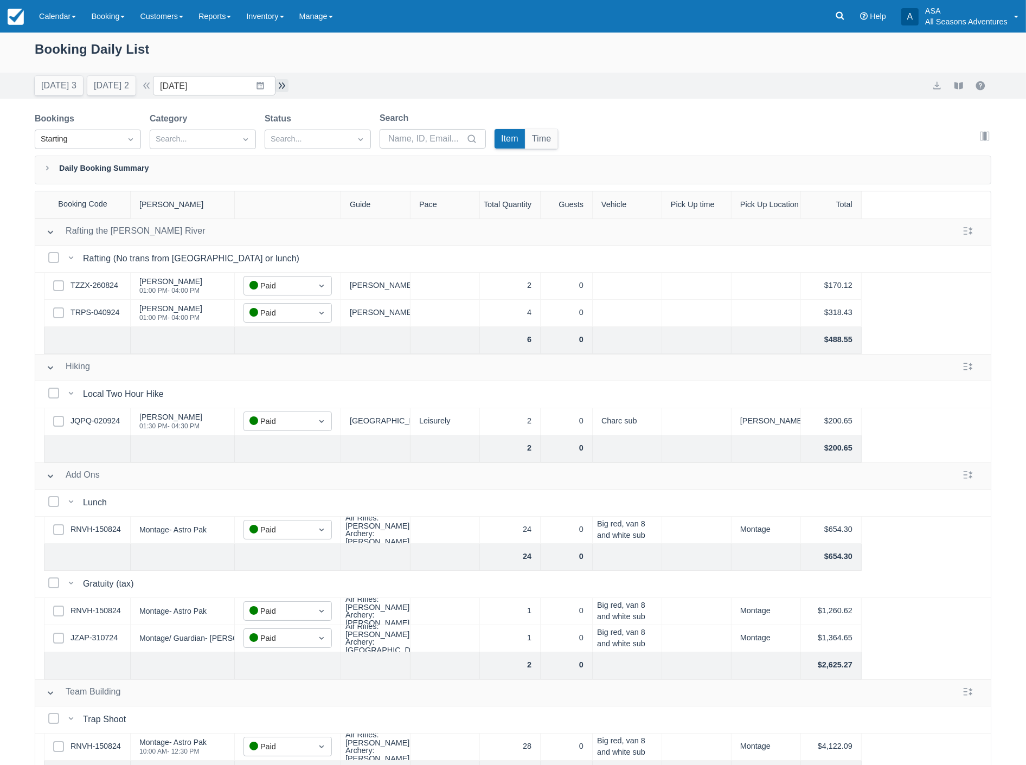
click at [283, 86] on button "button" at bounding box center [281, 85] width 13 height 13
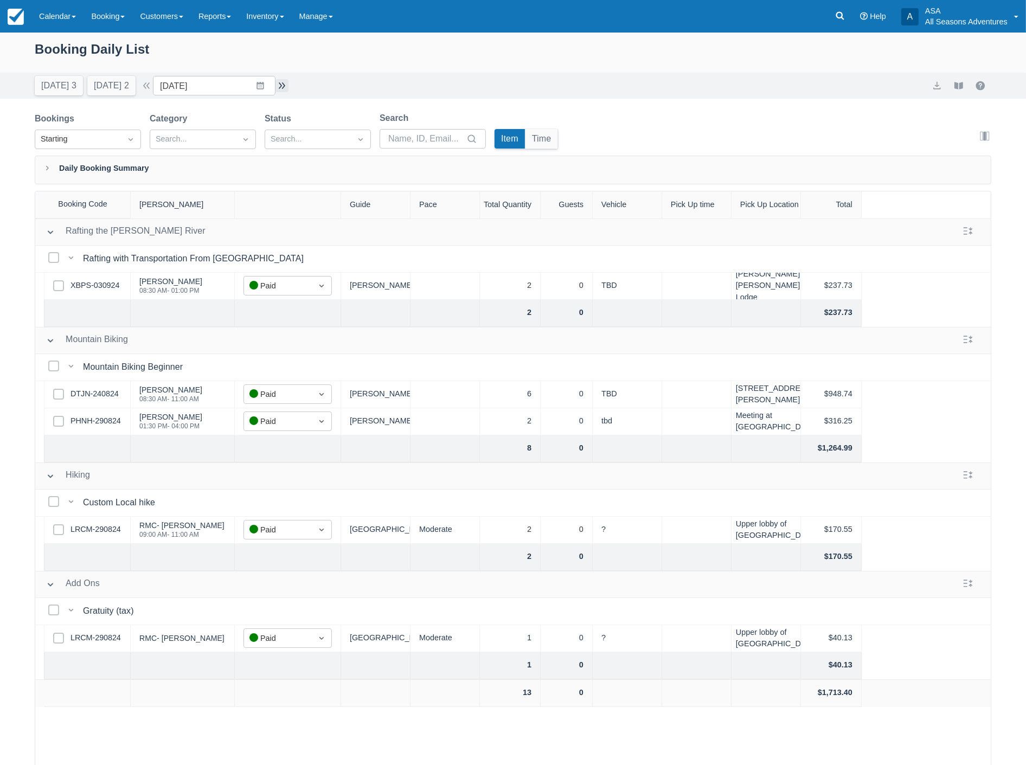
click at [283, 86] on button "button" at bounding box center [281, 85] width 13 height 13
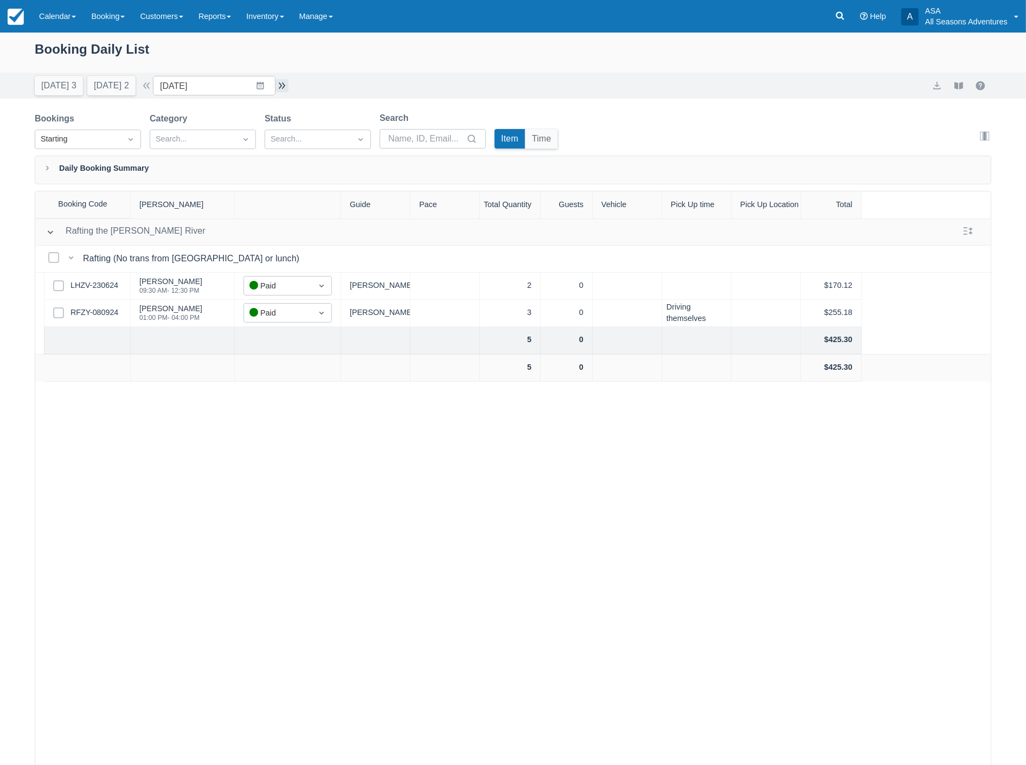
click at [283, 86] on button "button" at bounding box center [281, 85] width 13 height 13
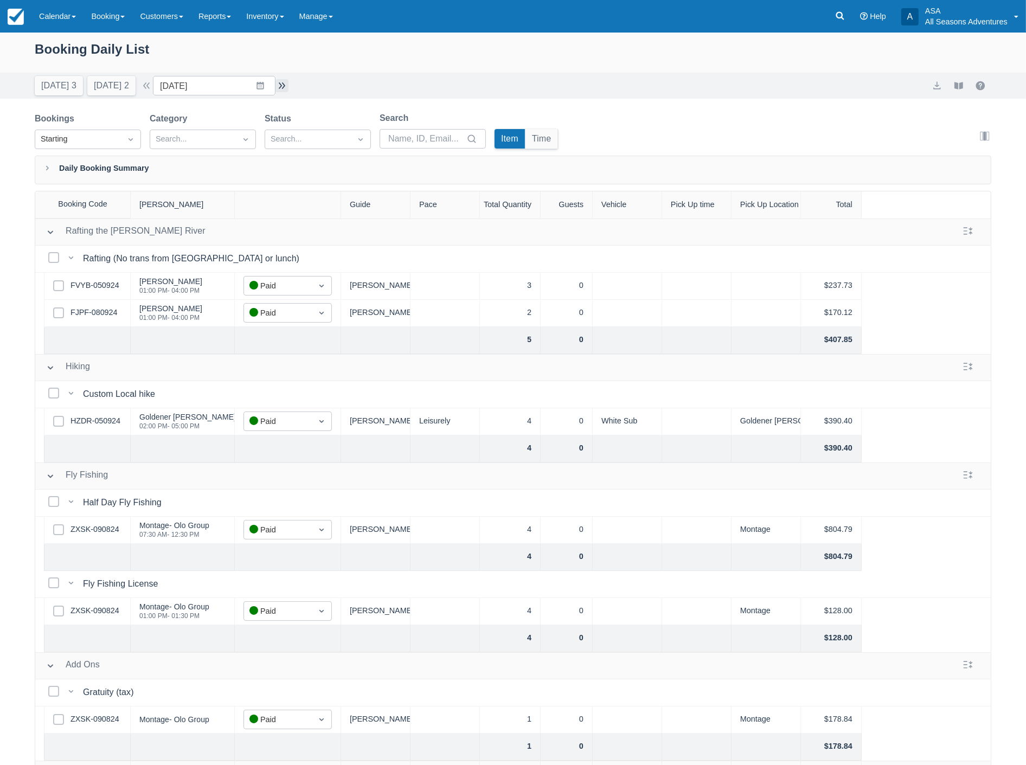
click at [284, 84] on button "button" at bounding box center [281, 85] width 13 height 13
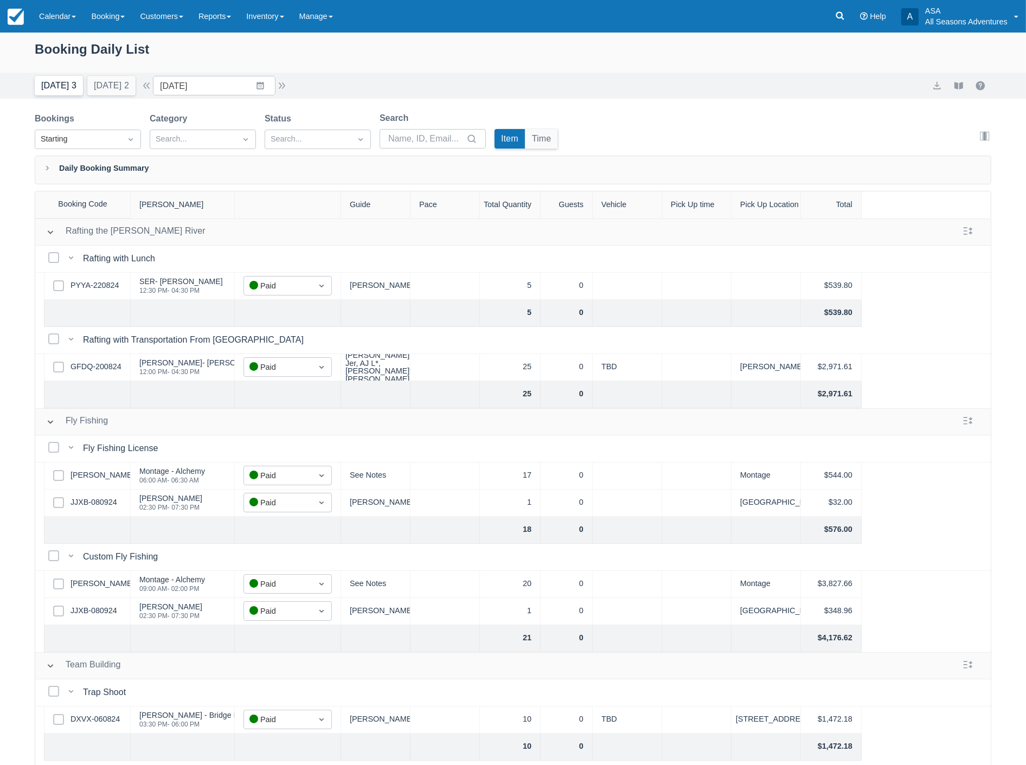
click at [53, 94] on button "Today 3" at bounding box center [59, 86] width 48 height 20
type input "09/02/25"
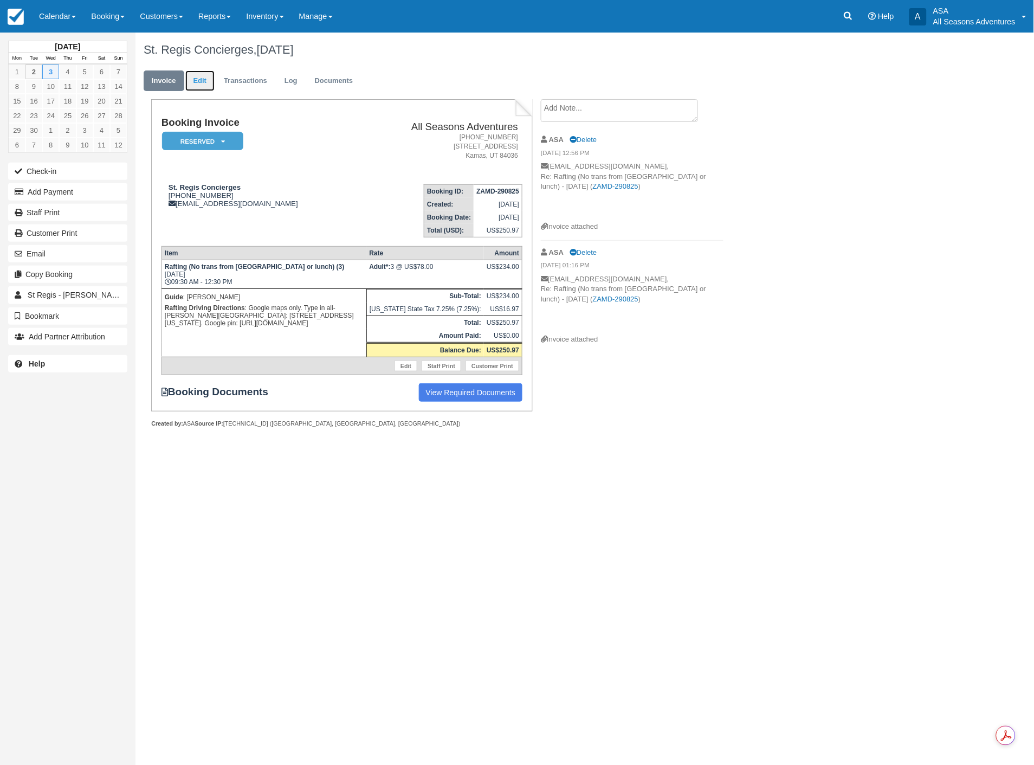
click at [196, 83] on link "Edit" at bounding box center [199, 80] width 29 height 21
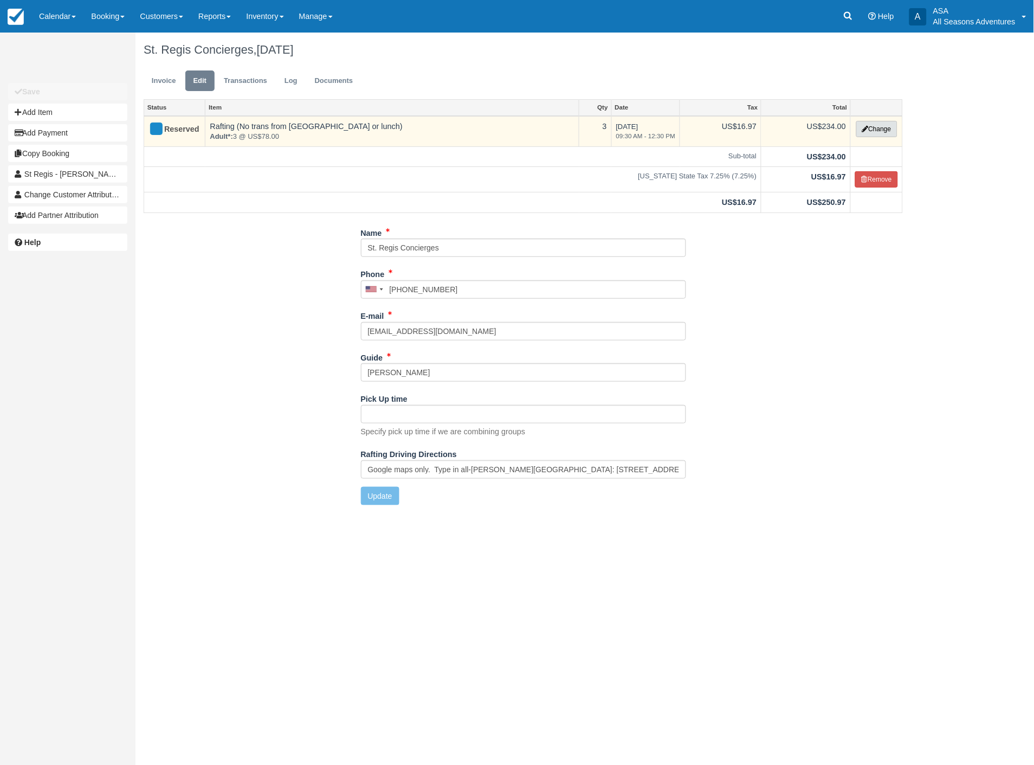
click at [885, 126] on button "Change" at bounding box center [876, 129] width 41 height 16
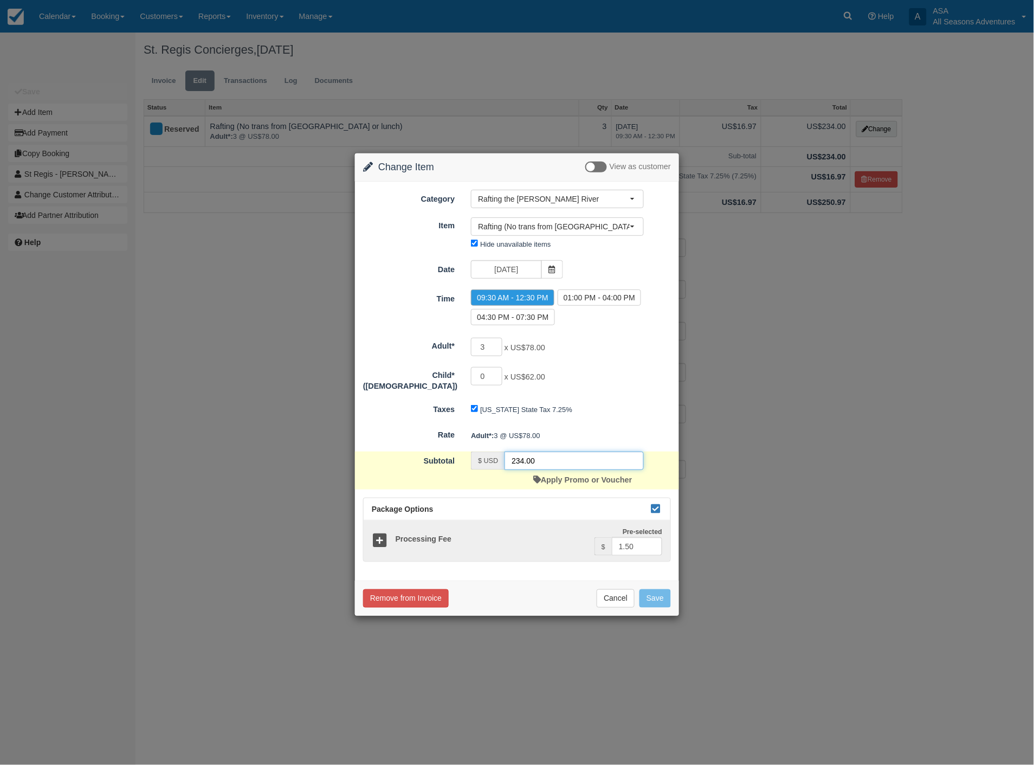
drag, startPoint x: 568, startPoint y: 455, endPoint x: 435, endPoint y: 487, distance: 137.0
click at [435, 487] on form "Category Rafting the [PERSON_NAME] River Rafting the [PERSON_NAME] River Mounta…" at bounding box center [517, 376] width 308 height 372
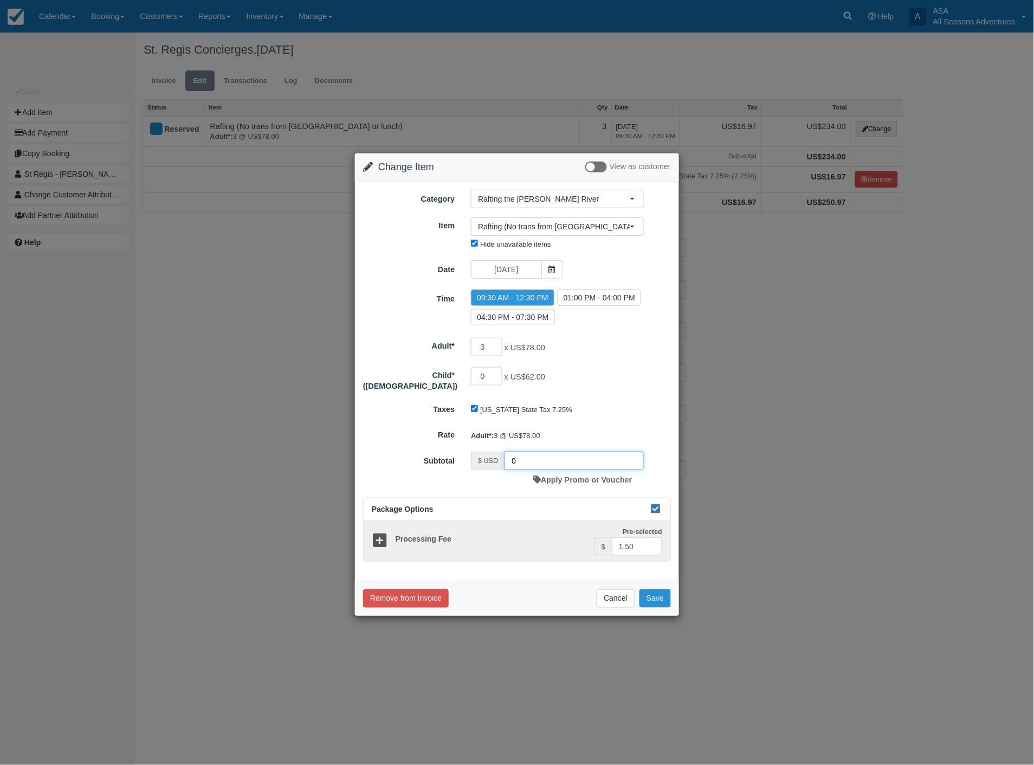
type input "0"
click at [657, 601] on button "Save" at bounding box center [655, 598] width 31 height 18
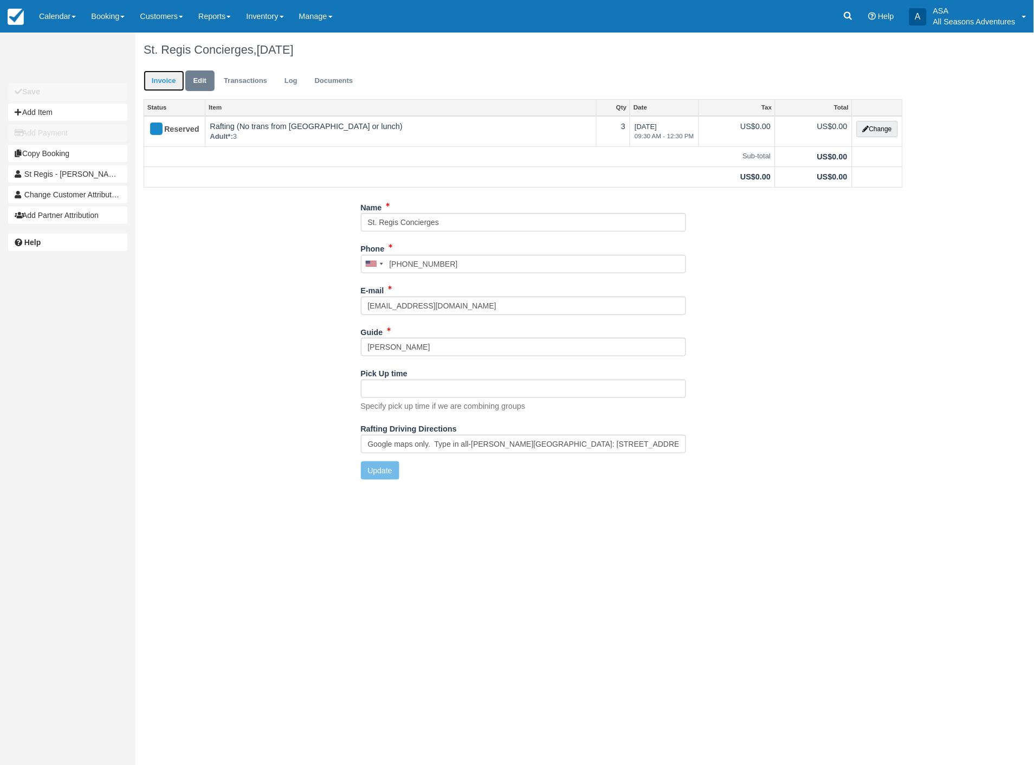
click at [161, 74] on link "Invoice" at bounding box center [164, 80] width 41 height 21
